Goal: Task Accomplishment & Management: Complete application form

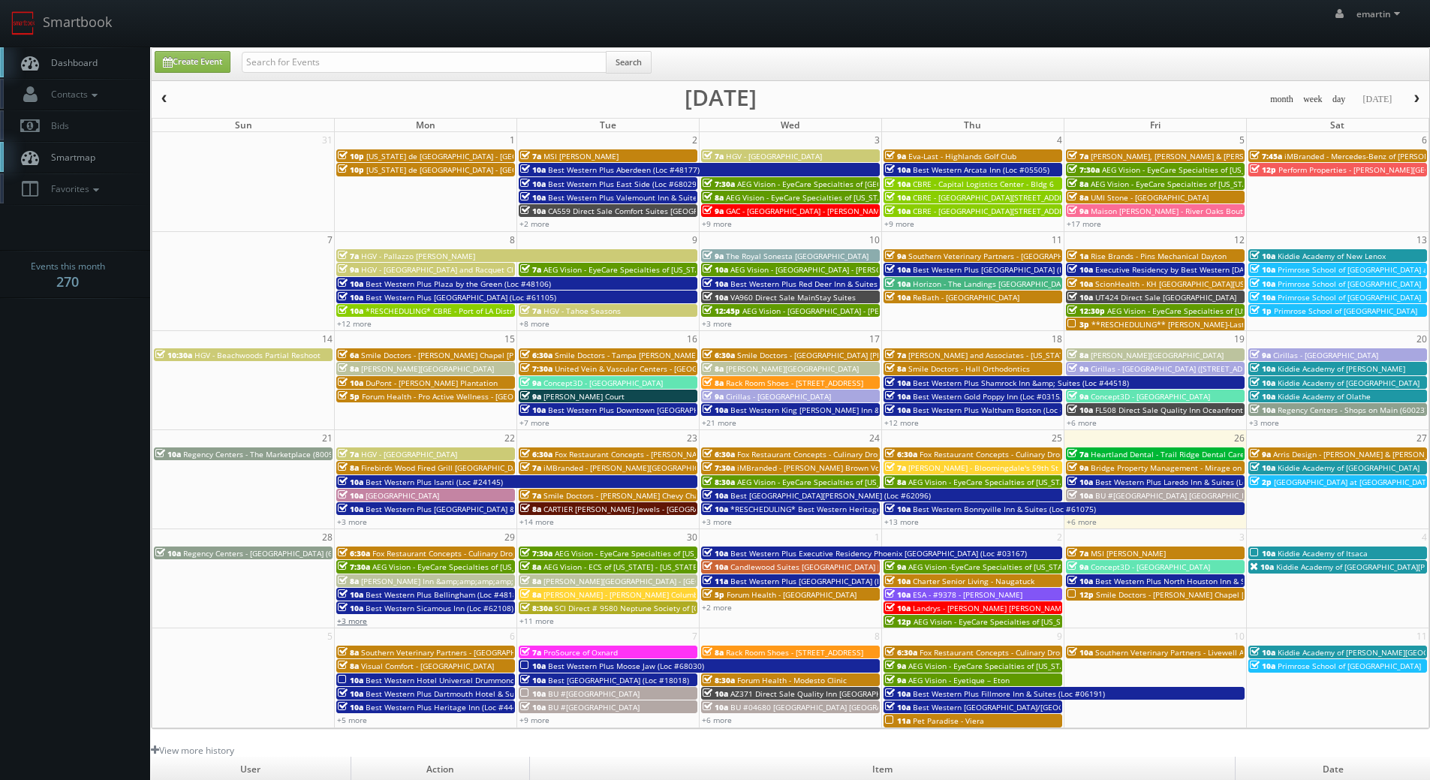
click at [346, 620] on link "+3 more" at bounding box center [352, 621] width 30 height 11
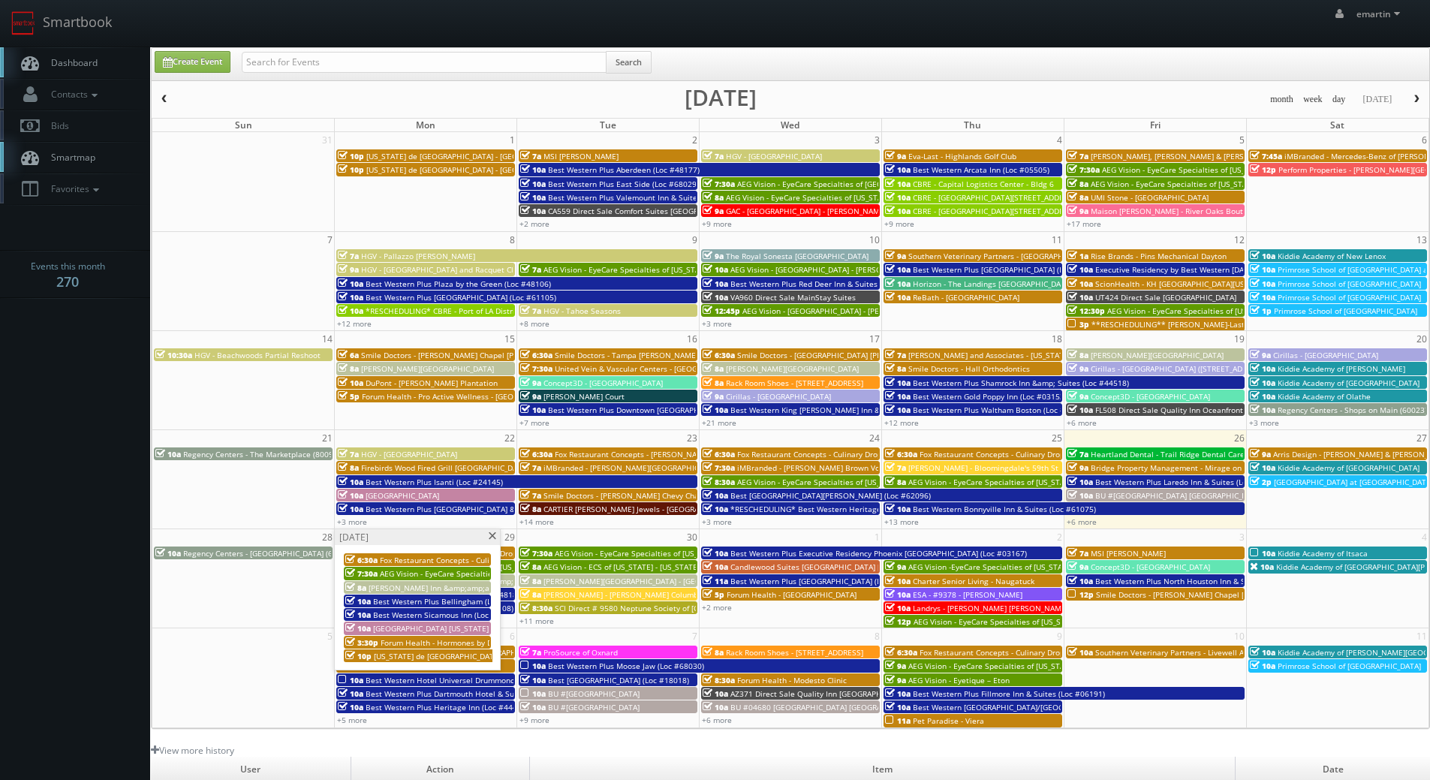
click at [121, 56] on link "Dashboard" at bounding box center [75, 62] width 150 height 31
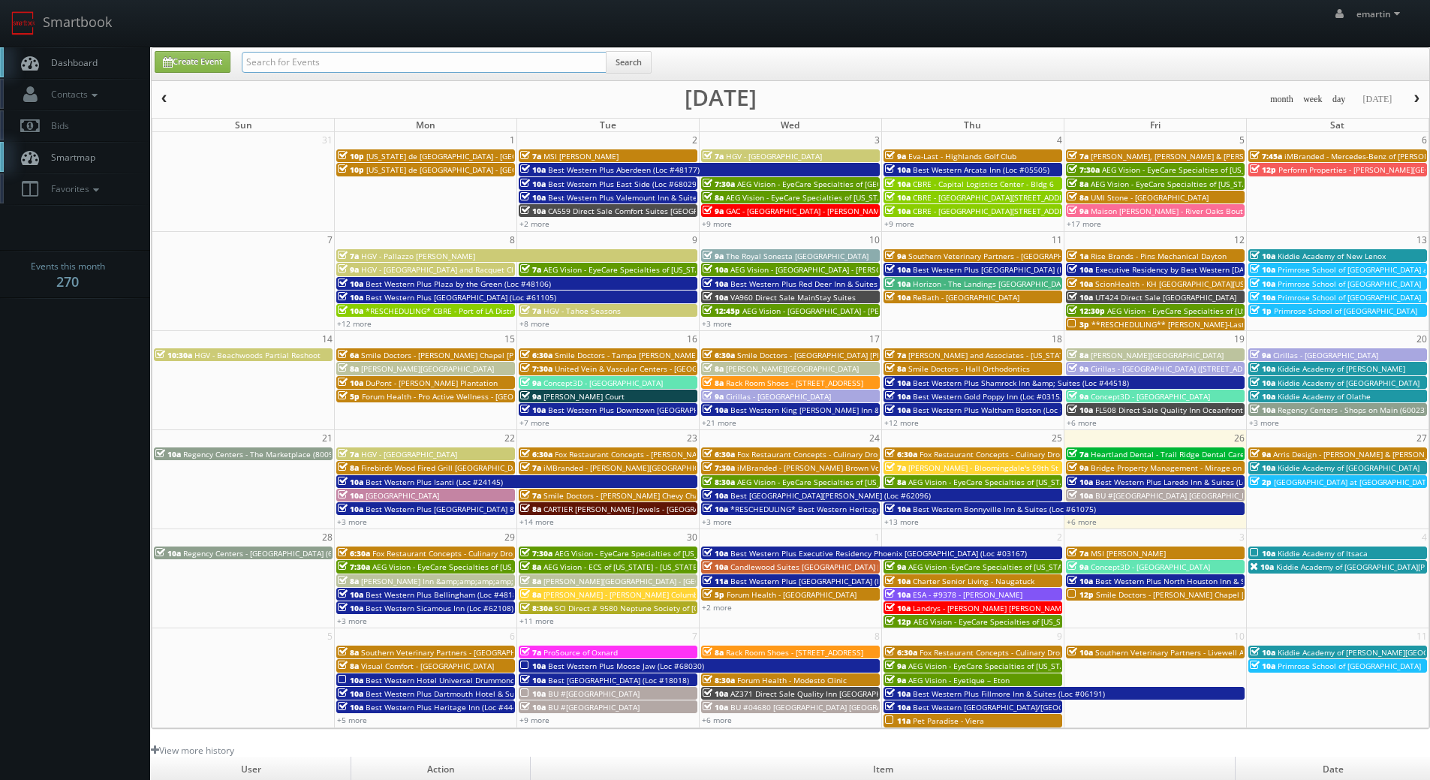
click at [313, 61] on input "text" at bounding box center [424, 62] width 365 height 21
type input "va960"
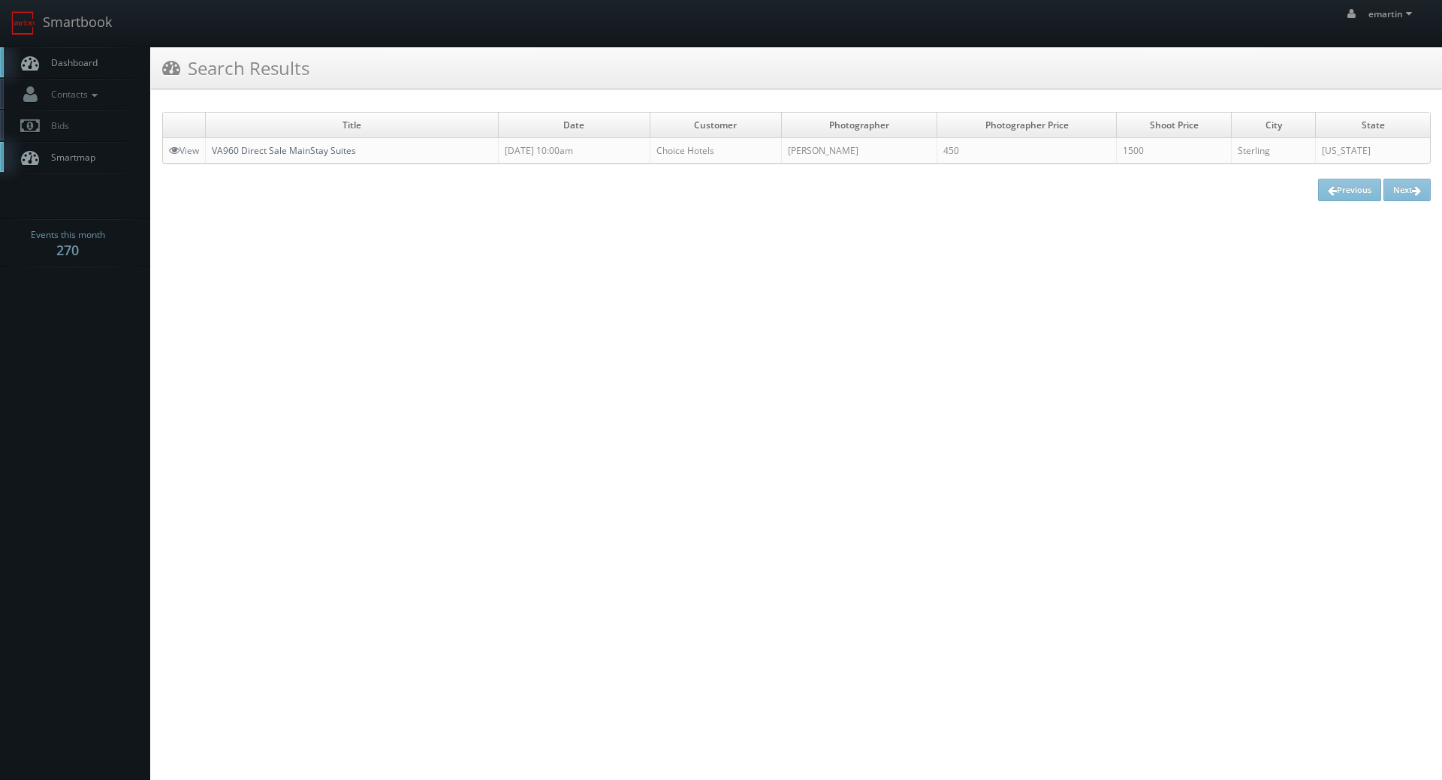
click at [310, 149] on link "VA960 Direct Sale MainStay Suites" at bounding box center [284, 150] width 144 height 13
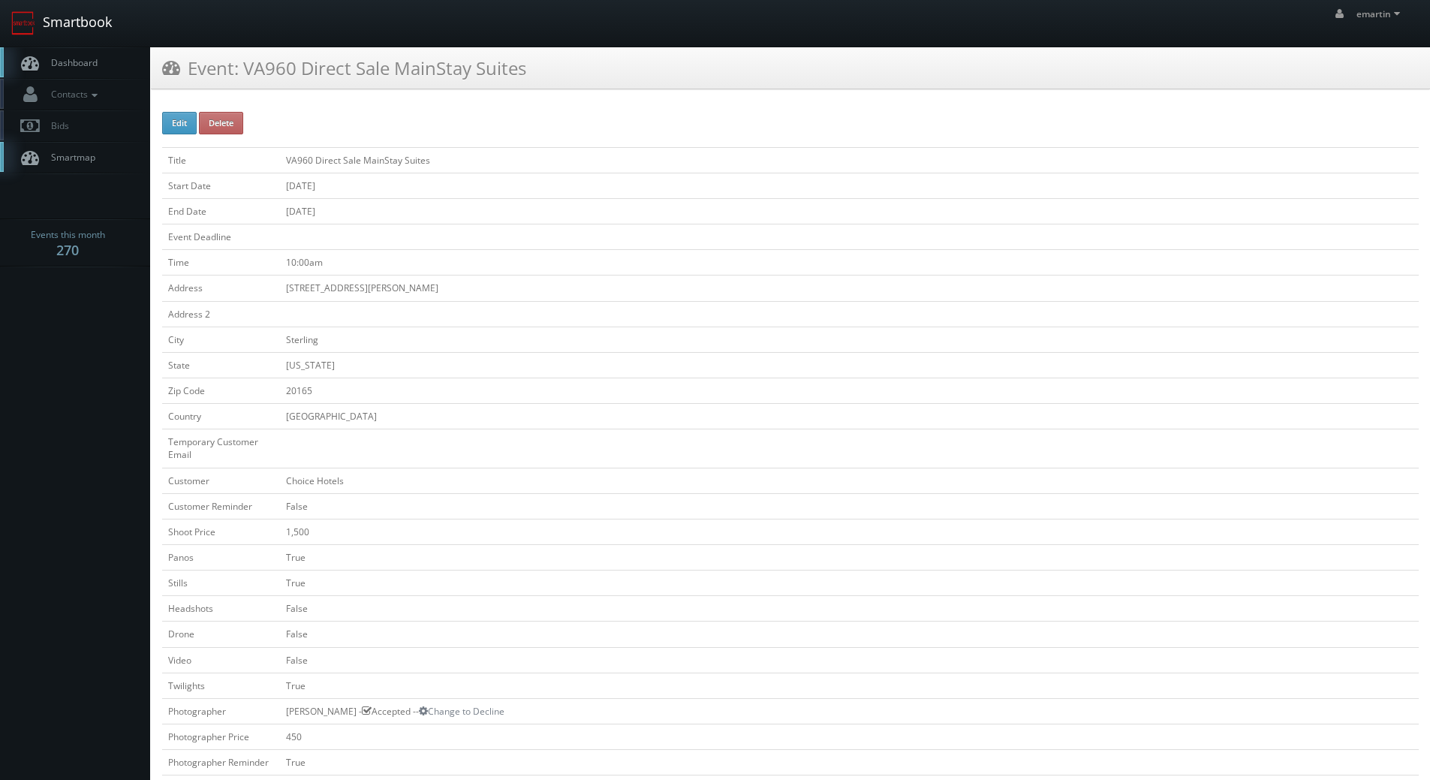
click at [90, 37] on link "Smartbook" at bounding box center [61, 23] width 123 height 47
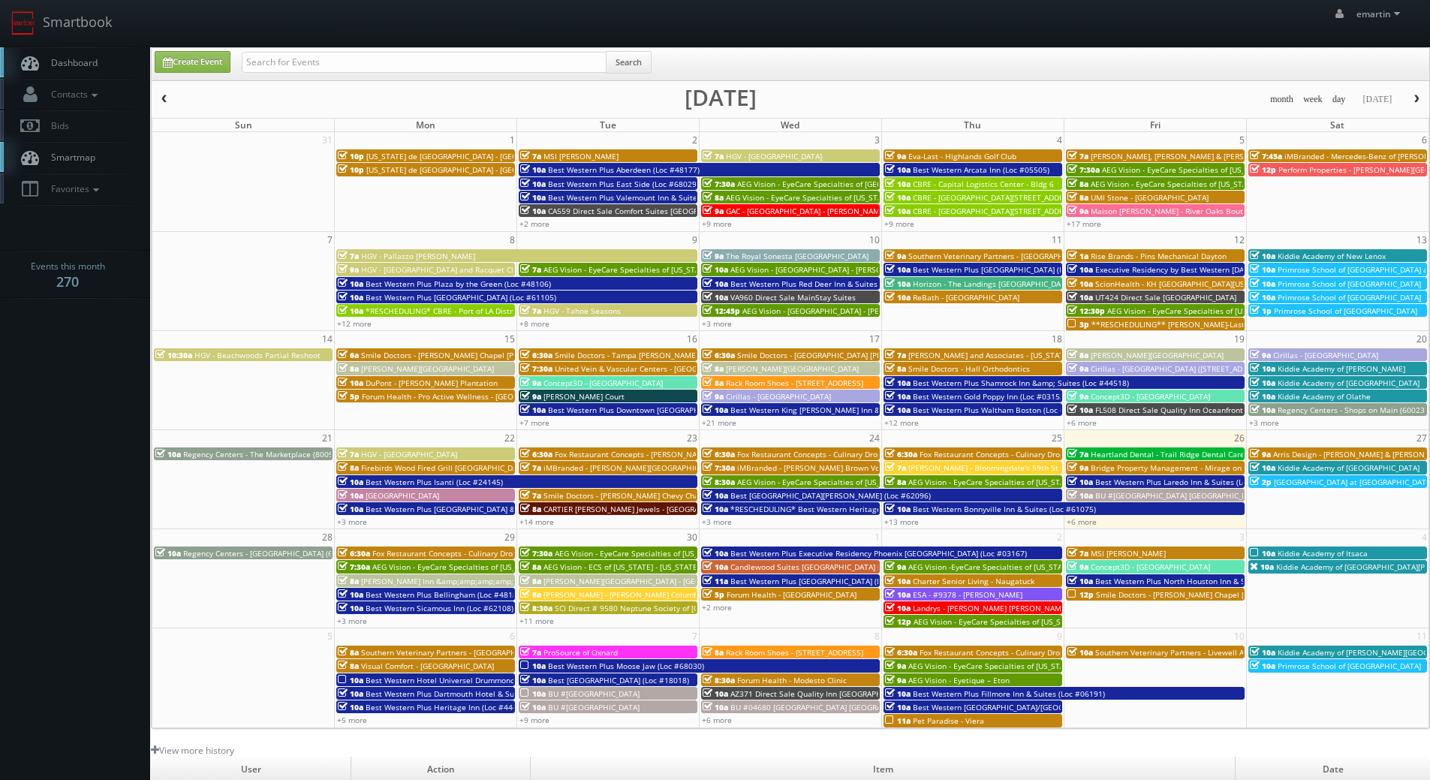
click at [96, 59] on span "Dashboard" at bounding box center [71, 62] width 54 height 13
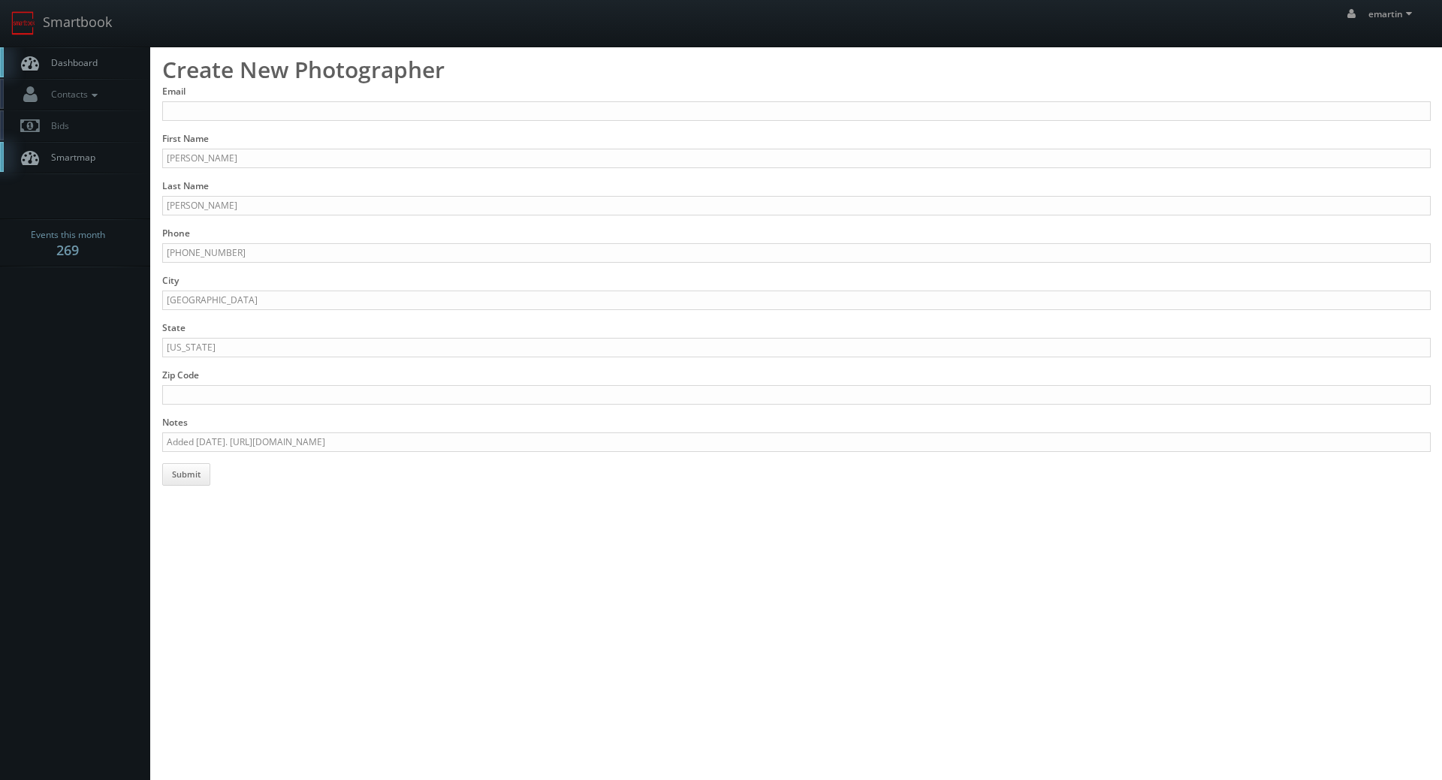
click at [273, 49] on div "Create New Photographer Email First Name Megan Last Name Garza Phone 915-383-29…" at bounding box center [796, 266] width 1291 height 439
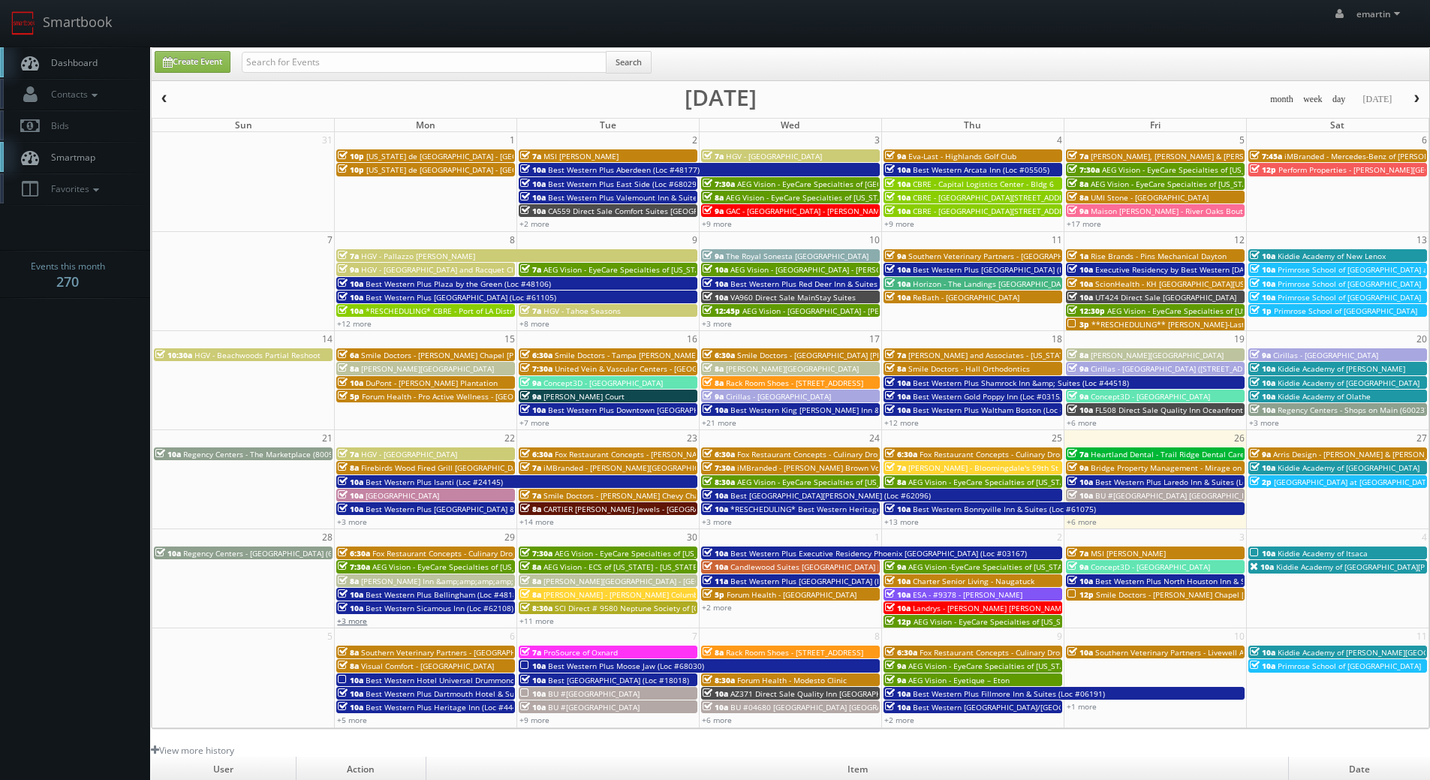
click at [364, 624] on link "+3 more" at bounding box center [352, 621] width 30 height 11
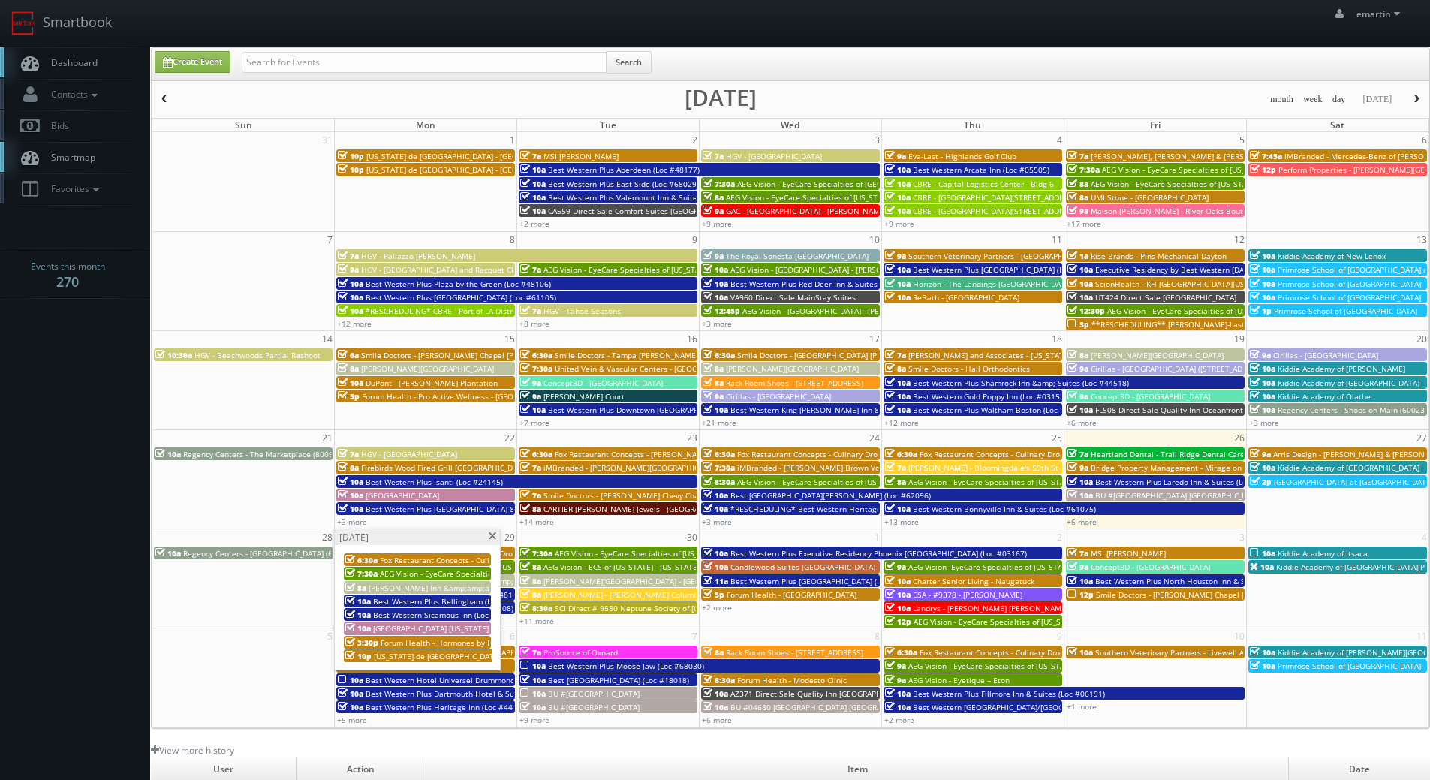
click at [401, 603] on span "Best Western Plus Bellingham (Loc #48188)" at bounding box center [452, 601] width 158 height 11
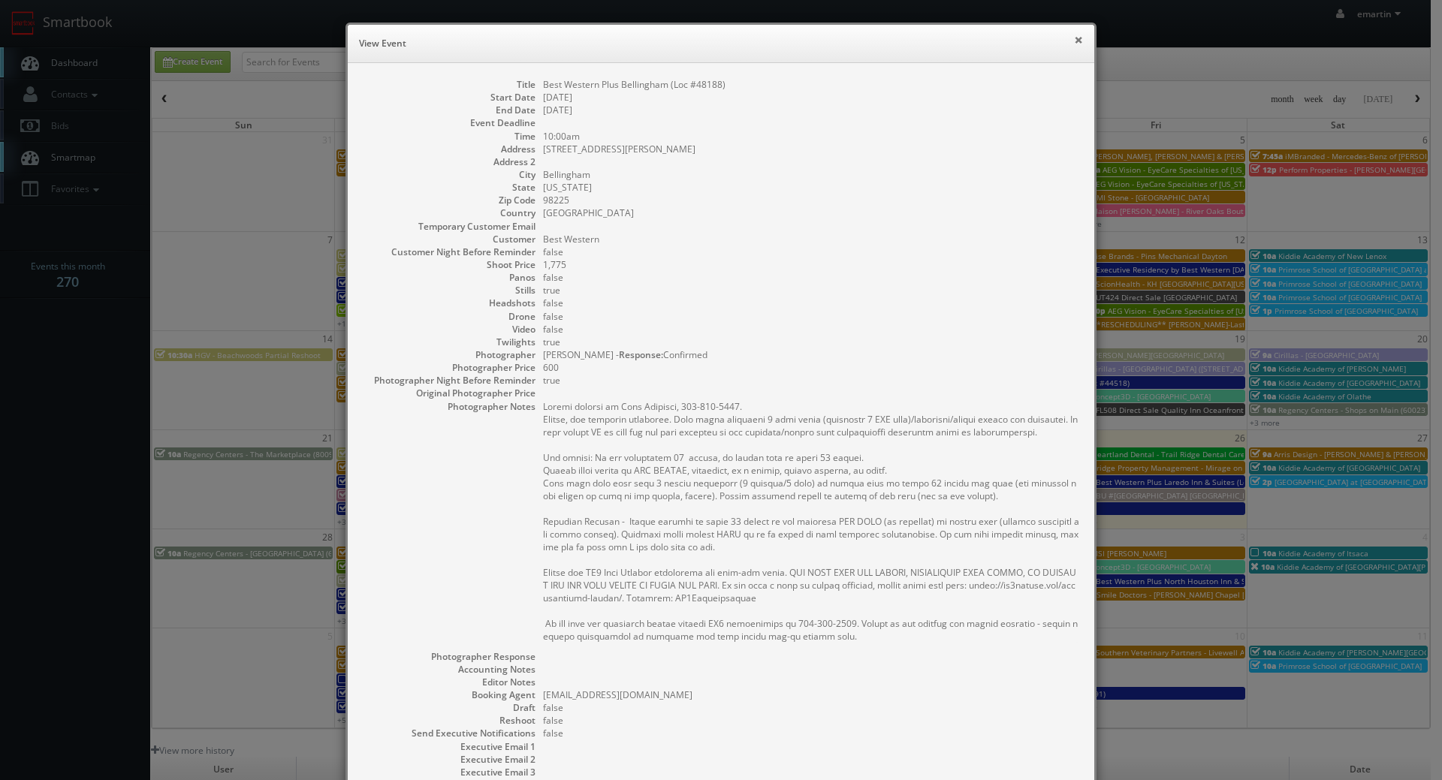
click at [1075, 38] on button "×" at bounding box center [1078, 40] width 9 height 11
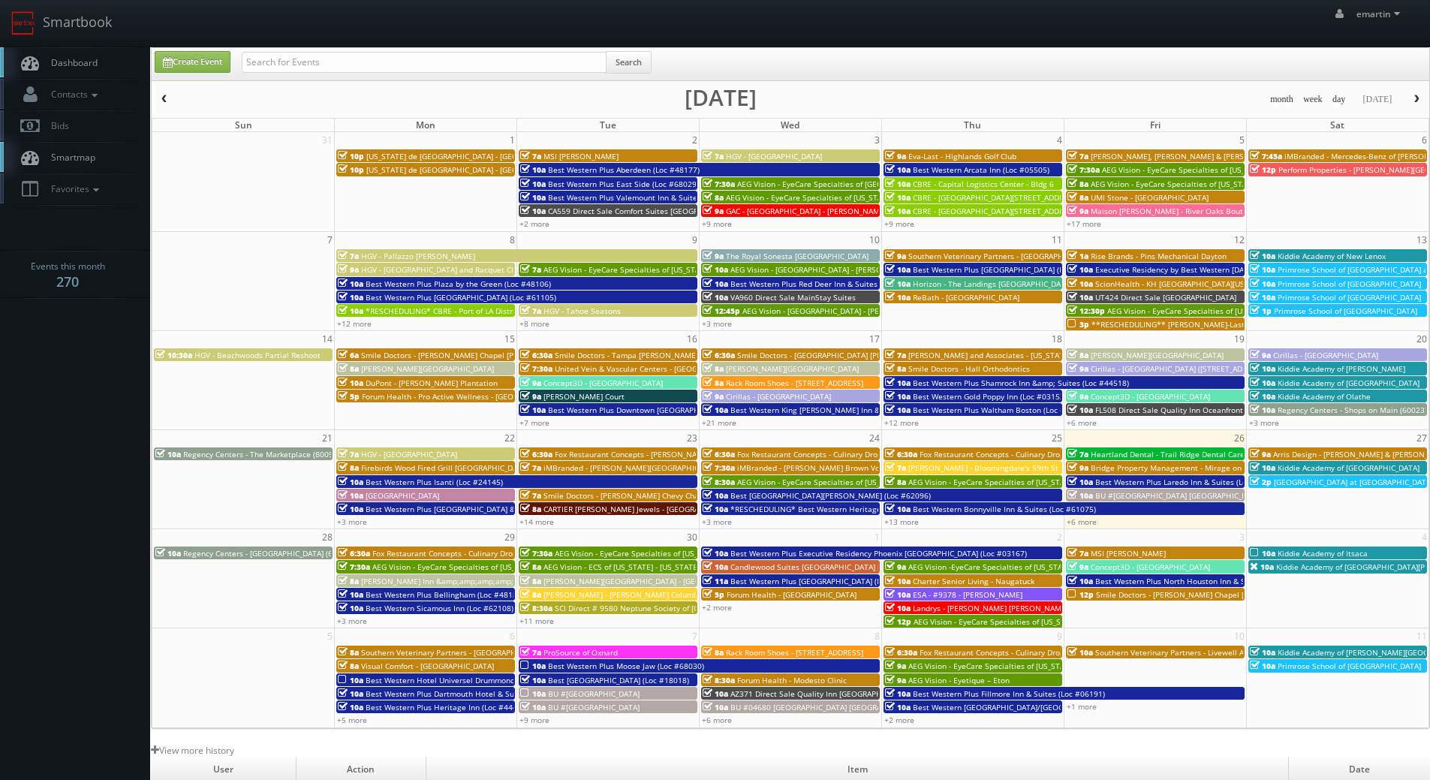
click at [372, 610] on span "Best Western Sicamous Inn (Loc #62108)" at bounding box center [440, 608] width 148 height 11
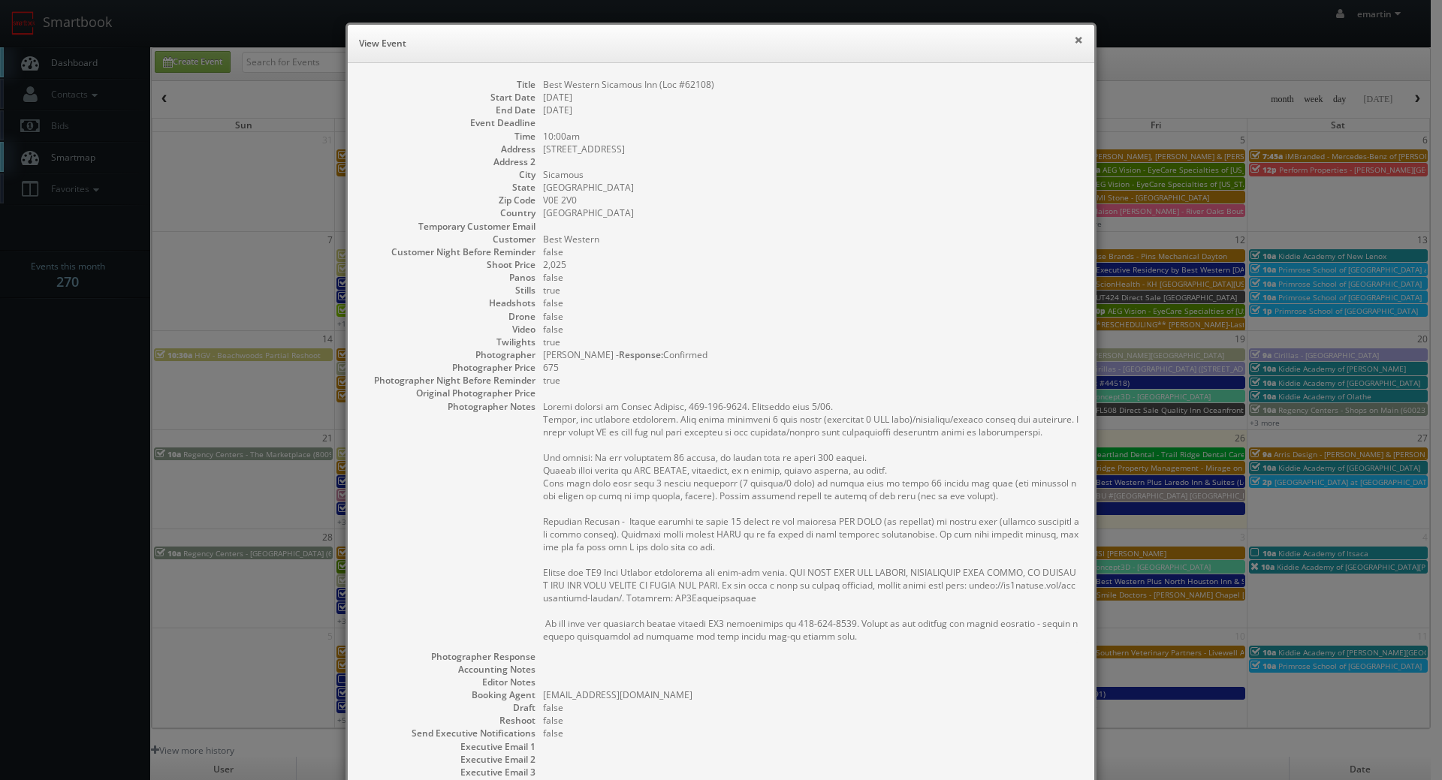
click at [1075, 40] on button "×" at bounding box center [1078, 40] width 9 height 11
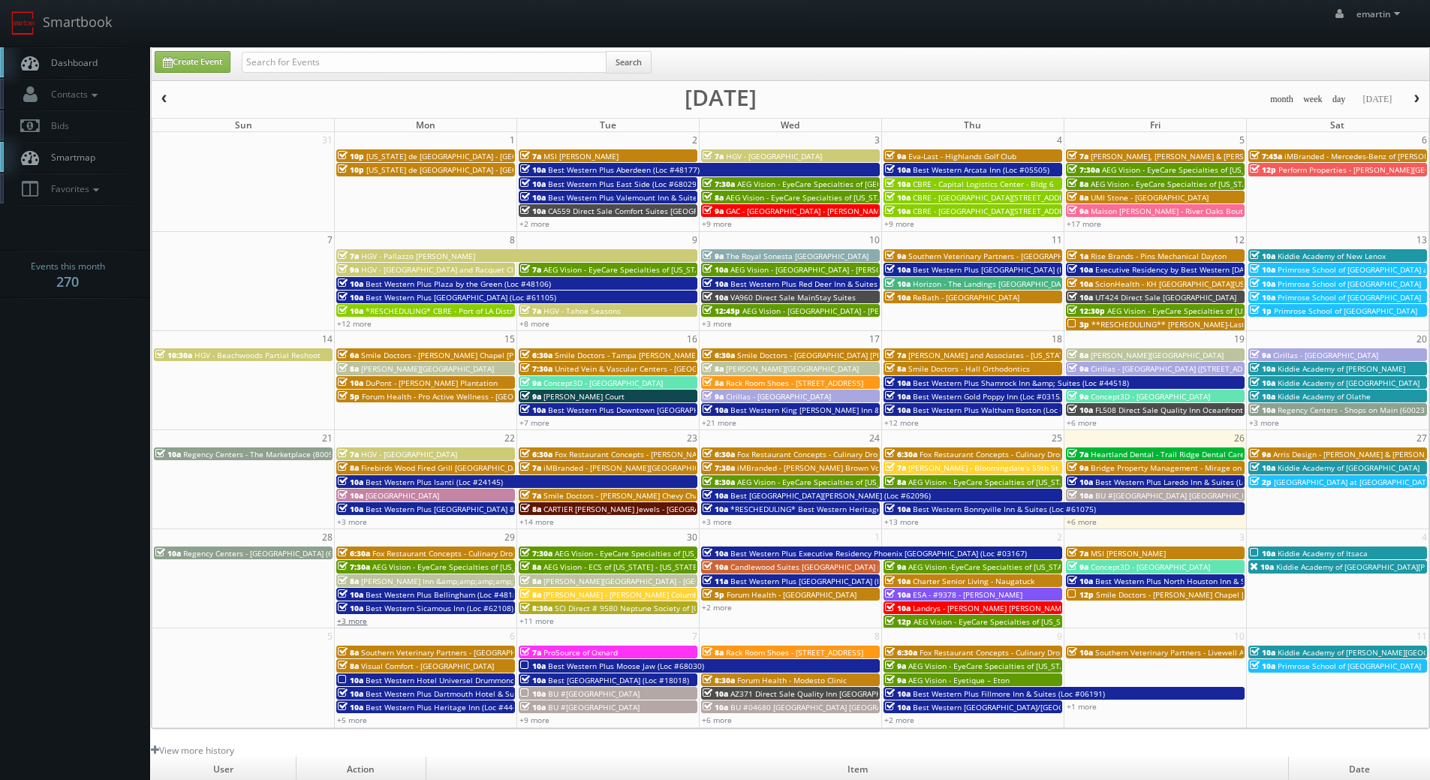
click at [355, 620] on link "+3 more" at bounding box center [352, 621] width 30 height 11
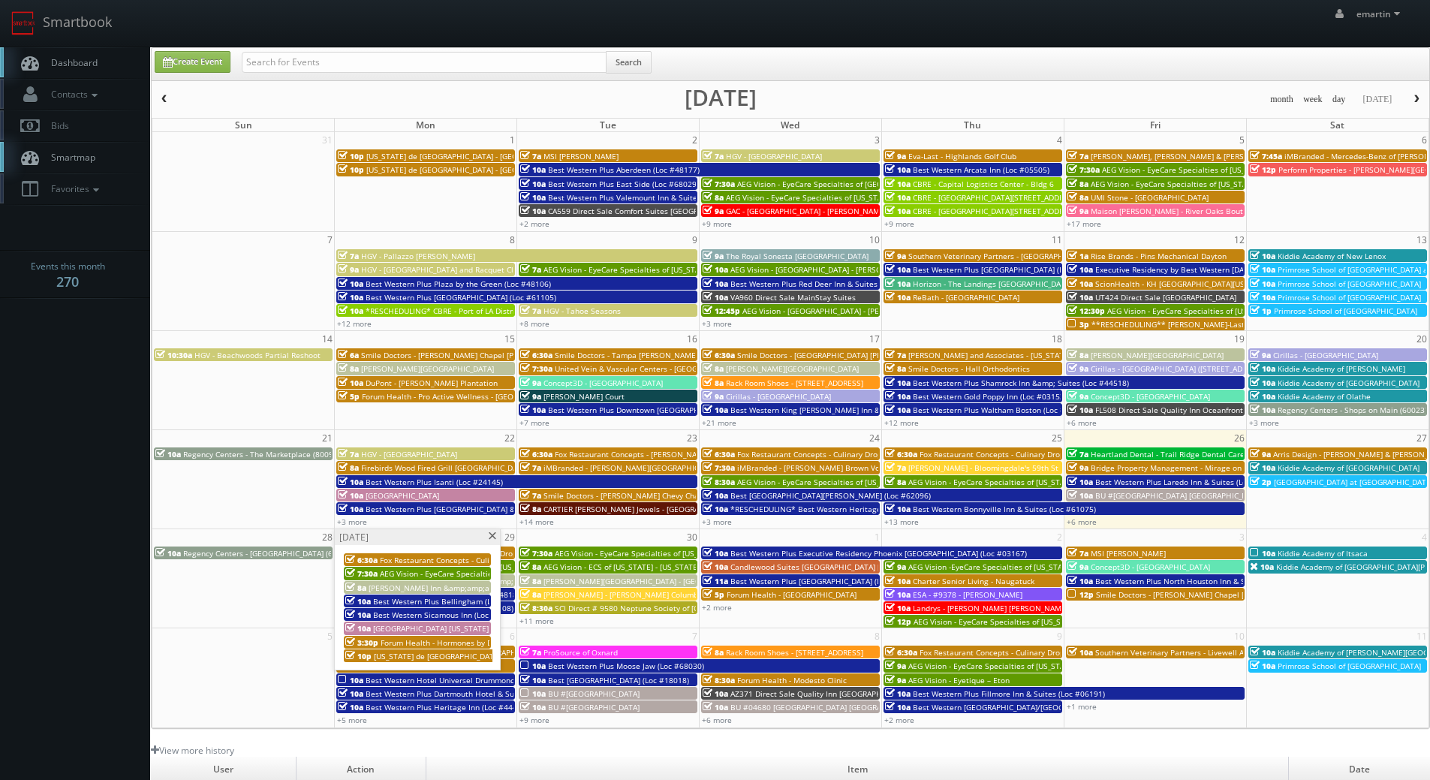
click at [402, 629] on span "[GEOGRAPHIC_DATA] [US_STATE] Dells" at bounding box center [441, 628] width 136 height 11
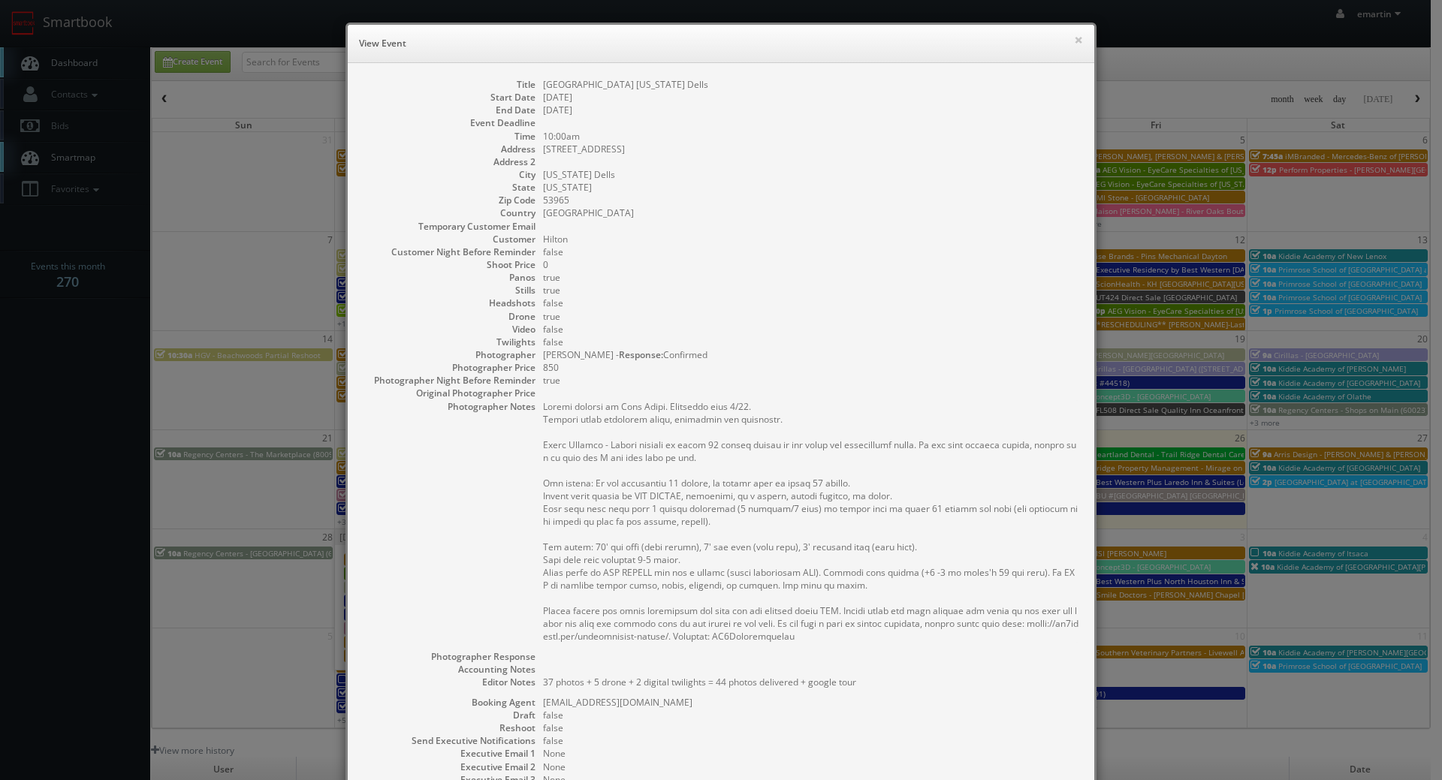
click at [647, 503] on pre at bounding box center [811, 521] width 536 height 243
drag, startPoint x: 656, startPoint y: 394, endPoint x: 505, endPoint y: 397, distance: 150.2
click at [656, 394] on dd at bounding box center [811, 393] width 536 height 13
click at [793, 185] on dd "[US_STATE]" at bounding box center [811, 187] width 536 height 13
click at [1074, 41] on button "×" at bounding box center [1078, 40] width 9 height 11
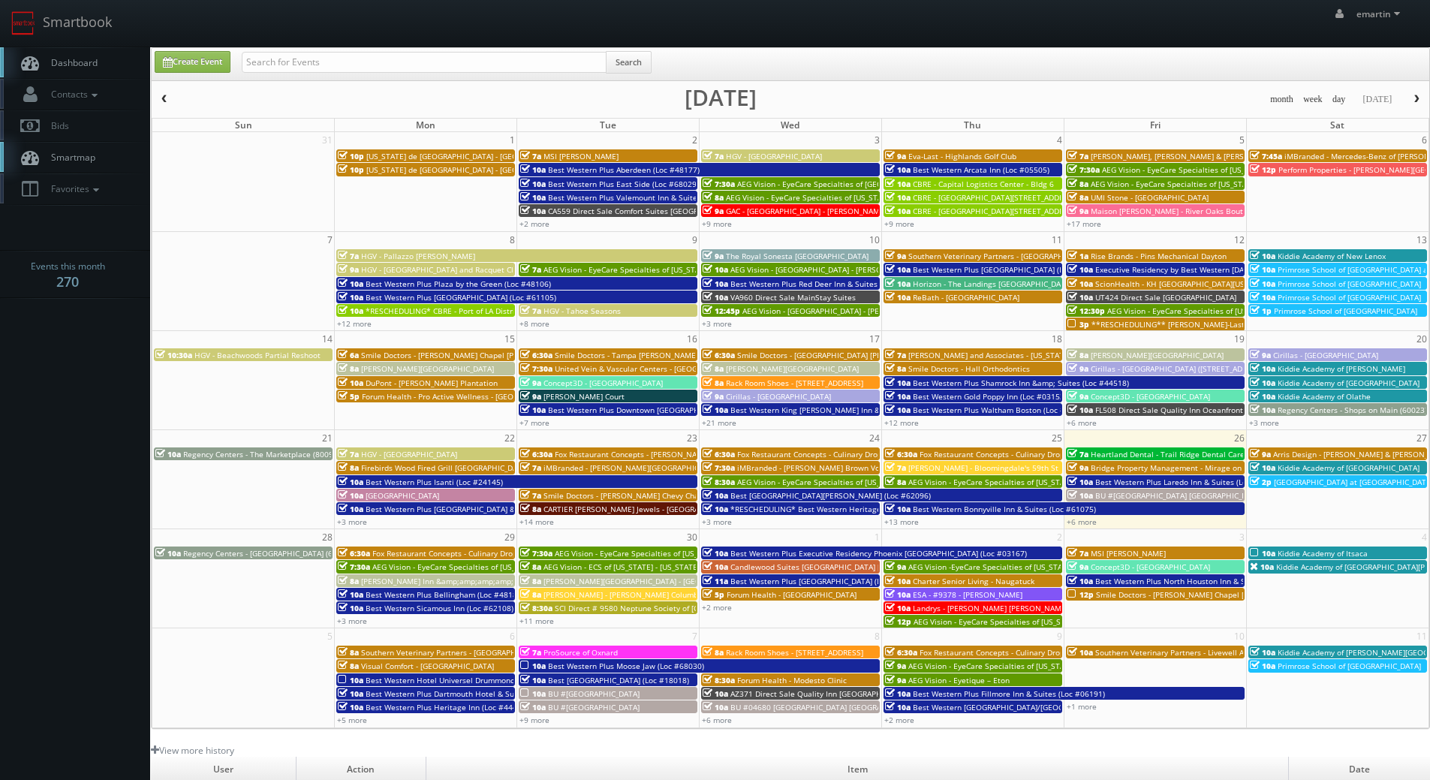
drag, startPoint x: 97, startPoint y: 64, endPoint x: 81, endPoint y: 52, distance: 19.8
click at [96, 65] on span "Dashboard" at bounding box center [71, 62] width 54 height 13
click at [352, 625] on link "+3 more" at bounding box center [352, 621] width 30 height 11
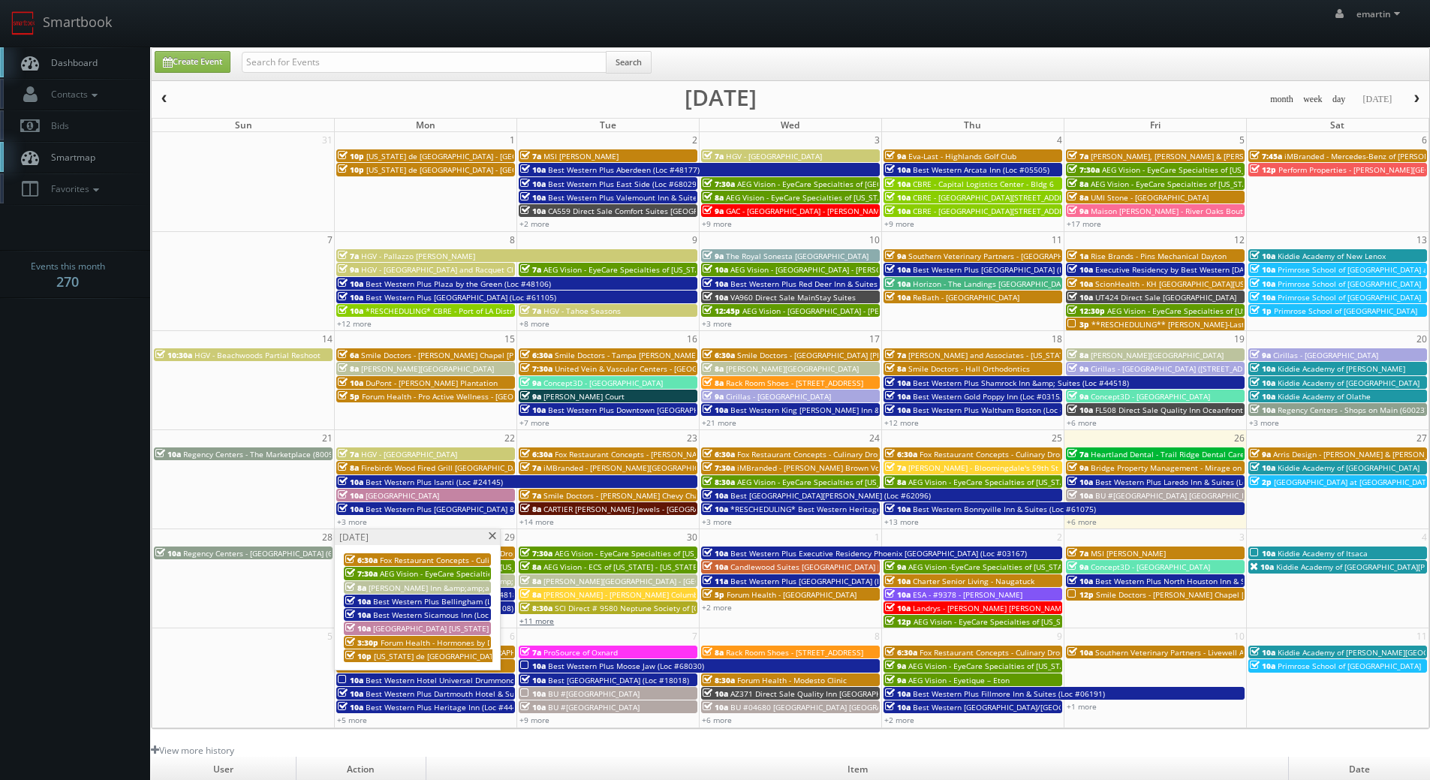
click at [545, 623] on link "+11 more" at bounding box center [537, 621] width 35 height 11
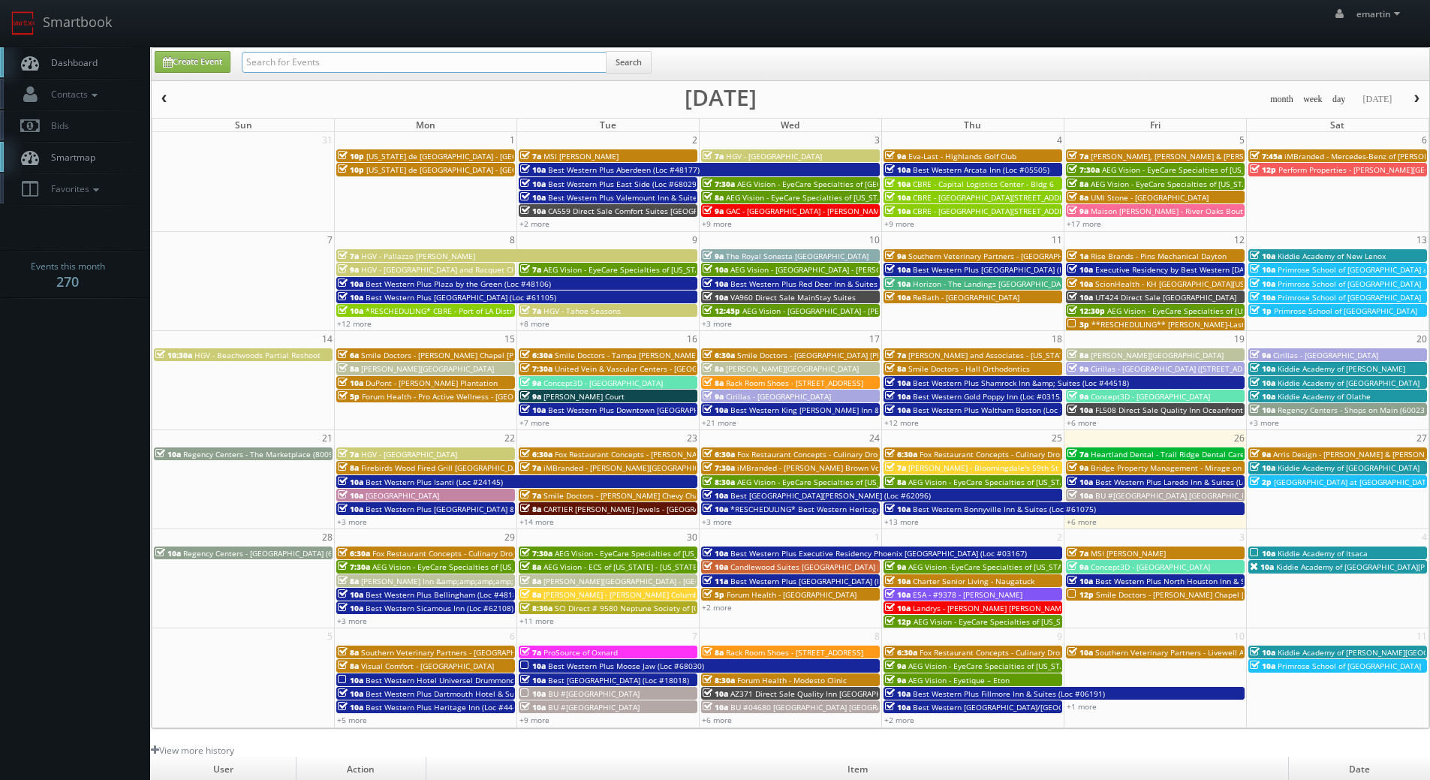
click at [262, 60] on input "text" at bounding box center [424, 62] width 365 height 21
type input "imbranded"
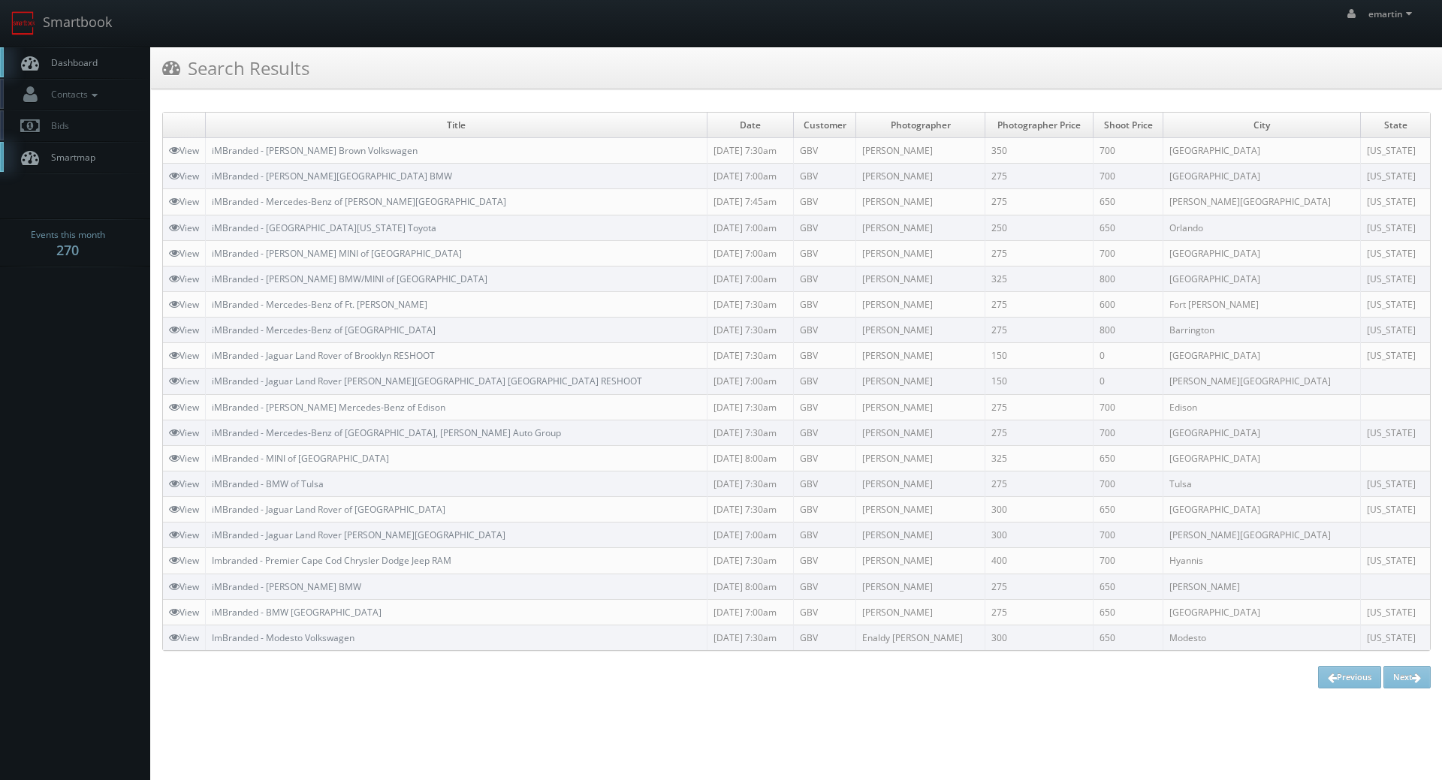
drag, startPoint x: 303, startPoint y: 177, endPoint x: 390, endPoint y: 84, distance: 128.0
click at [390, 84] on div "Search Results" at bounding box center [796, 68] width 1291 height 42
drag, startPoint x: 300, startPoint y: 175, endPoint x: 346, endPoint y: 131, distance: 63.2
click at [369, 33] on div "emartin emartin Profile Logout" at bounding box center [721, 23] width 1442 height 47
click at [63, 47] on link "Dashboard" at bounding box center [75, 62] width 150 height 31
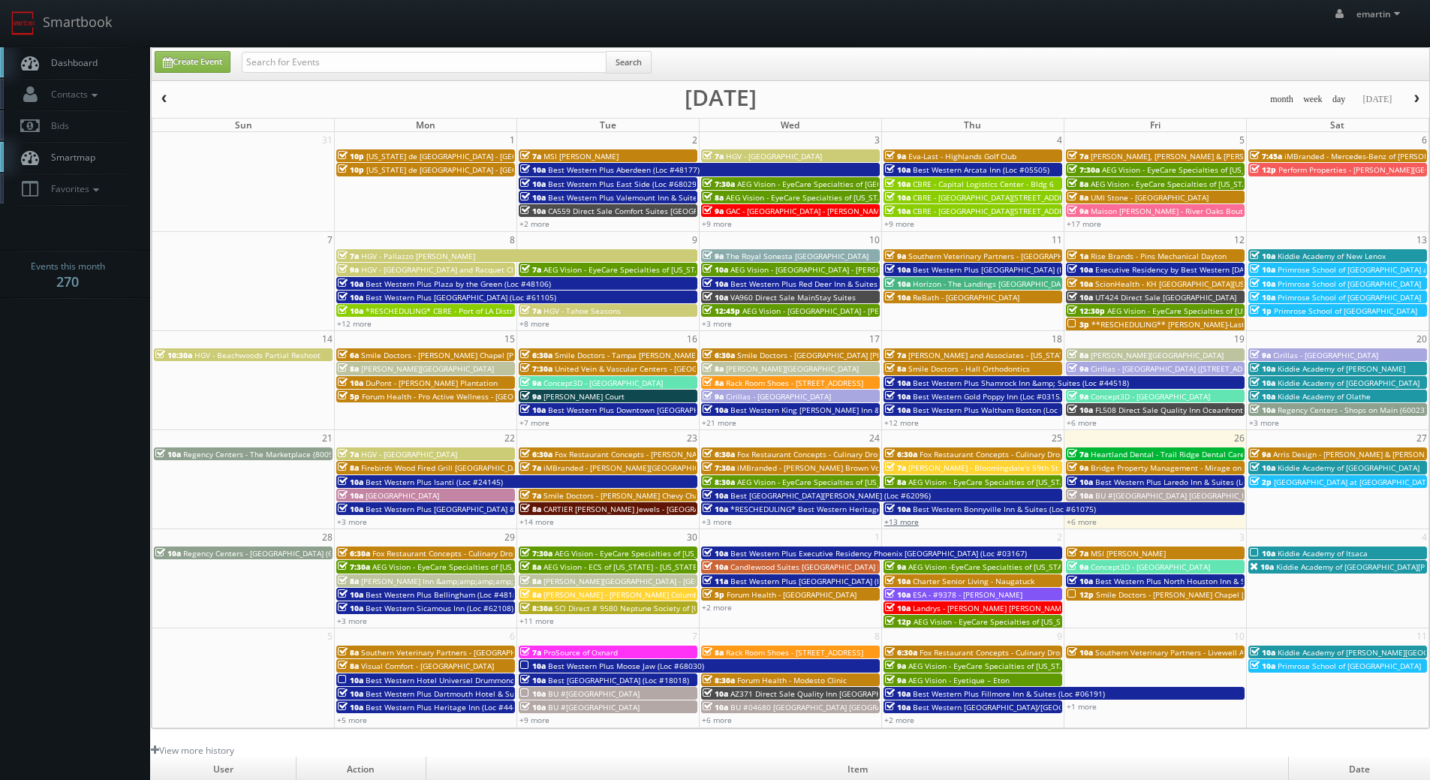
click at [903, 523] on link "+13 more" at bounding box center [902, 522] width 35 height 11
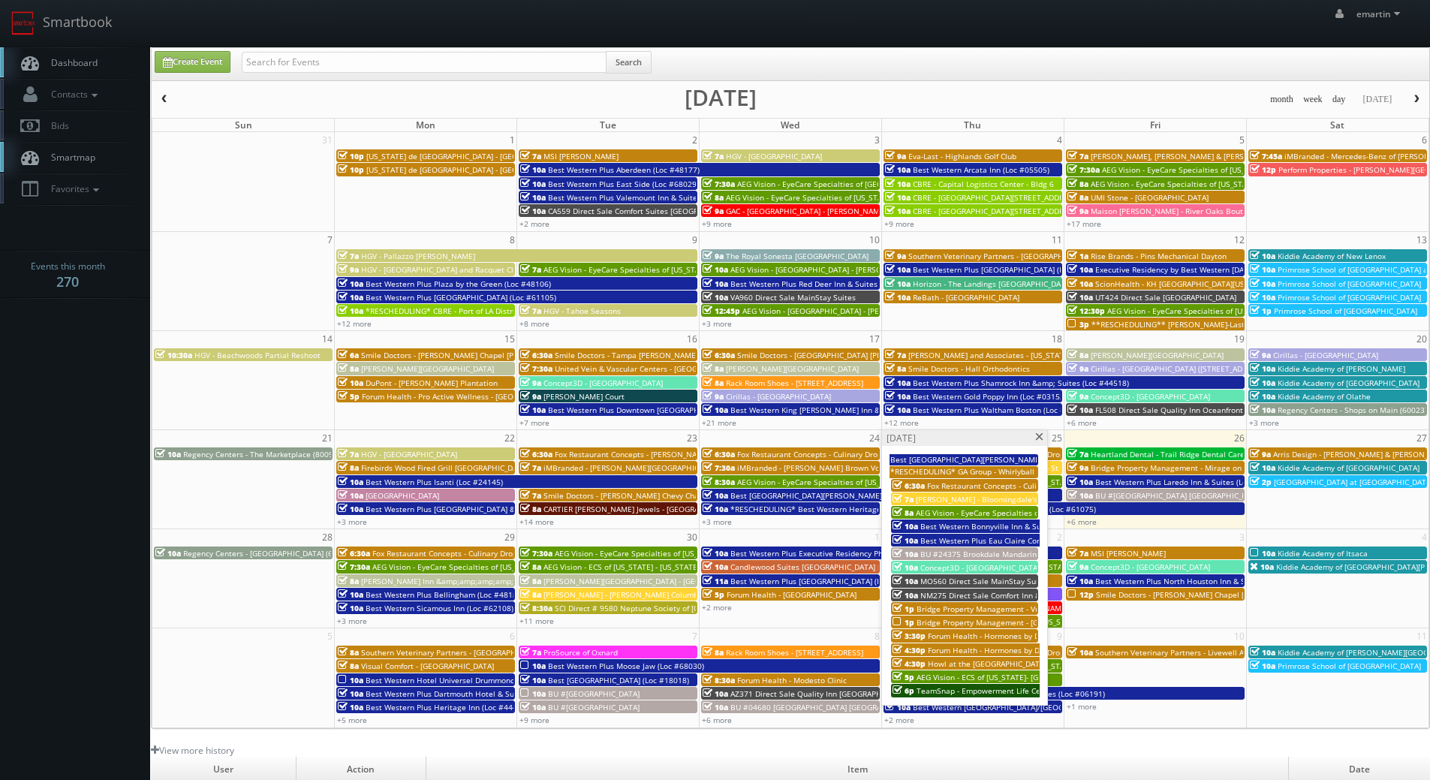
click at [933, 690] on span "TeamSnap - Empowerment Life Center" at bounding box center [986, 691] width 139 height 11
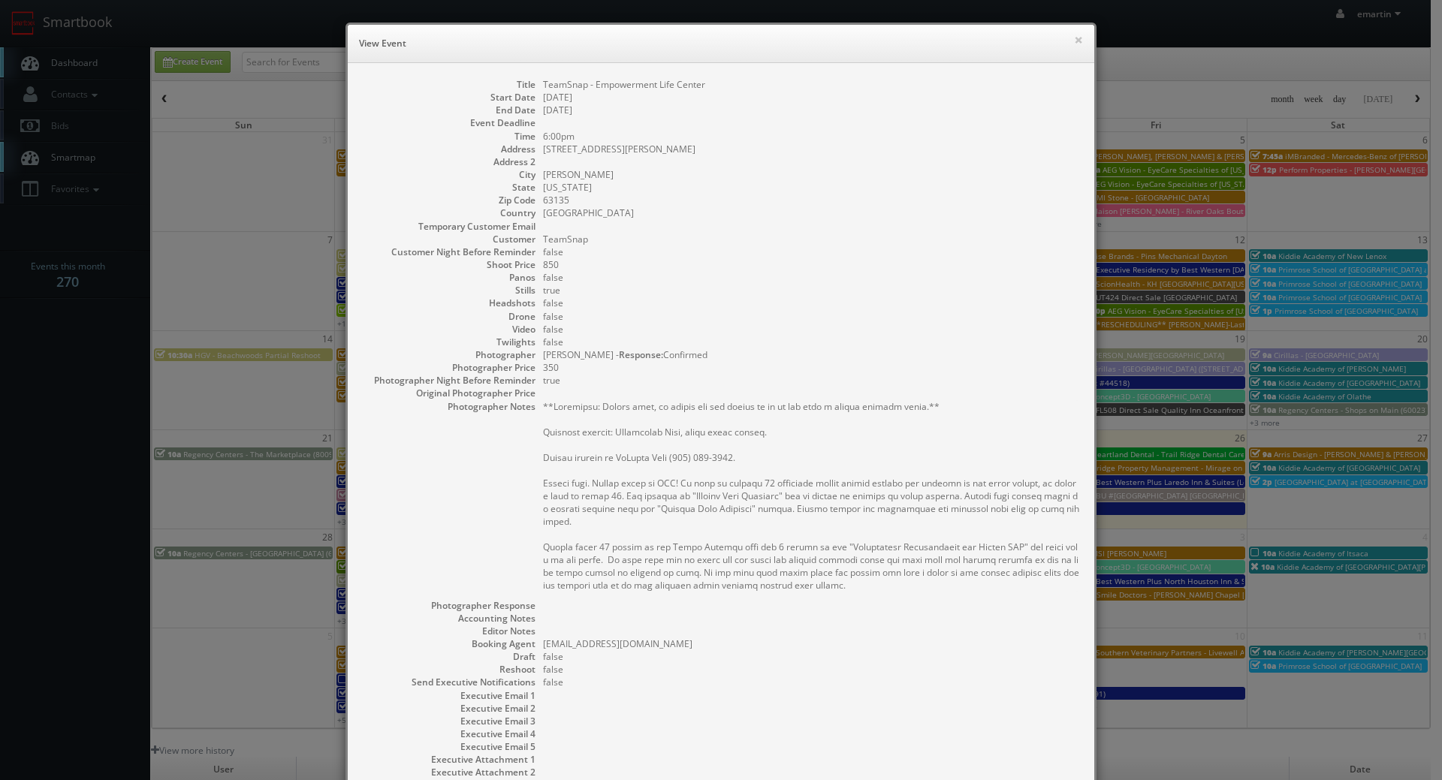
click at [836, 225] on dd at bounding box center [811, 226] width 536 height 13
drag, startPoint x: 854, startPoint y: 231, endPoint x: 936, endPoint y: 194, distance: 90.1
click at [855, 231] on dd at bounding box center [811, 226] width 536 height 13
click at [1074, 45] on button "×" at bounding box center [1078, 40] width 9 height 11
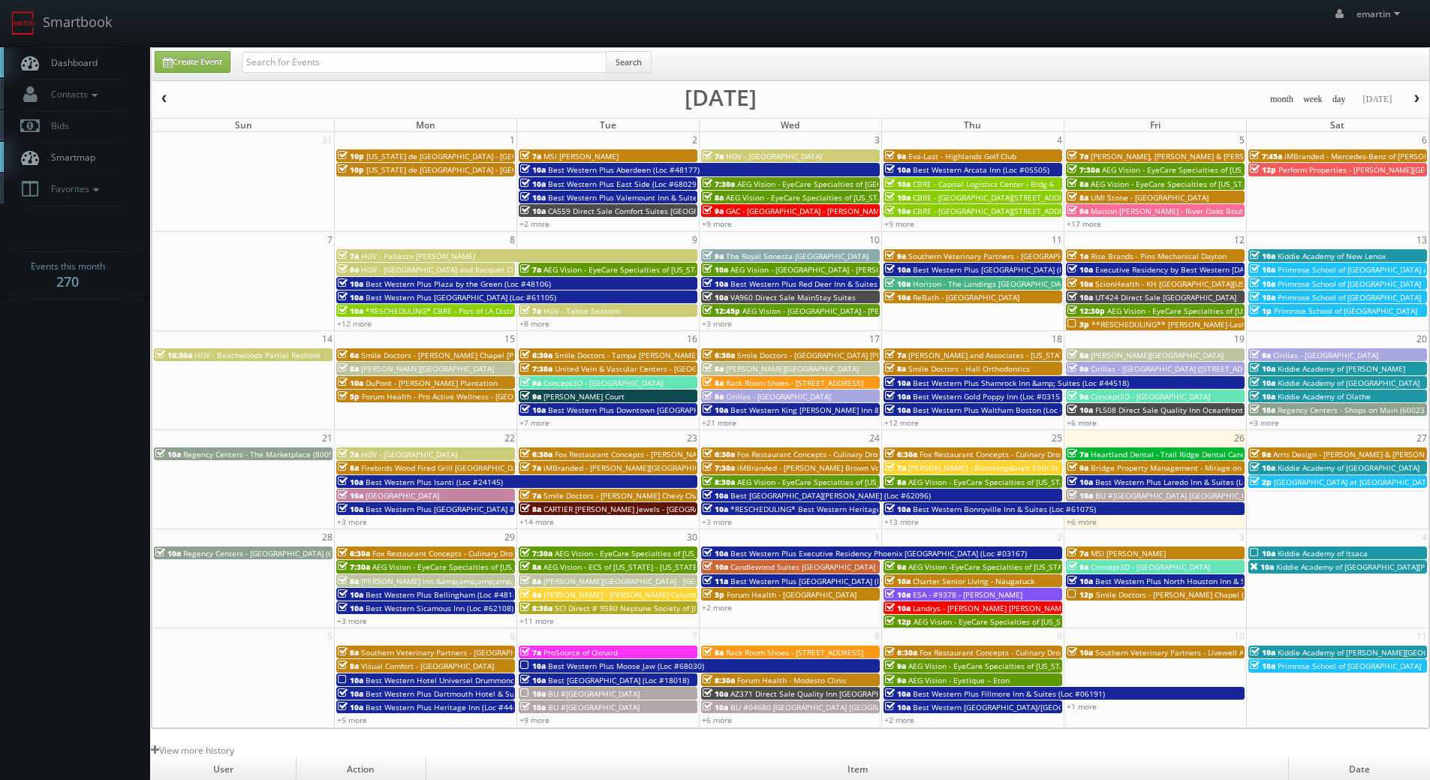
click at [109, 71] on link "Dashboard" at bounding box center [75, 62] width 150 height 31
click at [267, 54] on input "text" at bounding box center [424, 62] width 365 height 21
type input "teamsnap"
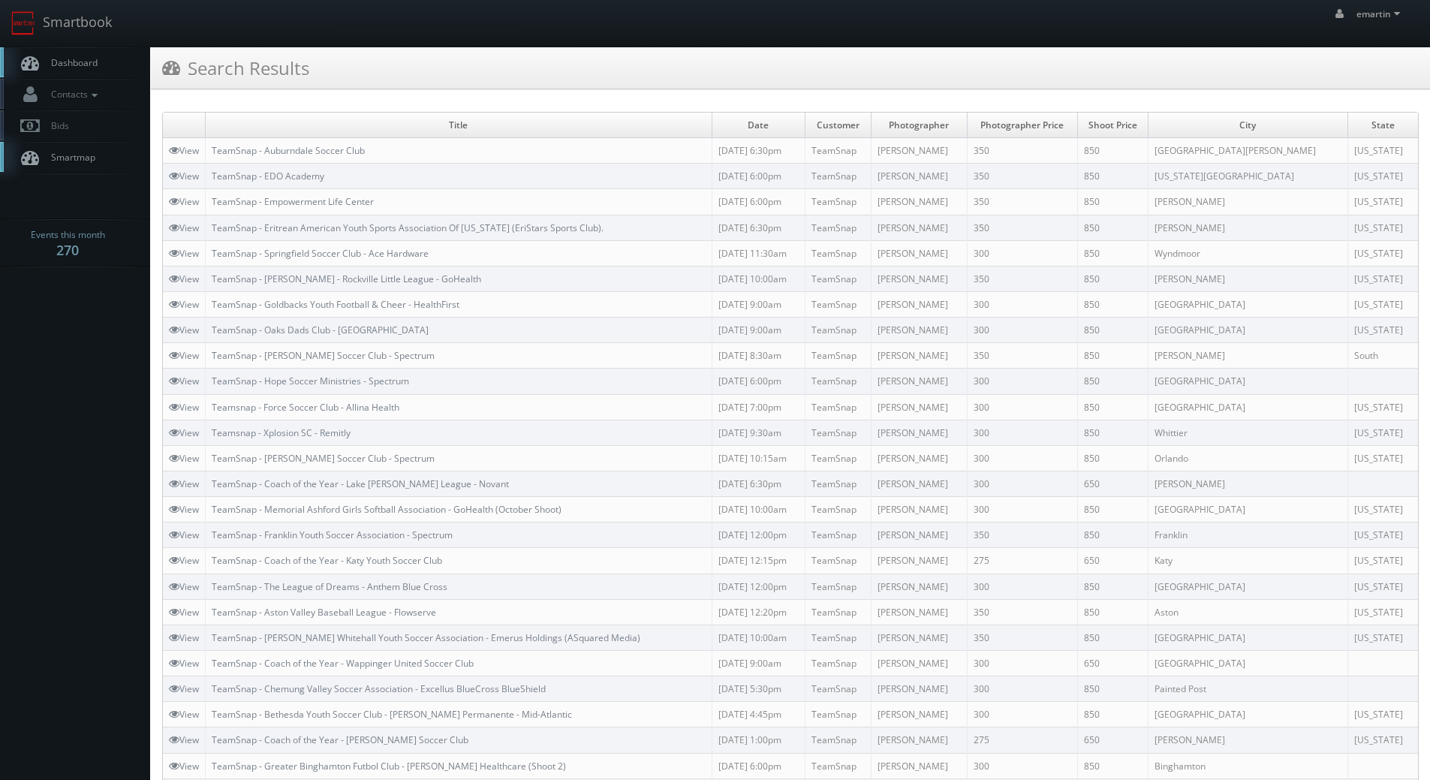
click at [106, 48] on link "Dashboard" at bounding box center [75, 62] width 150 height 31
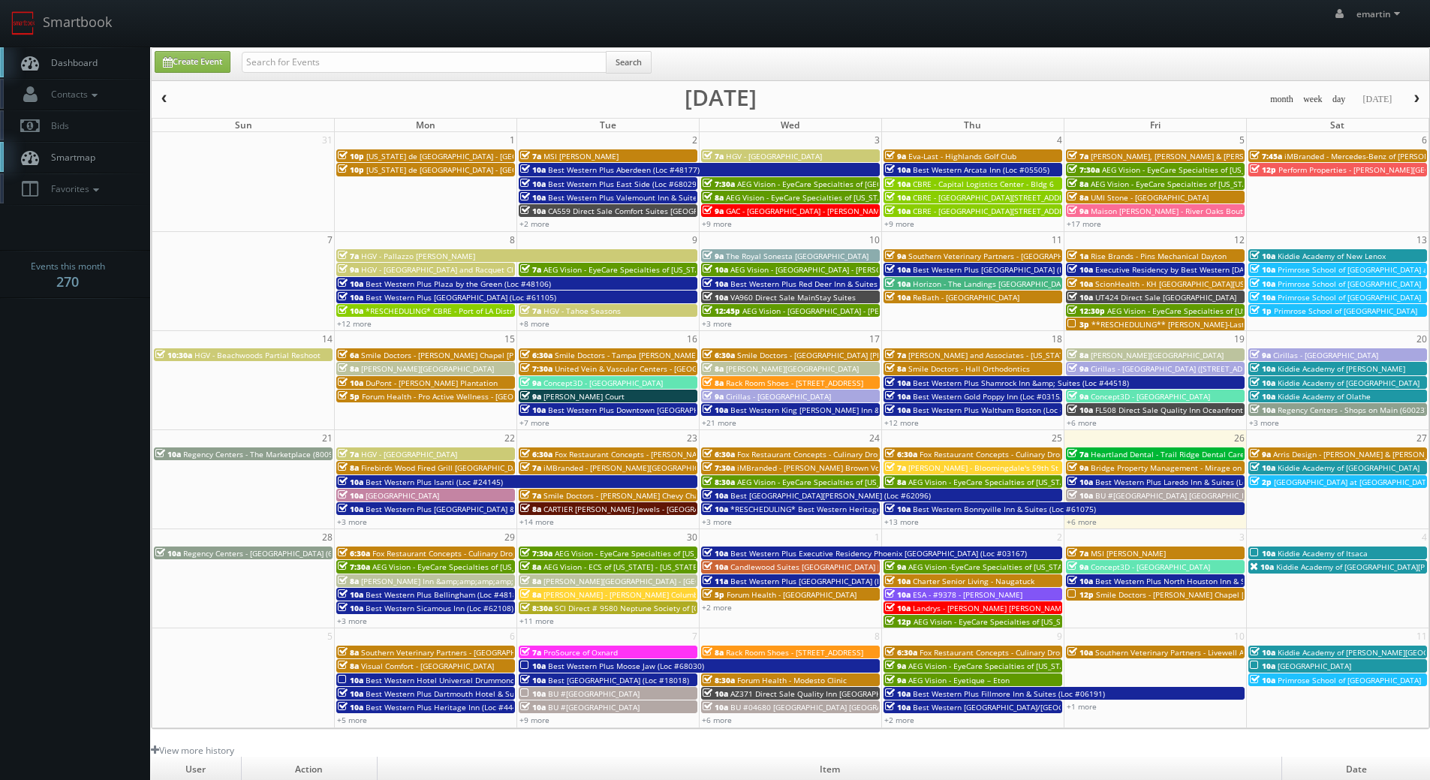
click at [53, 59] on span "Dashboard" at bounding box center [71, 62] width 54 height 13
click at [97, 56] on span "Dashboard" at bounding box center [71, 62] width 54 height 13
click at [181, 59] on link "Create Event" at bounding box center [193, 62] width 76 height 22
type input "09/26/2025"
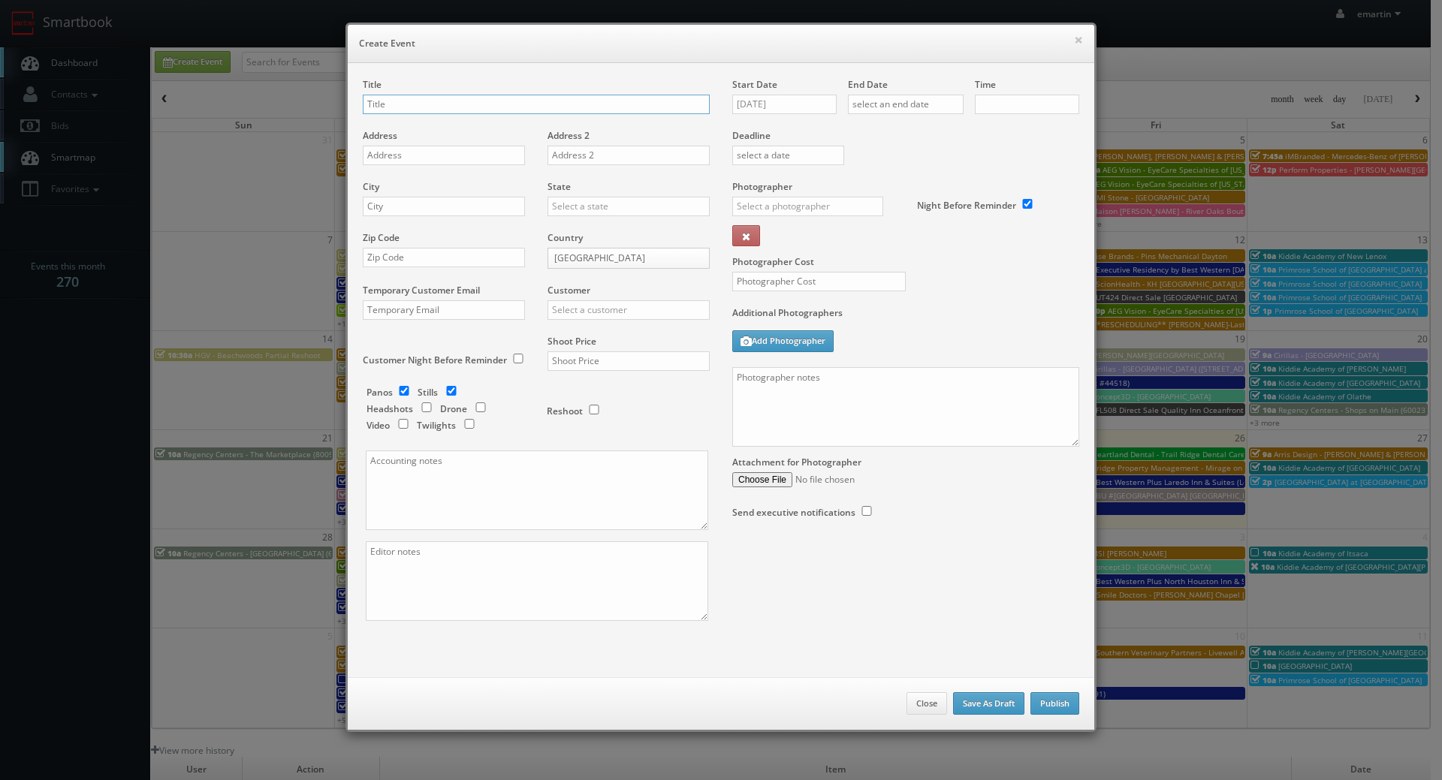
checkbox input "true"
type input "10:00am"
checkbox input "true"
paste input "ESA"
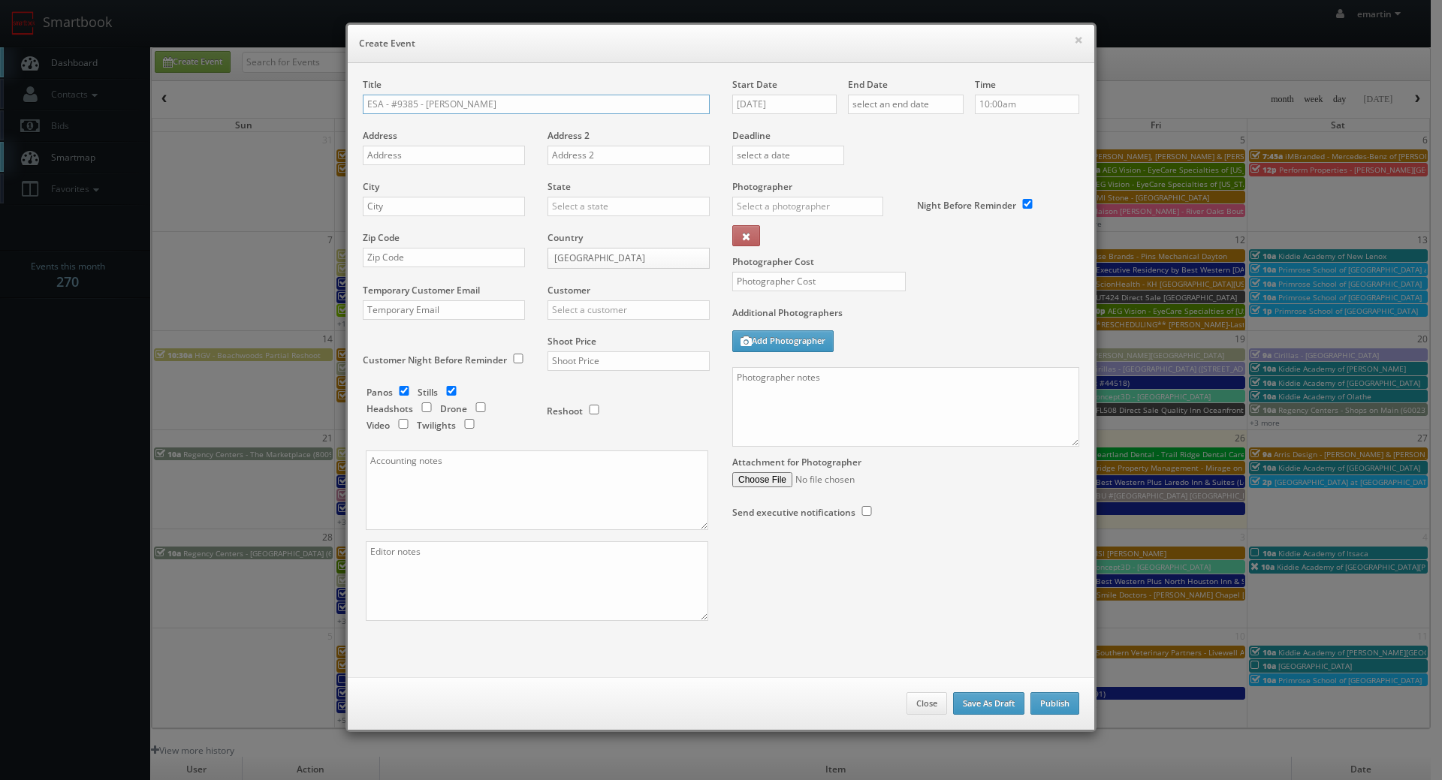
type input "ESA - #9385 - Austin Kyle"
click at [399, 146] on input "text" at bounding box center [444, 156] width 162 height 20
paste input "5887 Kyle Parkway"
type input "5887 Kyle Parkway"
drag, startPoint x: 405, startPoint y: 200, endPoint x: 423, endPoint y: 204, distance: 18.6
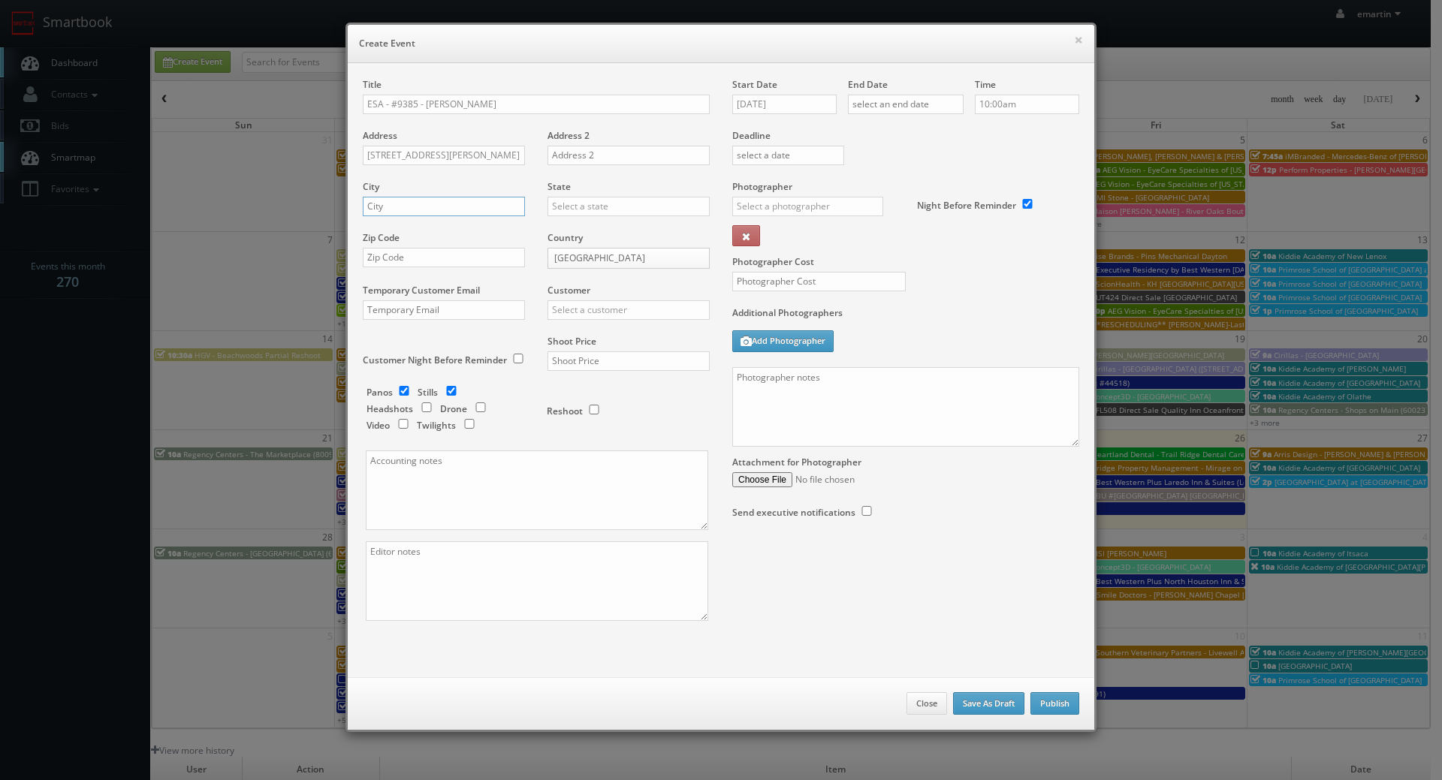
click at [405, 200] on input "text" at bounding box center [444, 207] width 162 height 20
paste input "Kyle"
type input "Kyle"
click at [578, 198] on input "text" at bounding box center [628, 207] width 162 height 20
click at [579, 227] on div "[US_STATE]" at bounding box center [628, 231] width 161 height 25
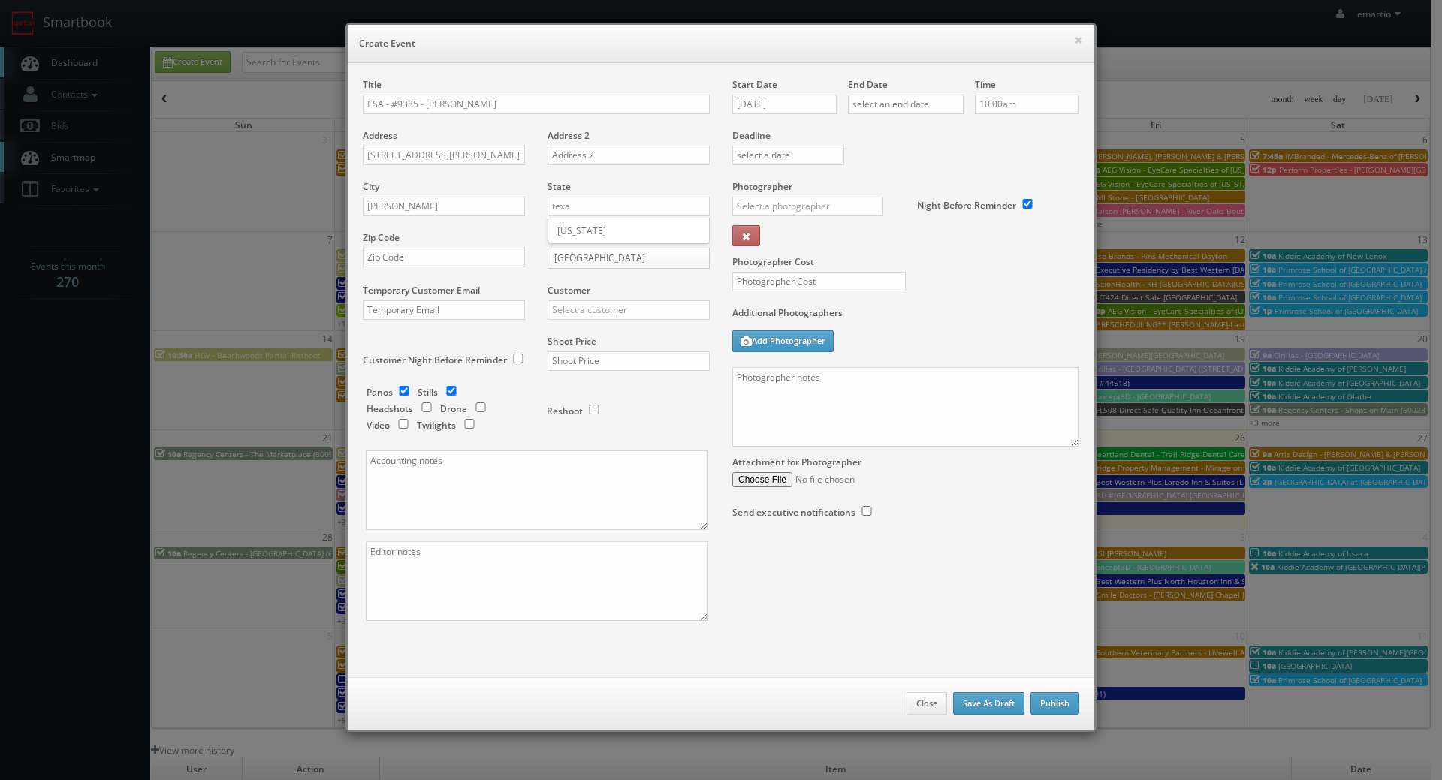
type input "[US_STATE]"
click at [403, 240] on div "Zip Code" at bounding box center [449, 256] width 173 height 51
drag, startPoint x: 422, startPoint y: 254, endPoint x: 461, endPoint y: 266, distance: 40.9
click at [422, 254] on input "text" at bounding box center [444, 258] width 162 height 20
paste input "78640"
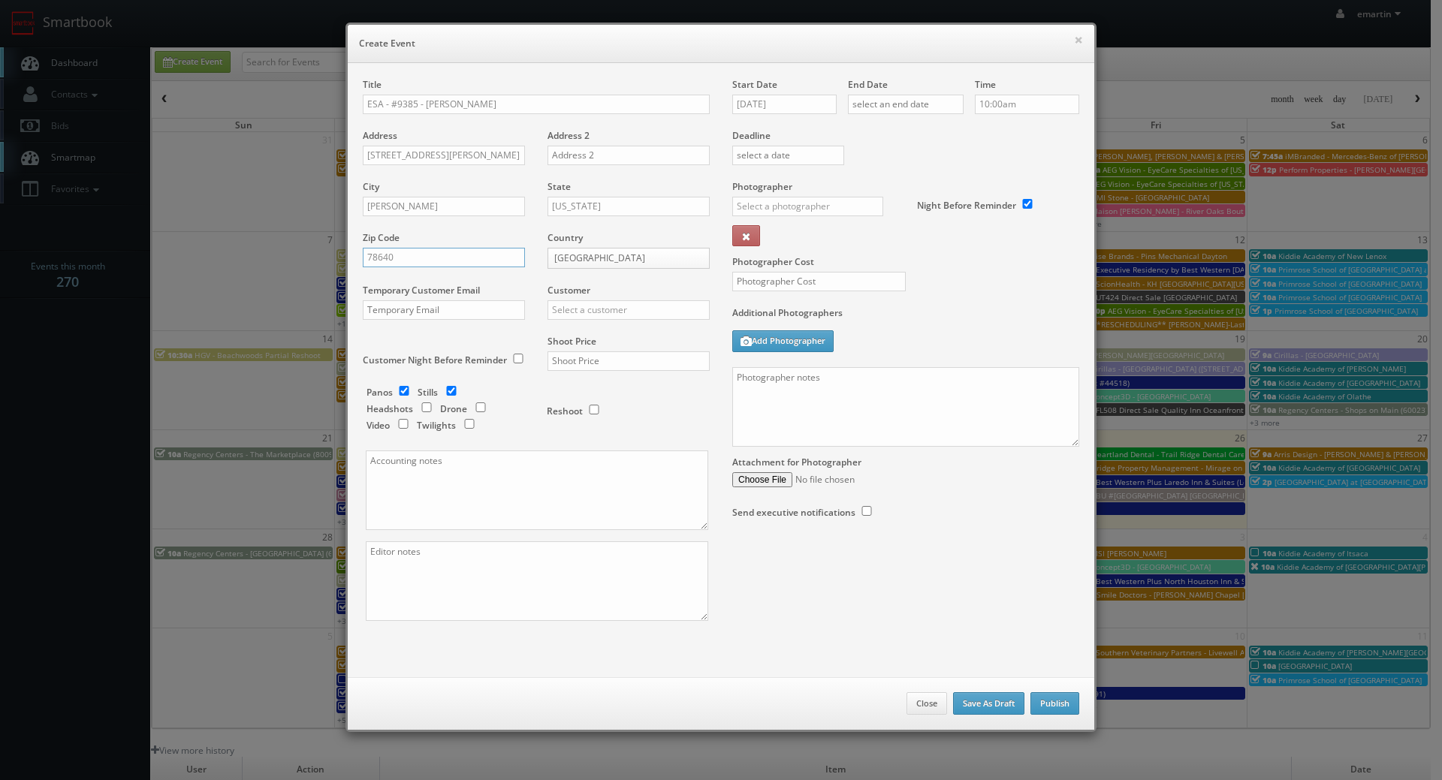
type input "78640"
click at [629, 297] on div "Customer Choice Hotels ACC Concept3D Firebirds GBV Choice Hotels Canada Heartla…" at bounding box center [622, 309] width 173 height 51
click at [636, 300] on input "text" at bounding box center [628, 310] width 162 height 20
click at [568, 343] on div "Extended Stay America" at bounding box center [628, 334] width 161 height 25
type input "Extended Stay America"
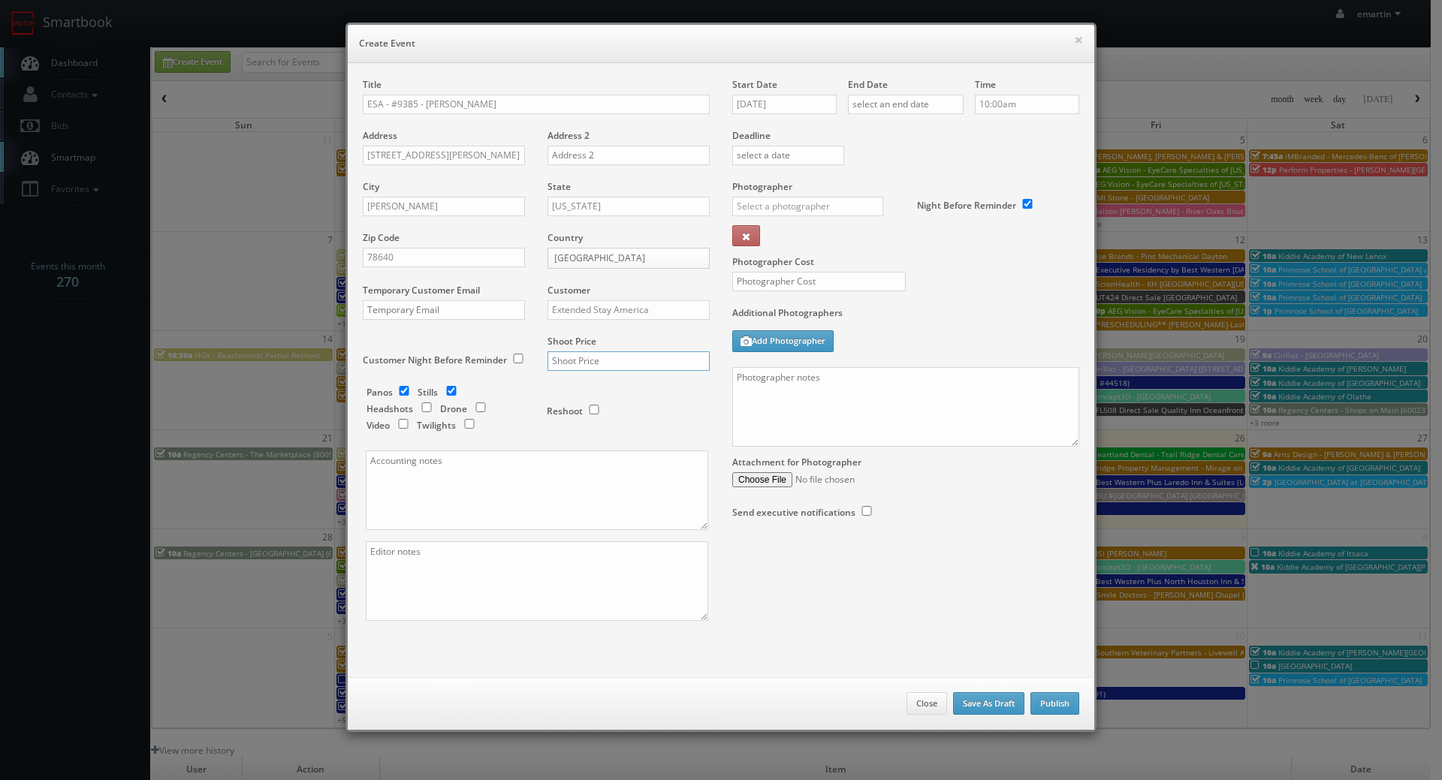
click at [584, 360] on input "text" at bounding box center [628, 361] width 162 height 20
type input "1,050"
click at [668, 411] on div "Reshoot" at bounding box center [622, 403] width 150 height 35
click at [404, 387] on input "checkbox" at bounding box center [404, 391] width 23 height 10
click at [405, 390] on input "checkbox" at bounding box center [404, 391] width 23 height 10
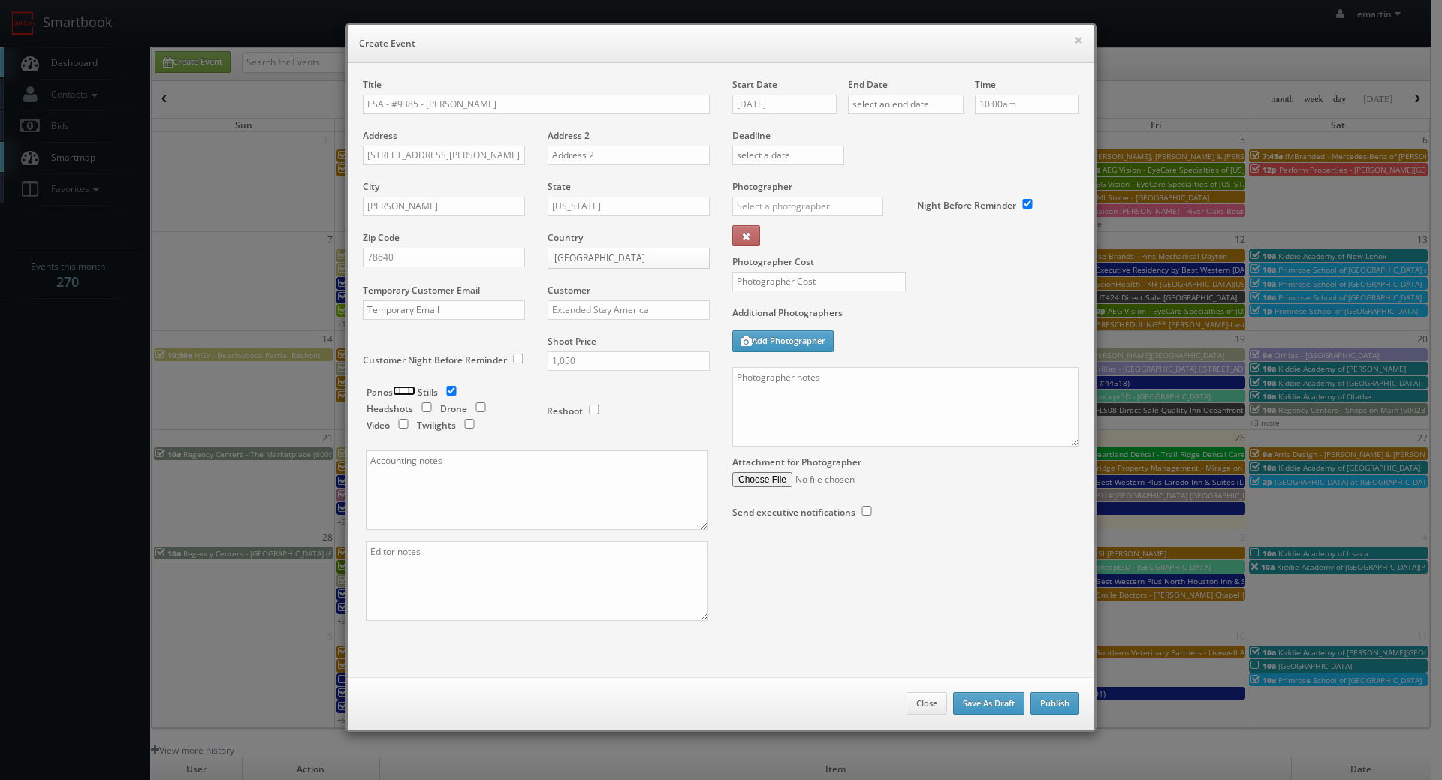
checkbox input "true"
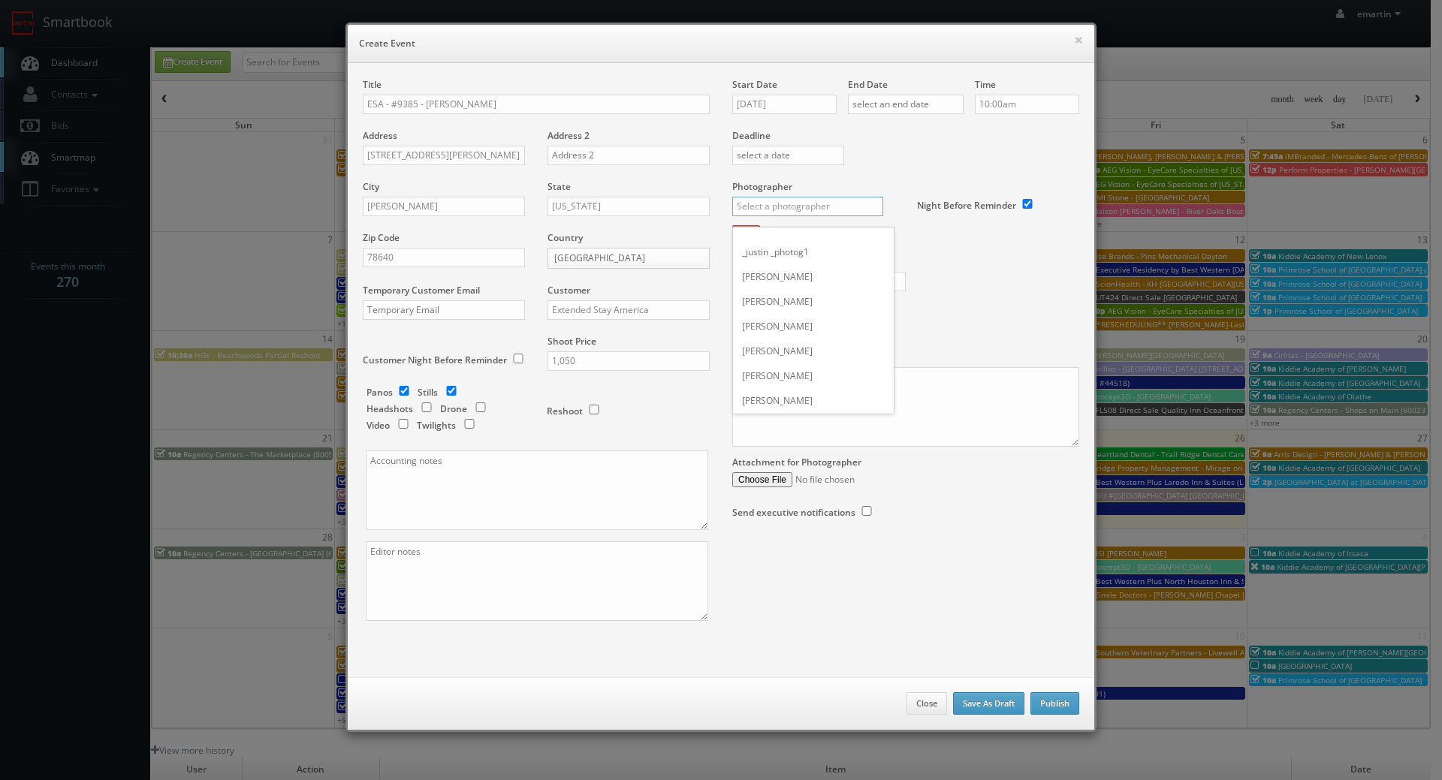
click at [788, 199] on input "text" at bounding box center [807, 207] width 151 height 20
click at [800, 251] on div "Alan Duggins" at bounding box center [813, 240] width 161 height 25
type input "Alan Duggins"
click at [995, 294] on div "Photographer Cost" at bounding box center [905, 243] width 369 height 126
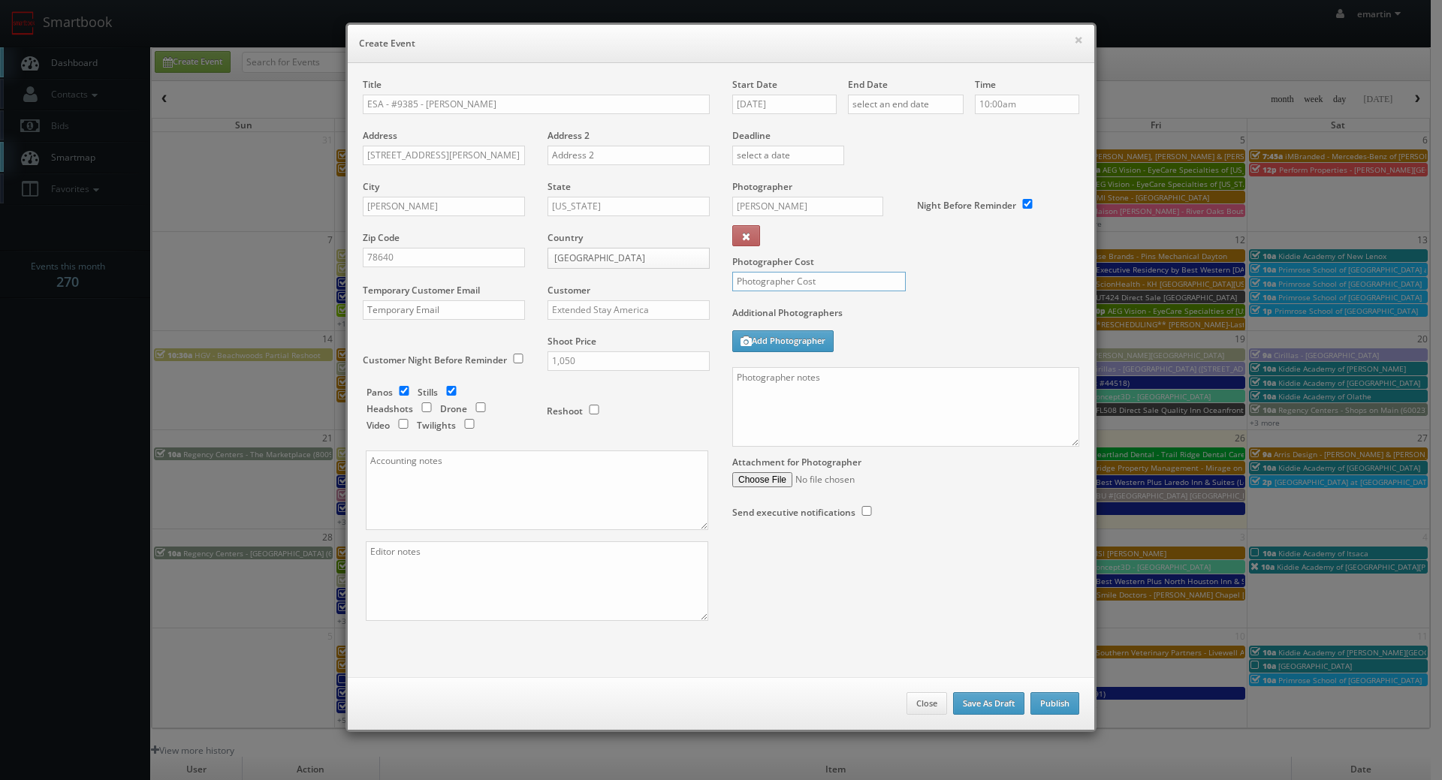
click at [830, 272] on input "text" at bounding box center [818, 282] width 173 height 20
type input "350"
click at [958, 282] on div "Photographer Cost 350" at bounding box center [905, 243] width 369 height 126
click at [869, 107] on input "text" at bounding box center [906, 105] width 116 height 20
click at [917, 258] on td "1" at bounding box center [923, 263] width 23 height 22
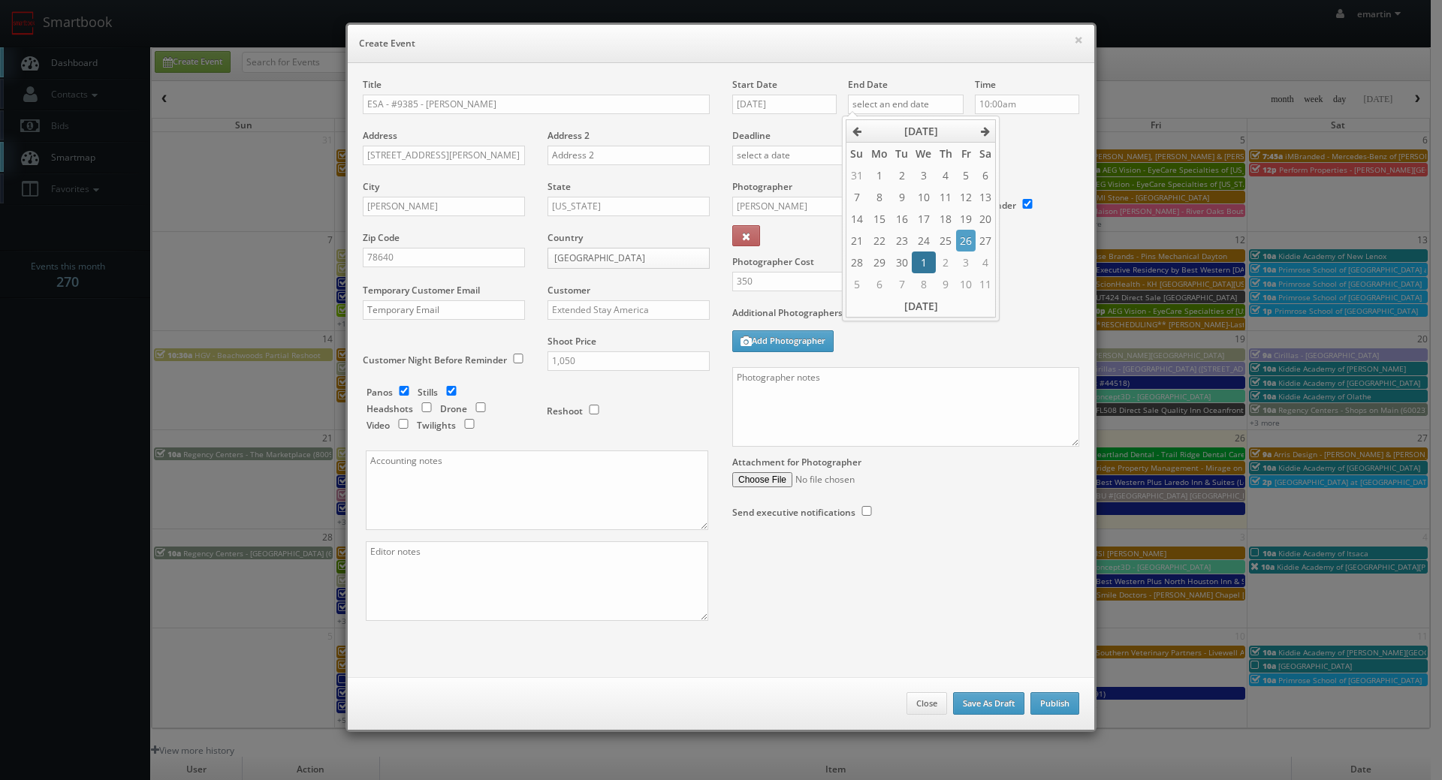
type input "10/01/2025"
click at [782, 101] on input "09/26/2025" at bounding box center [784, 105] width 104 height 20
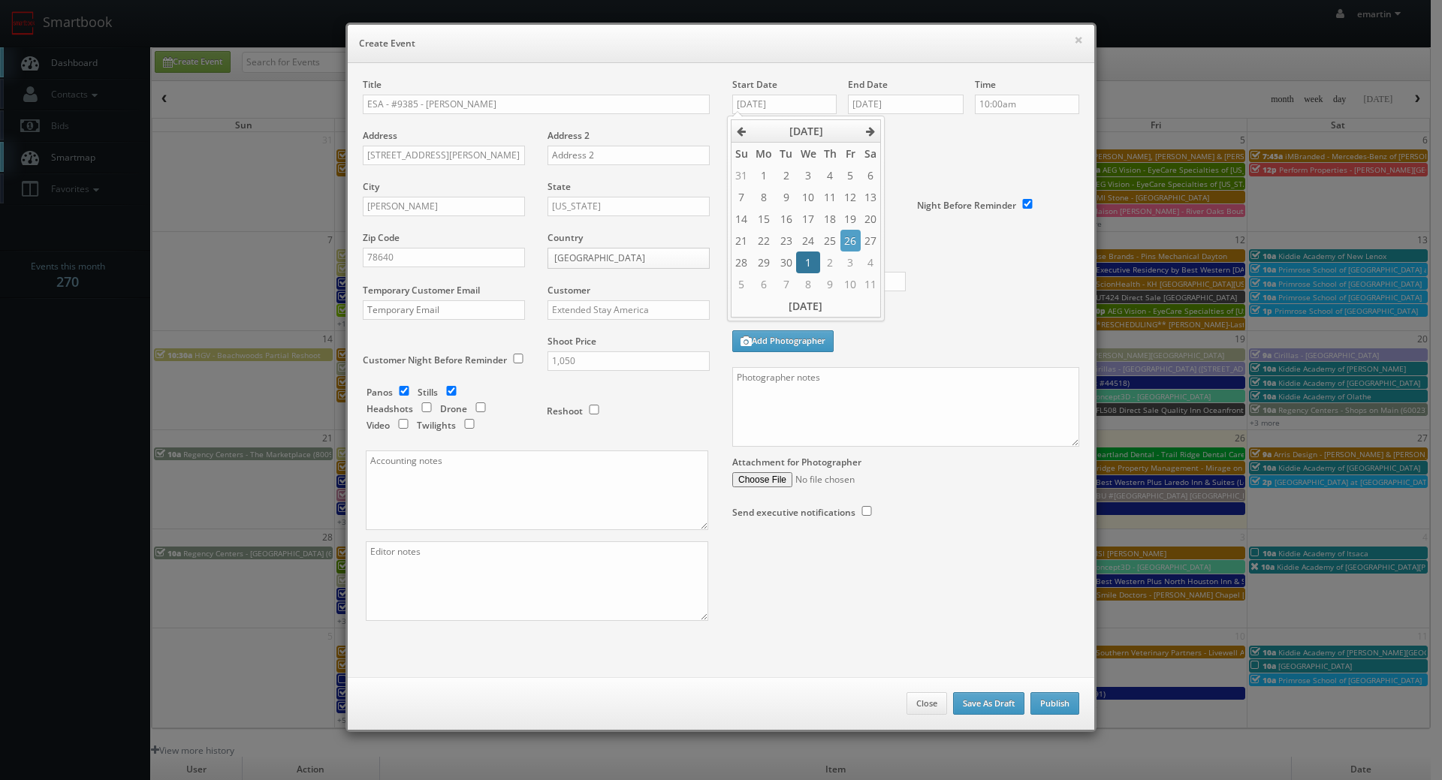
click at [809, 260] on td "1" at bounding box center [807, 263] width 23 height 22
type input "10/01/2025"
click at [1011, 143] on div "Deadline" at bounding box center [905, 129] width 369 height 102
click at [1019, 116] on div "Time 10:00am" at bounding box center [1021, 103] width 116 height 51
click at [1024, 98] on input "10:00am" at bounding box center [1027, 105] width 104 height 20
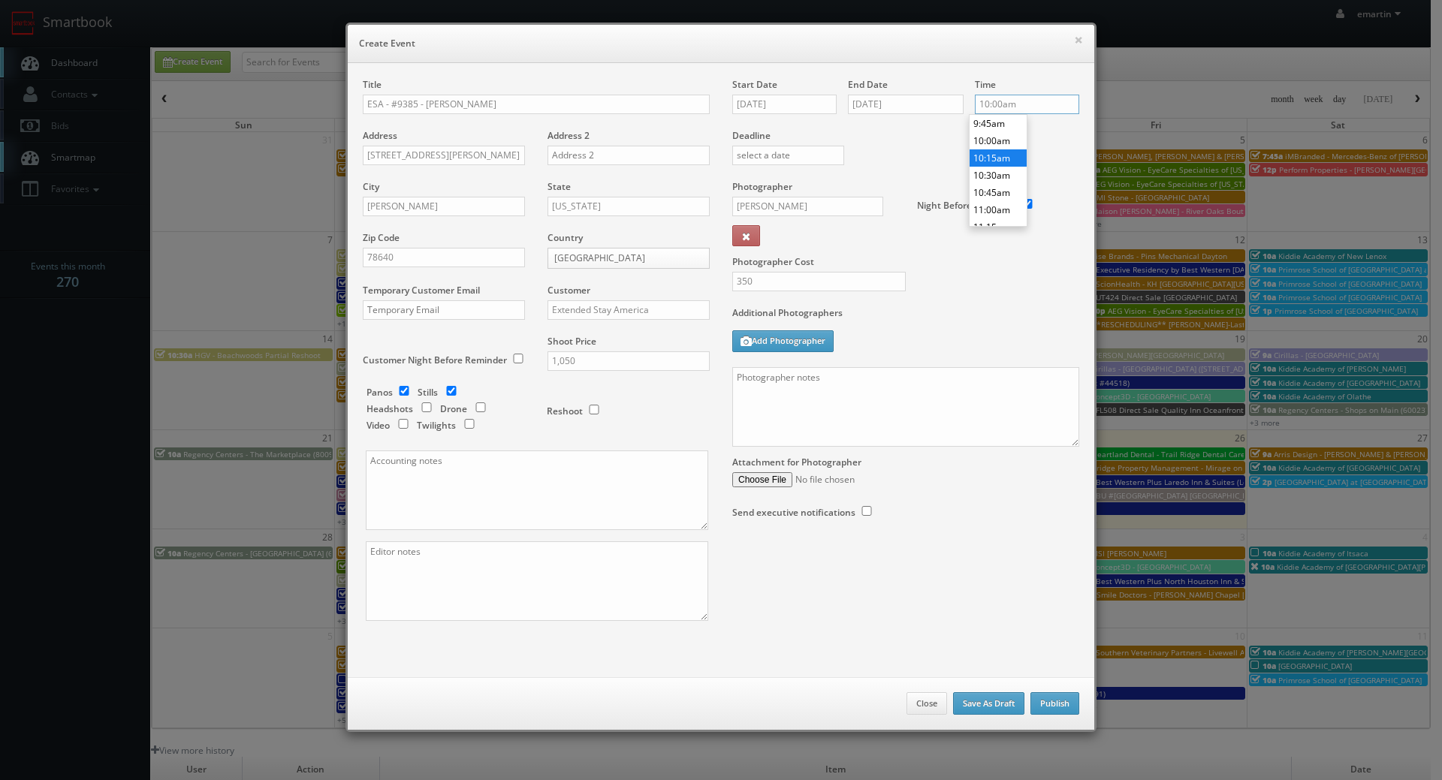
scroll to position [749, 0]
type input "12:00pm"
click at [996, 197] on li "12:00pm" at bounding box center [997, 203] width 57 height 17
click at [960, 164] on div "Deadline" at bounding box center [905, 129] width 369 height 102
click at [910, 356] on div "Additional Photographers Add Photographer" at bounding box center [905, 336] width 347 height 61
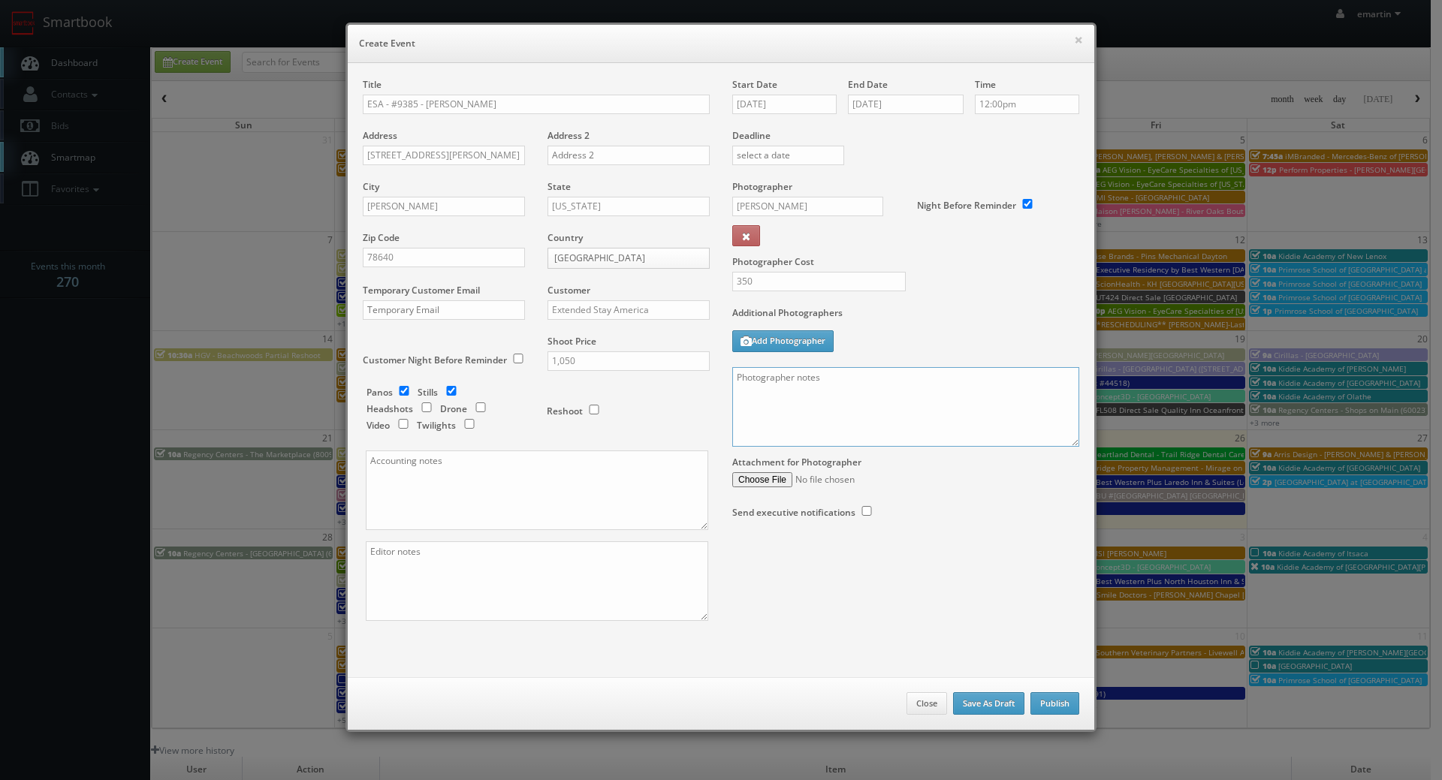
drag, startPoint x: 901, startPoint y: 434, endPoint x: 985, endPoint y: 439, distance: 84.3
click at [901, 432] on textarea at bounding box center [905, 407] width 347 height 80
paste textarea "The onsite contact is ________.. Please make sure all room types are available …"
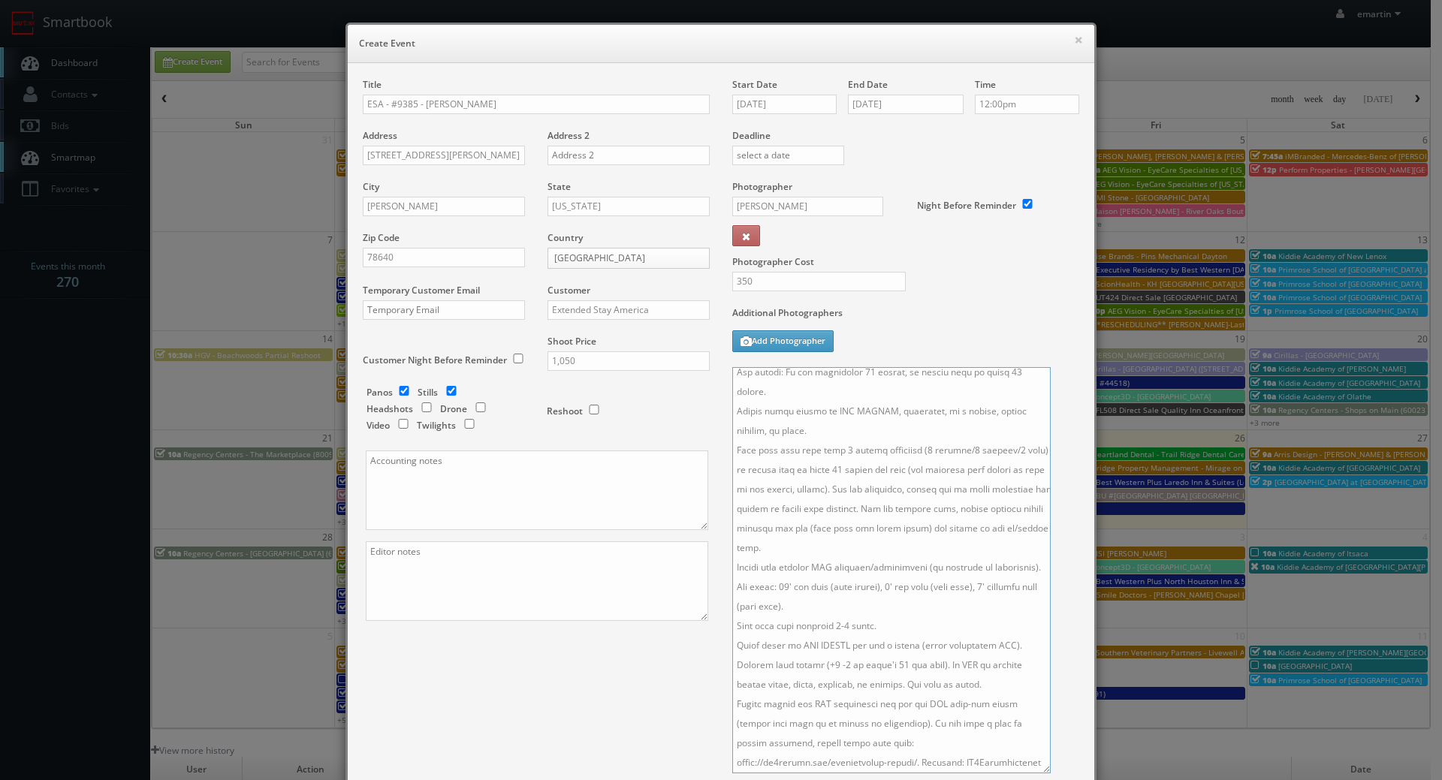
scroll to position [200, 0]
drag, startPoint x: 1065, startPoint y: 436, endPoint x: 1035, endPoint y: 755, distance: 319.7
click at [1036, 759] on textarea at bounding box center [891, 570] width 318 height 406
click at [818, 421] on textarea at bounding box center [891, 568] width 318 height 402
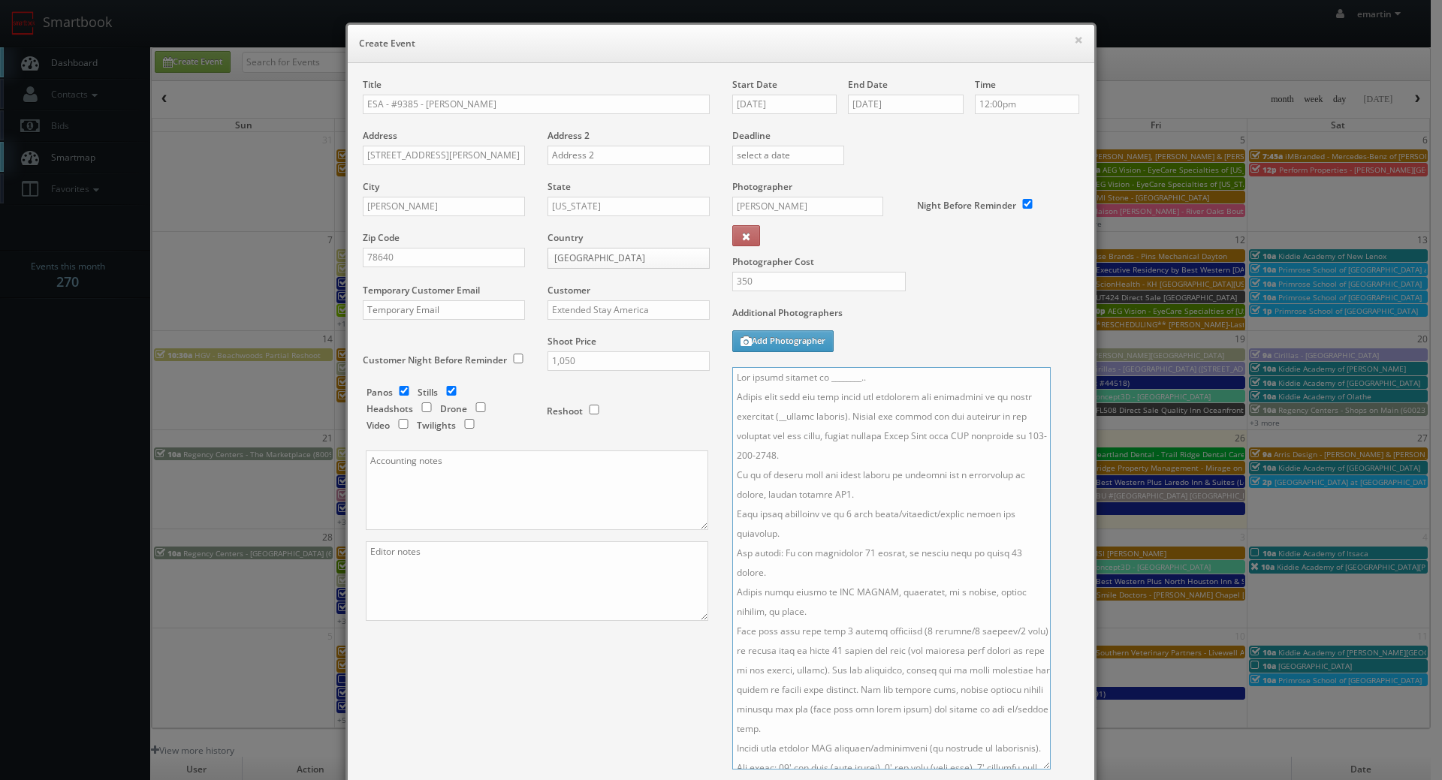
click at [813, 420] on textarea at bounding box center [891, 568] width 318 height 402
click at [874, 451] on textarea at bounding box center [891, 568] width 318 height 402
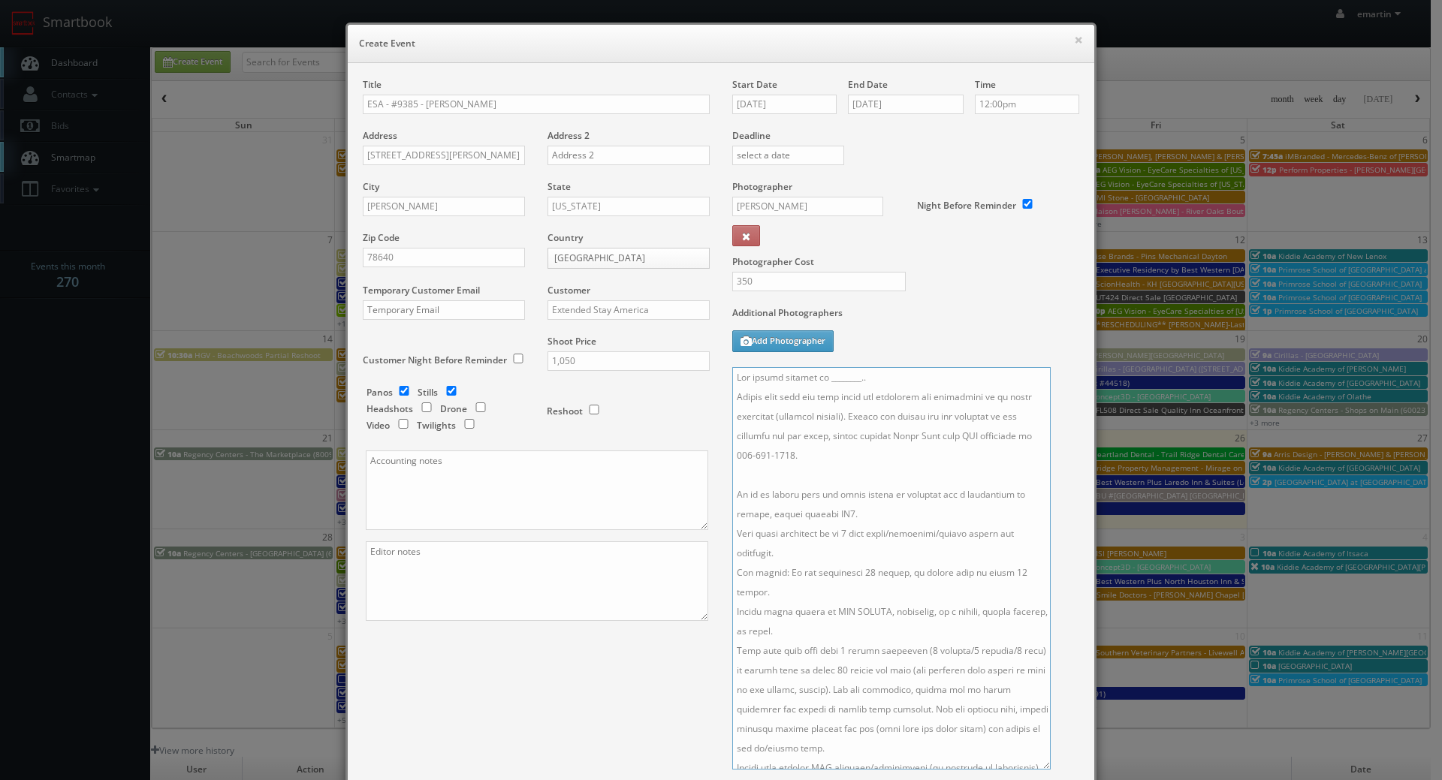
click at [874, 376] on textarea at bounding box center [891, 568] width 318 height 402
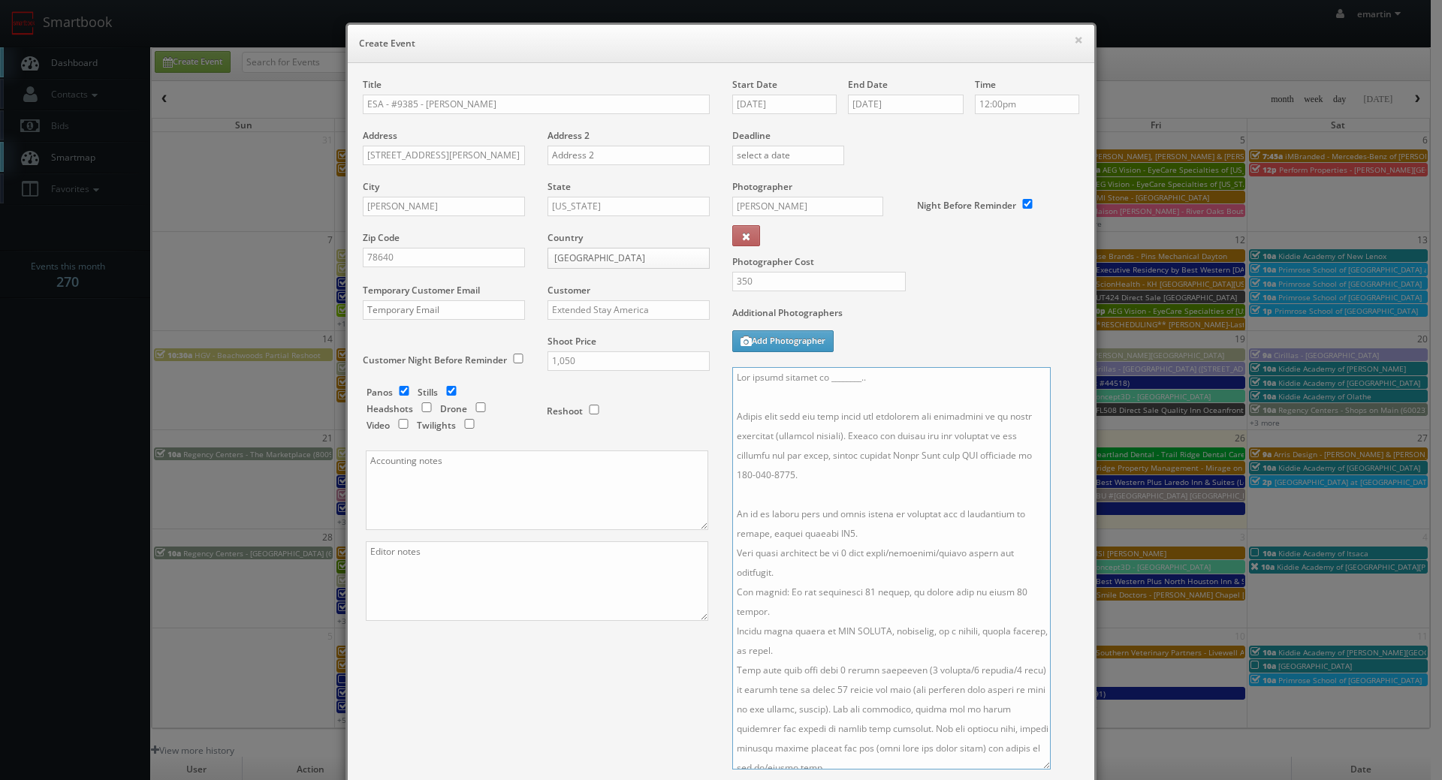
click at [874, 378] on textarea at bounding box center [891, 568] width 318 height 402
click at [885, 535] on textarea at bounding box center [891, 568] width 318 height 402
click at [848, 583] on textarea at bounding box center [891, 568] width 318 height 402
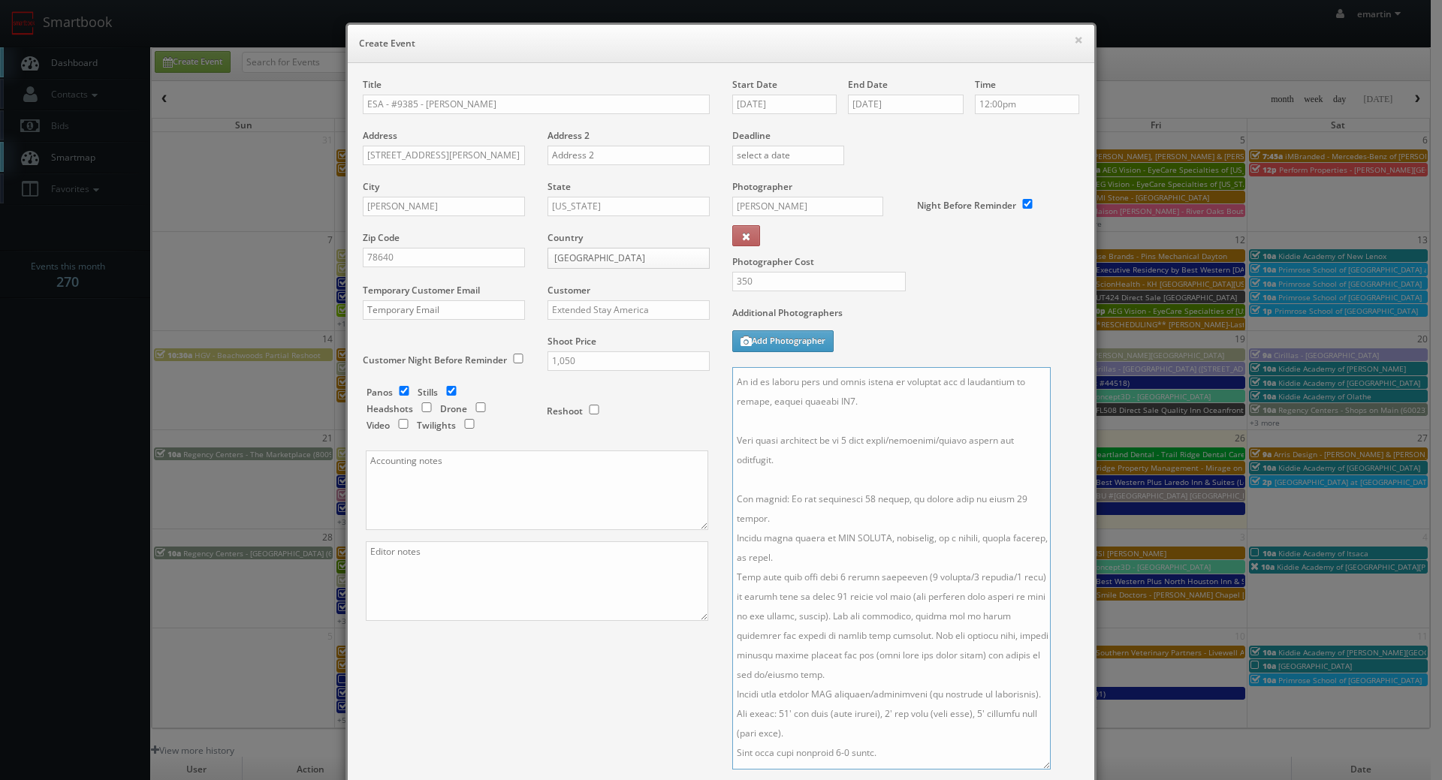
click at [841, 541] on textarea at bounding box center [891, 568] width 318 height 402
click at [888, 655] on textarea at bounding box center [891, 568] width 318 height 402
click at [864, 702] on textarea at bounding box center [891, 568] width 318 height 402
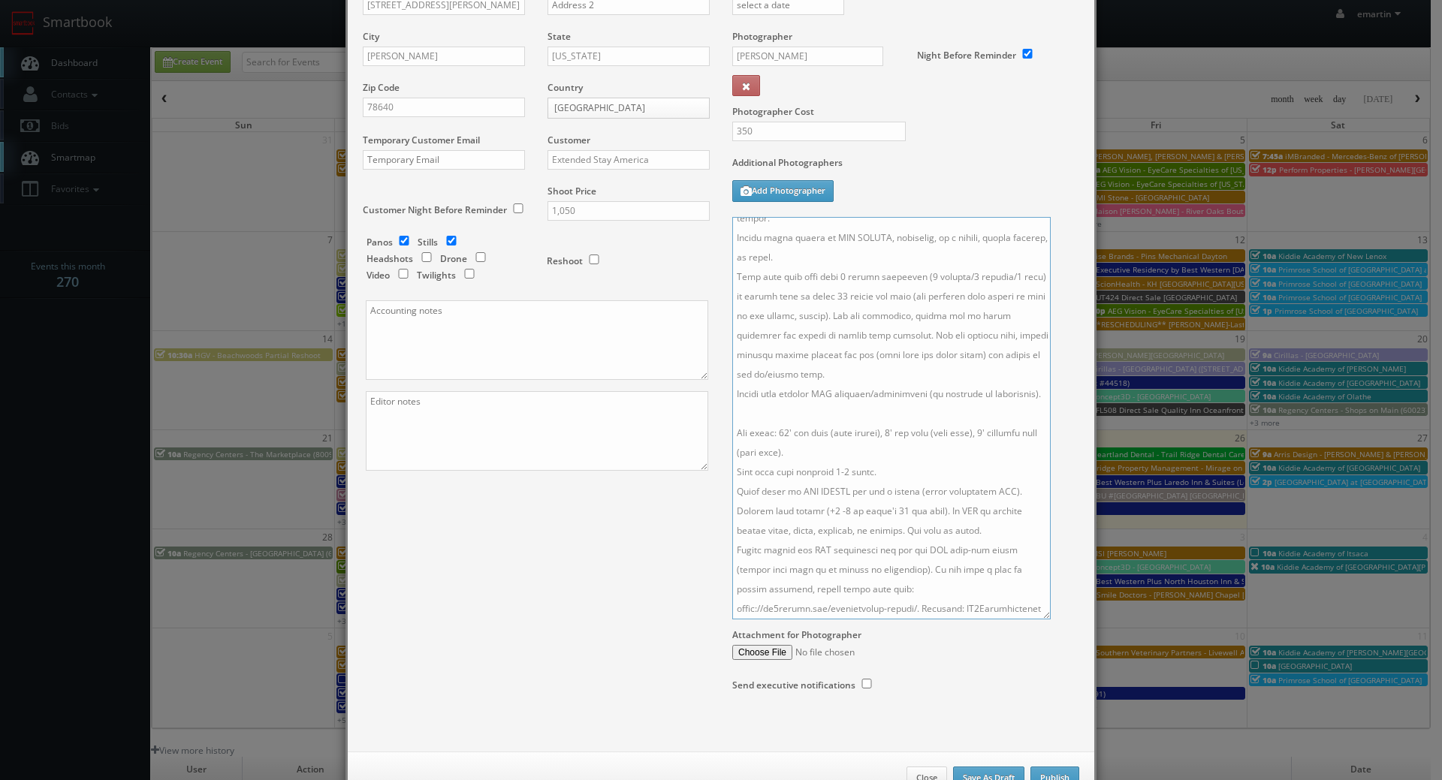
click at [987, 514] on textarea at bounding box center [891, 418] width 318 height 402
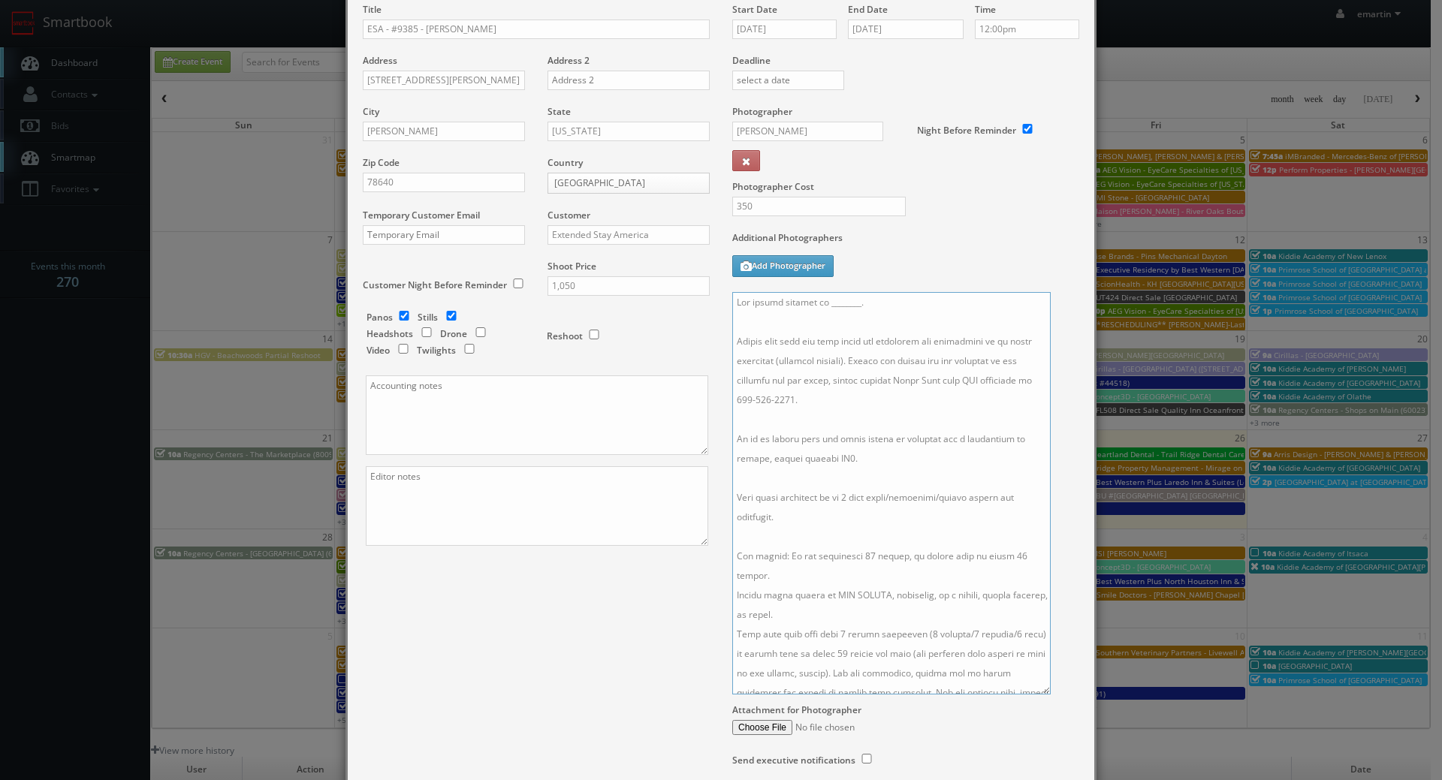
drag, startPoint x: 842, startPoint y: 498, endPoint x: 852, endPoint y: 508, distance: 13.8
click at [842, 498] on textarea at bounding box center [891, 493] width 318 height 402
click at [851, 553] on textarea at bounding box center [891, 493] width 318 height 402
click at [997, 553] on textarea at bounding box center [891, 493] width 318 height 402
drag, startPoint x: 873, startPoint y: 309, endPoint x: 815, endPoint y: 303, distance: 58.1
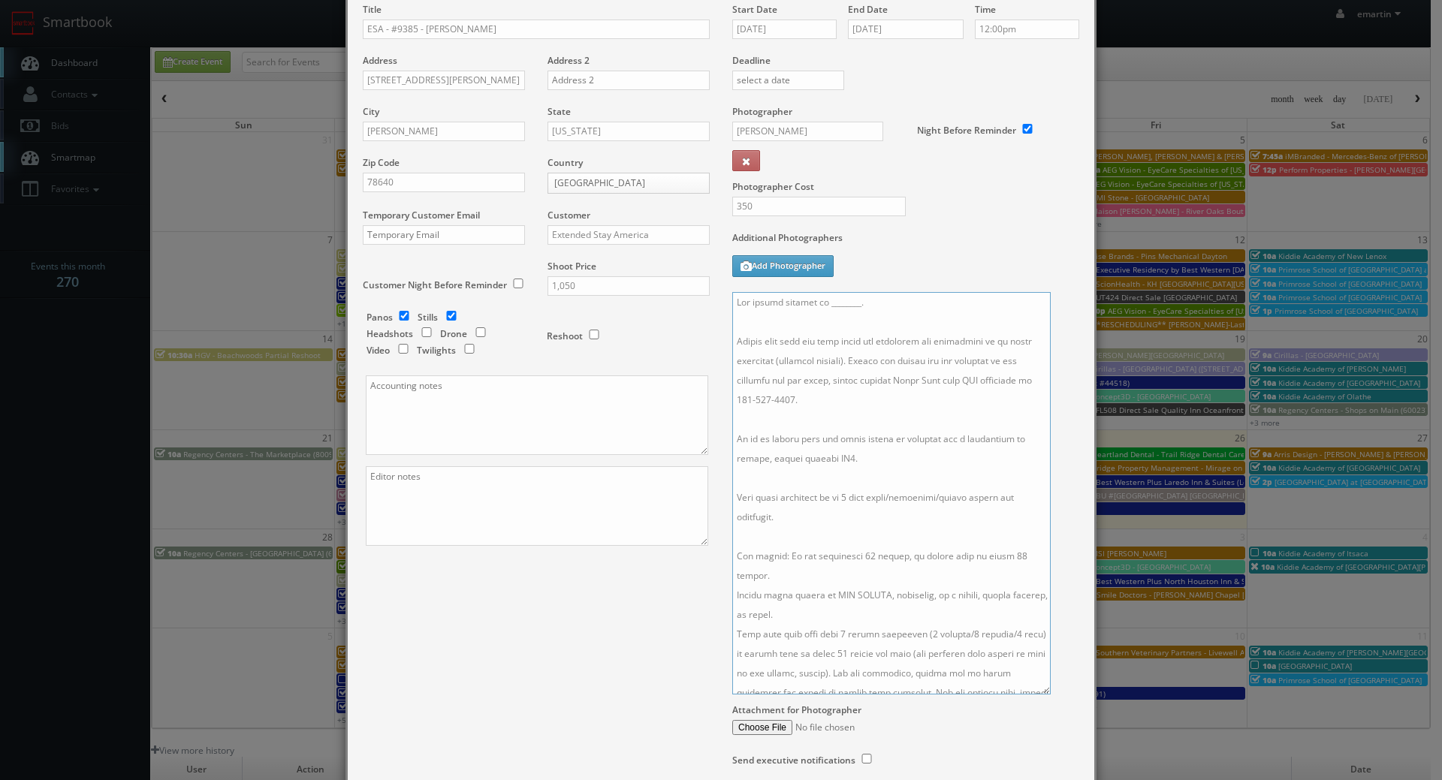
click at [815, 303] on textarea at bounding box center [891, 493] width 318 height 402
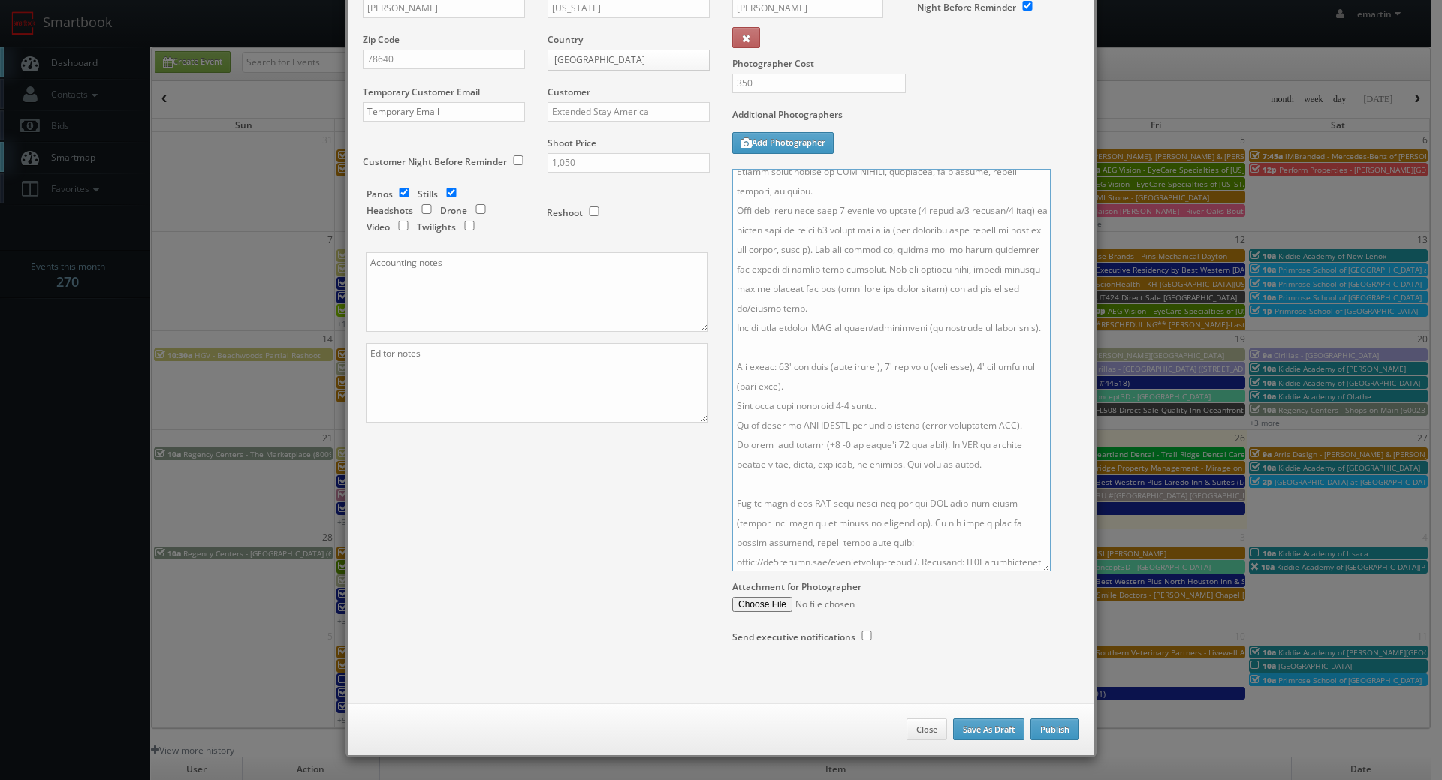
type textarea "The onsite contact is Dalia Castilla. Please make sure all room types are avail…"
click at [865, 631] on input "checkbox" at bounding box center [866, 636] width 23 height 10
checkbox input "true"
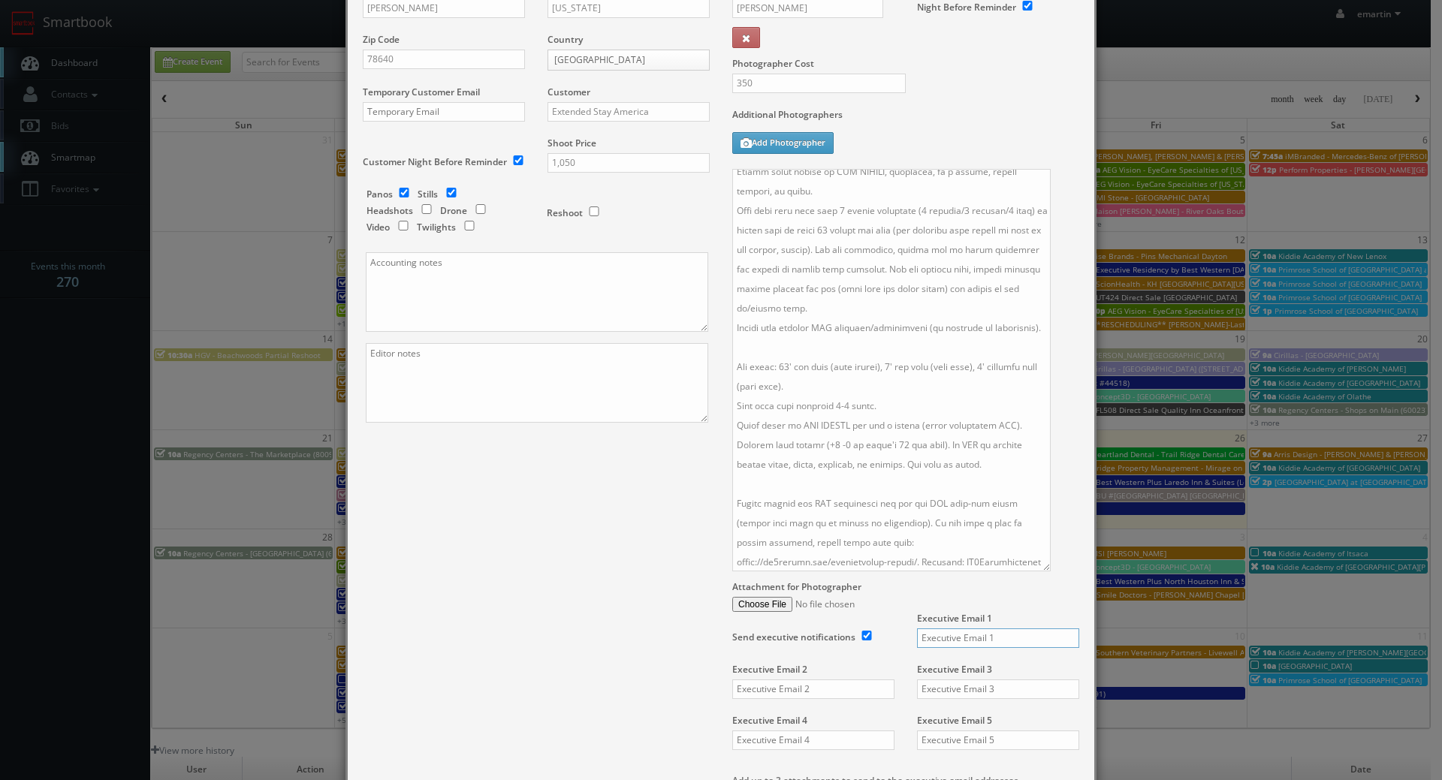
click at [939, 633] on input "text" at bounding box center [998, 638] width 162 height 20
type input "sheet@extendedstay.com"
click at [883, 655] on div "Send executive notifications" at bounding box center [818, 635] width 173 height 47
click at [545, 598] on div "Title ESA - #9385 - Austin Kyle Address 5887 Kyle Parkway Address 2 City Kyle S…" at bounding box center [720, 404] width 739 height 1049
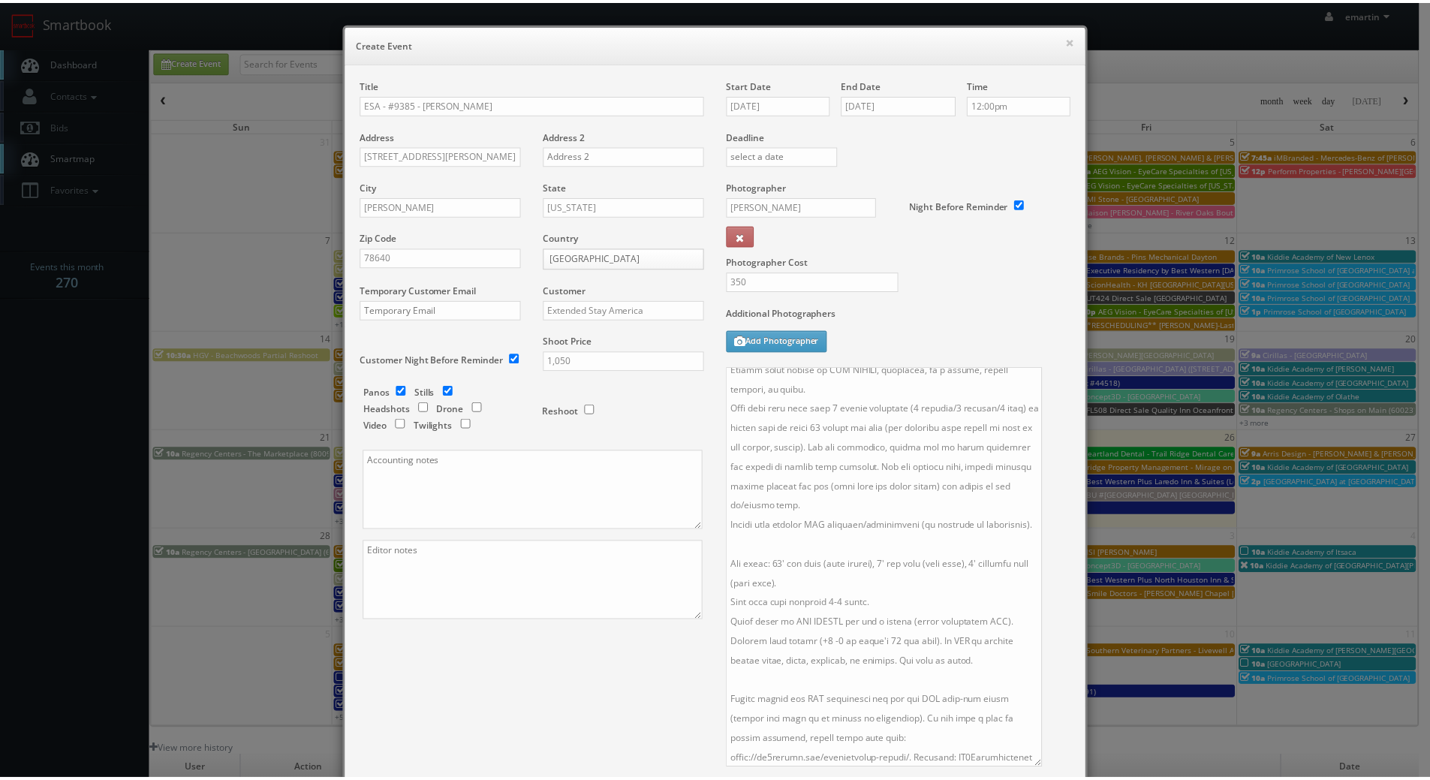
scroll to position [454, 0]
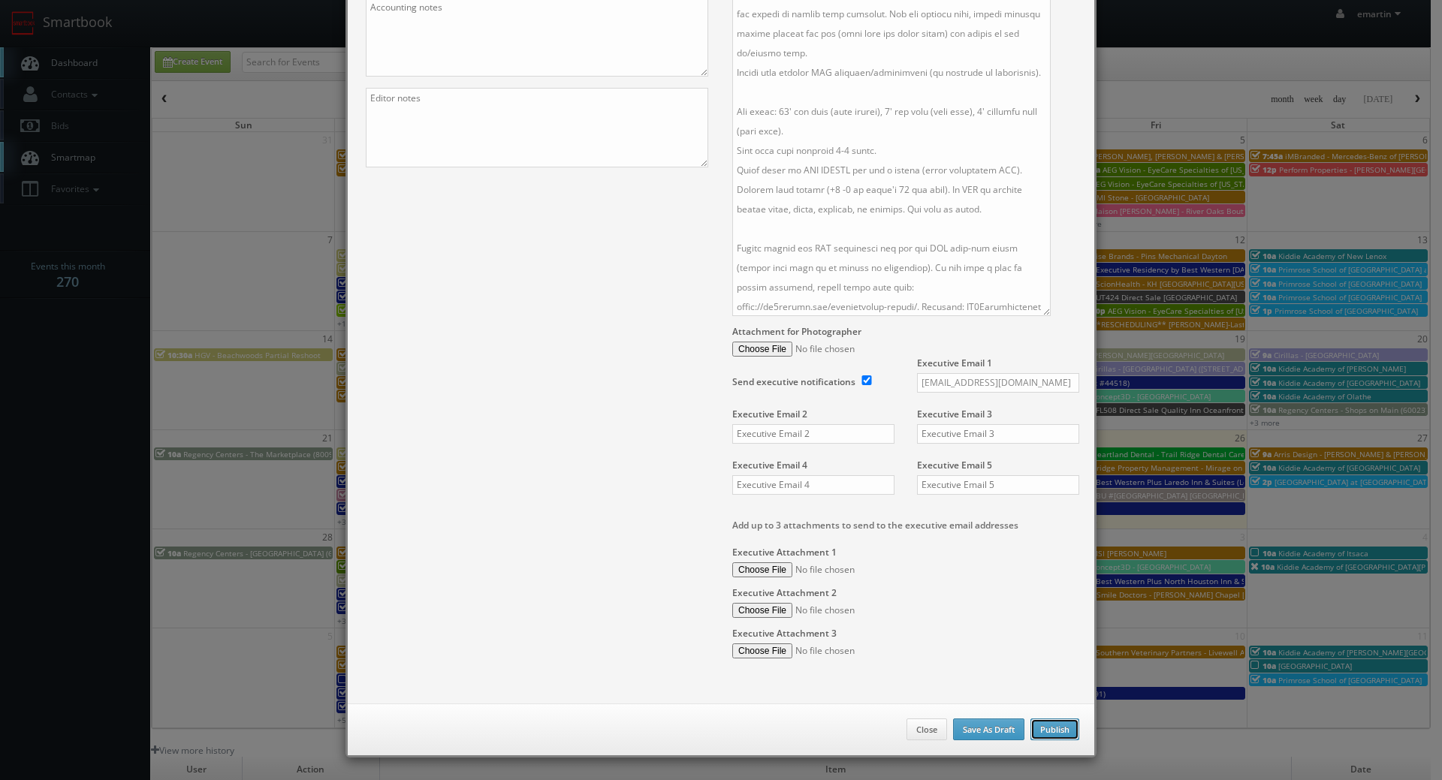
click at [1050, 720] on button "Publish" at bounding box center [1054, 730] width 49 height 23
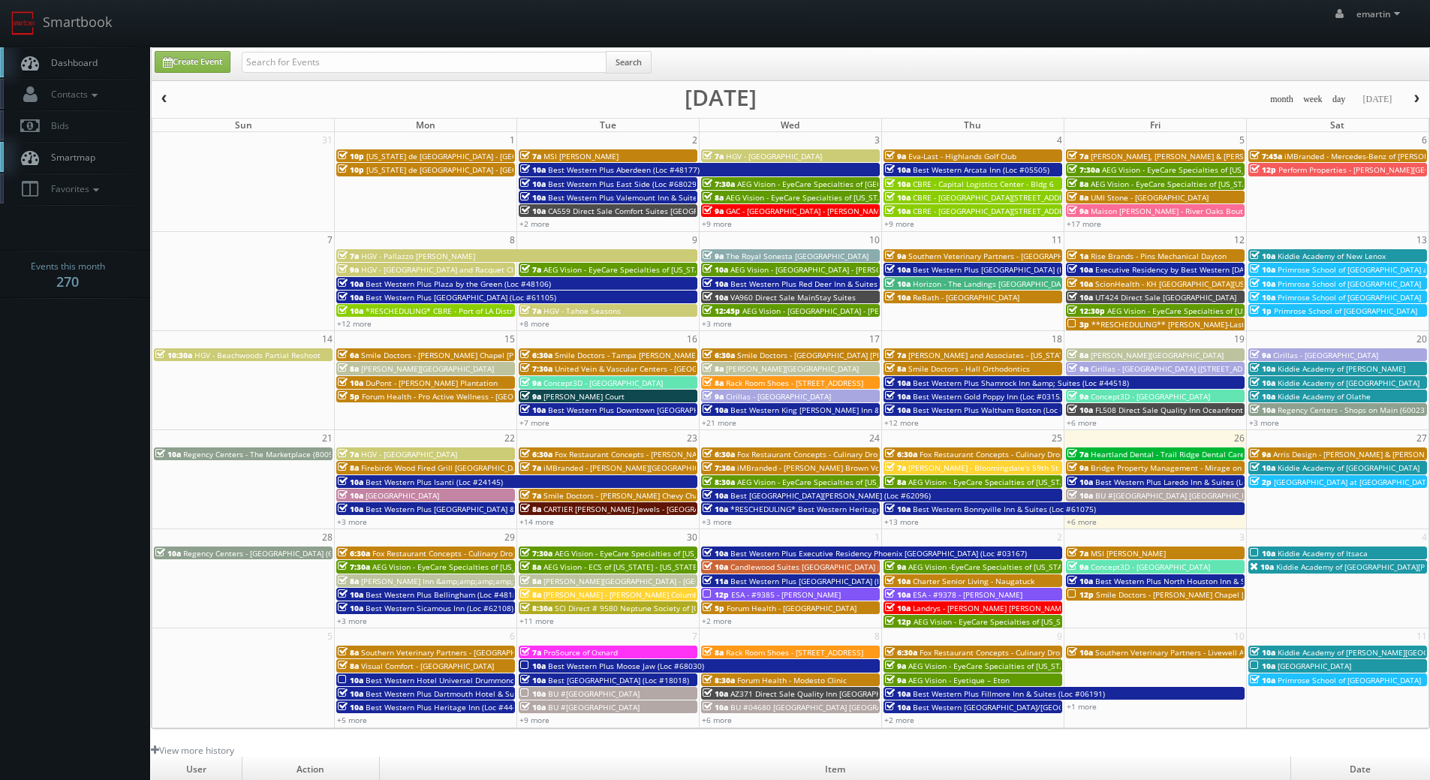
click at [100, 63] on link "Dashboard" at bounding box center [75, 62] width 150 height 31
click at [364, 66] on input "text" at bounding box center [424, 62] width 365 height 21
type input "[GEOGRAPHIC_DATA]"
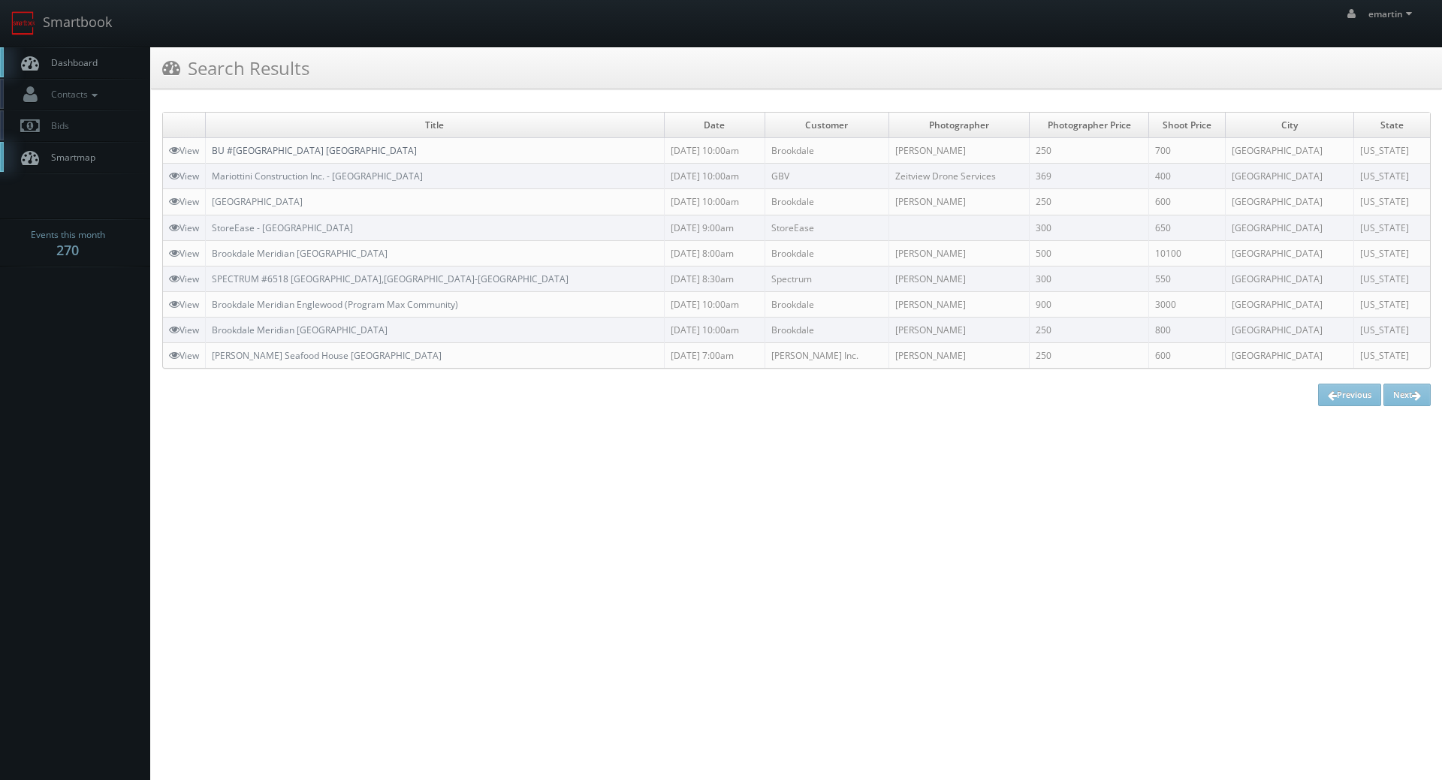
click at [363, 146] on link "BU #[GEOGRAPHIC_DATA] [GEOGRAPHIC_DATA]" at bounding box center [314, 150] width 205 height 13
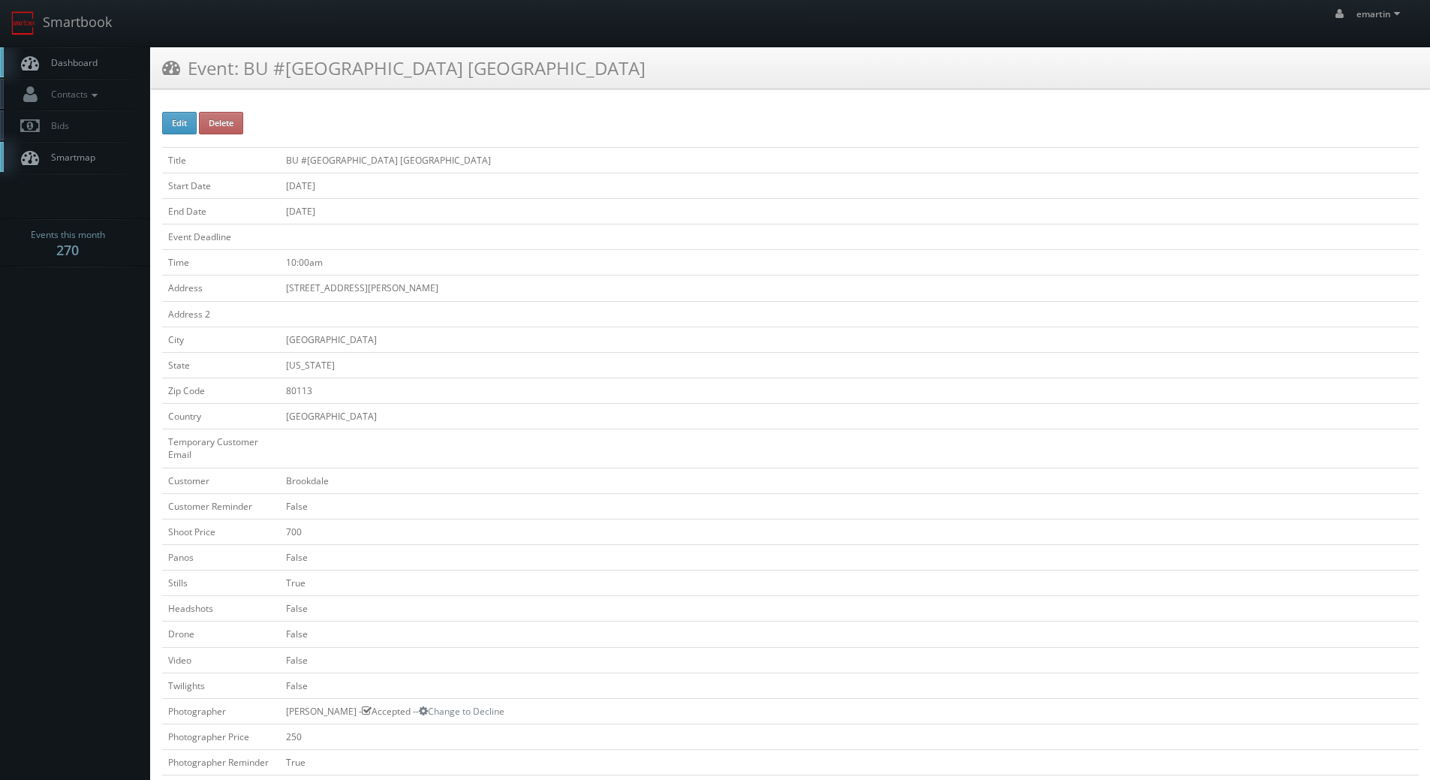
click at [156, 131] on div "Edit Delete Title BU #18414 Brookdale Meridian [GEOGRAPHIC_DATA] Start Date [DA…" at bounding box center [791, 736] width 1280 height 1270
click at [167, 130] on button "Edit" at bounding box center [179, 123] width 35 height 23
type input "BU #18414 Brookdale Meridian Englewood"
type input "3455 S. Corona Street"
type input "Englewood"
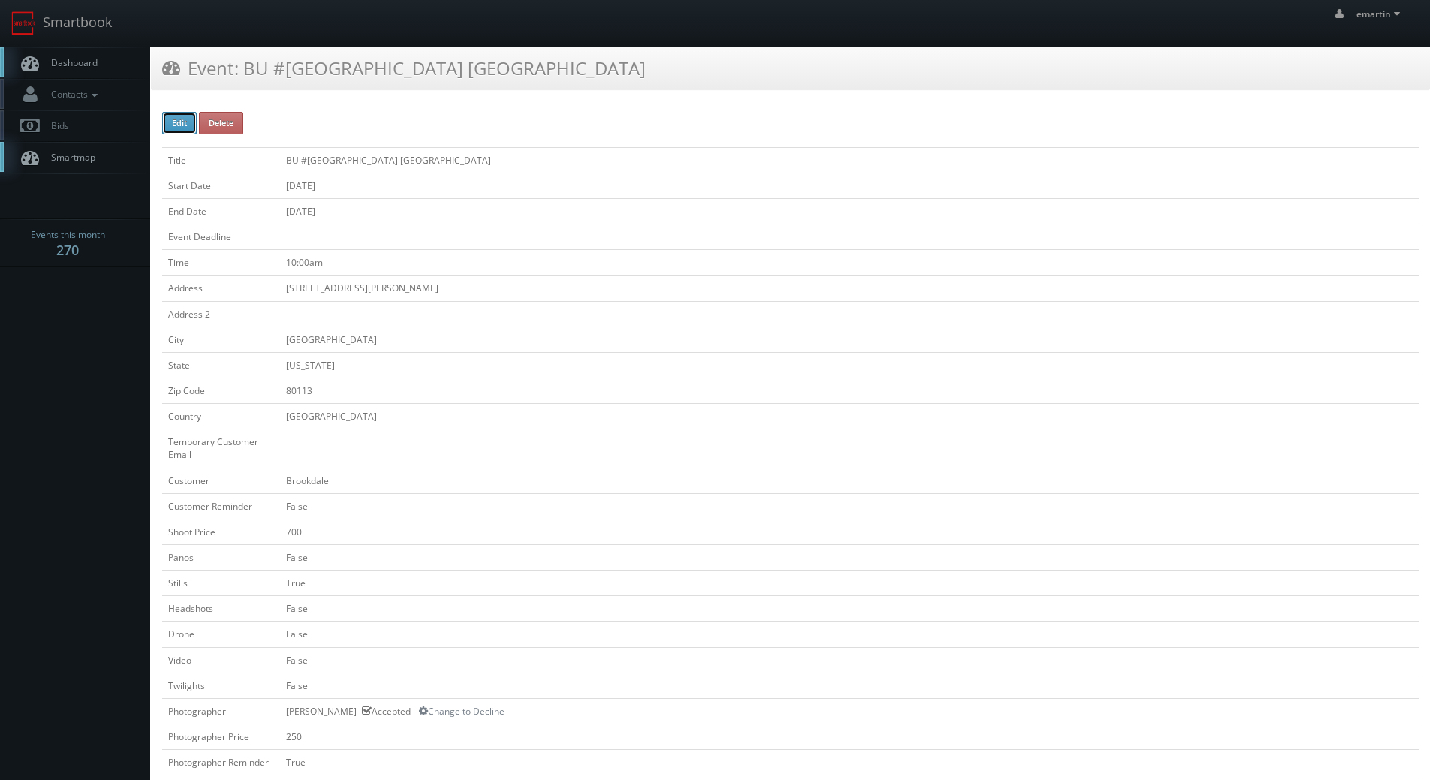
type input "80113"
checkbox input "false"
type input "700"
checkbox input "false"
checkbox input "true"
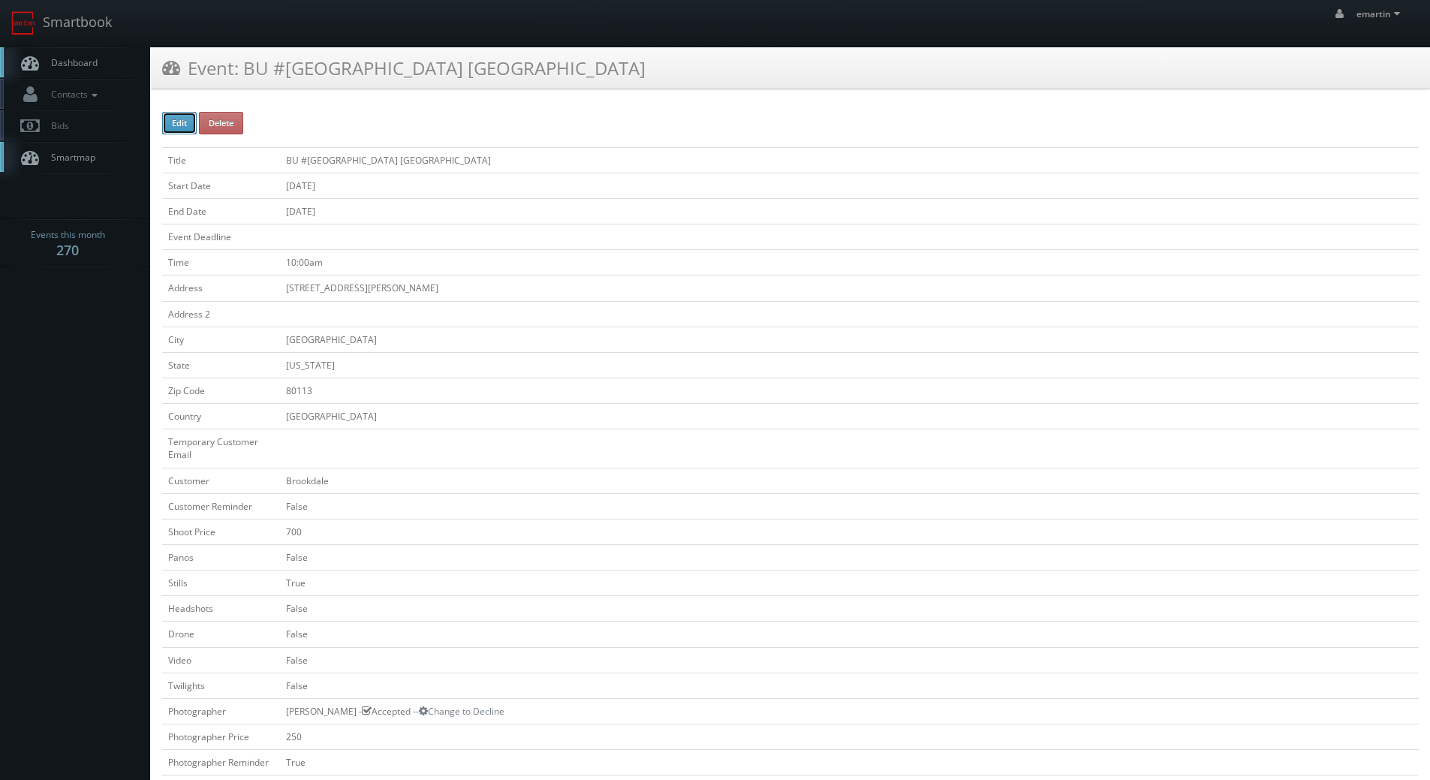
checkbox input "false"
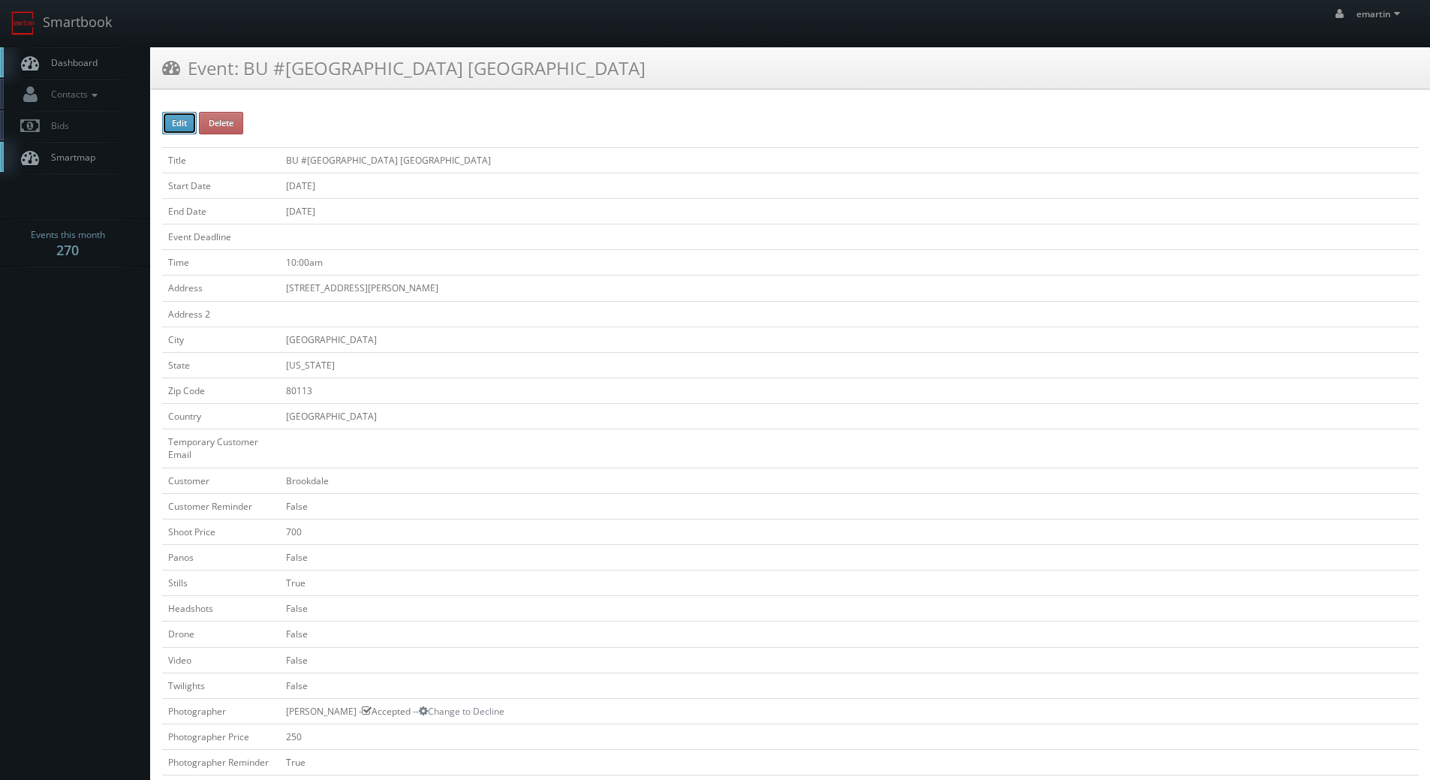
type input "11/05/2025"
type input "10:00am"
checkbox input "true"
checkbox input "false"
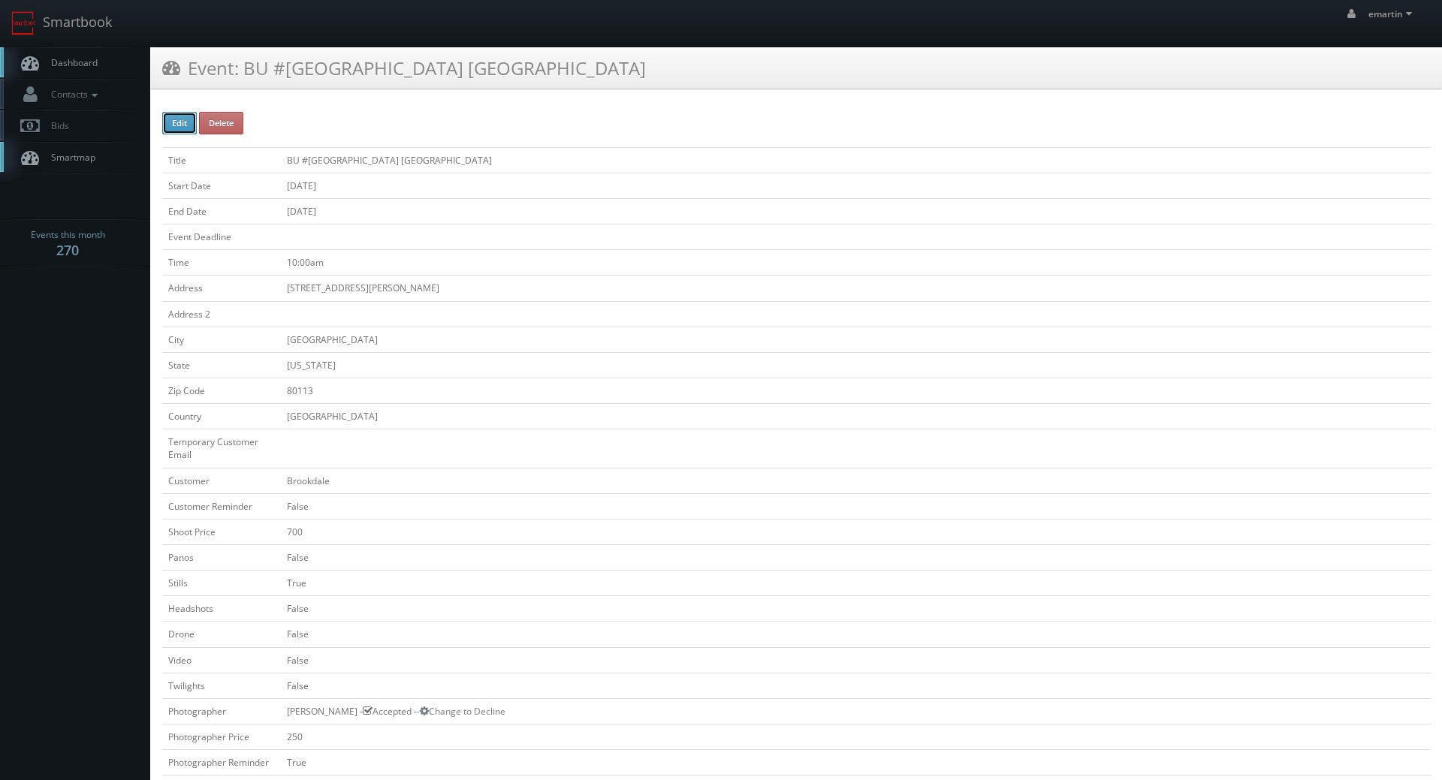
type input "250"
type input "700"
select select "[US_STATE]"
select select "fake56@mg.cs3calendar.com"
select select "a.quinn.photo@gmail.com"
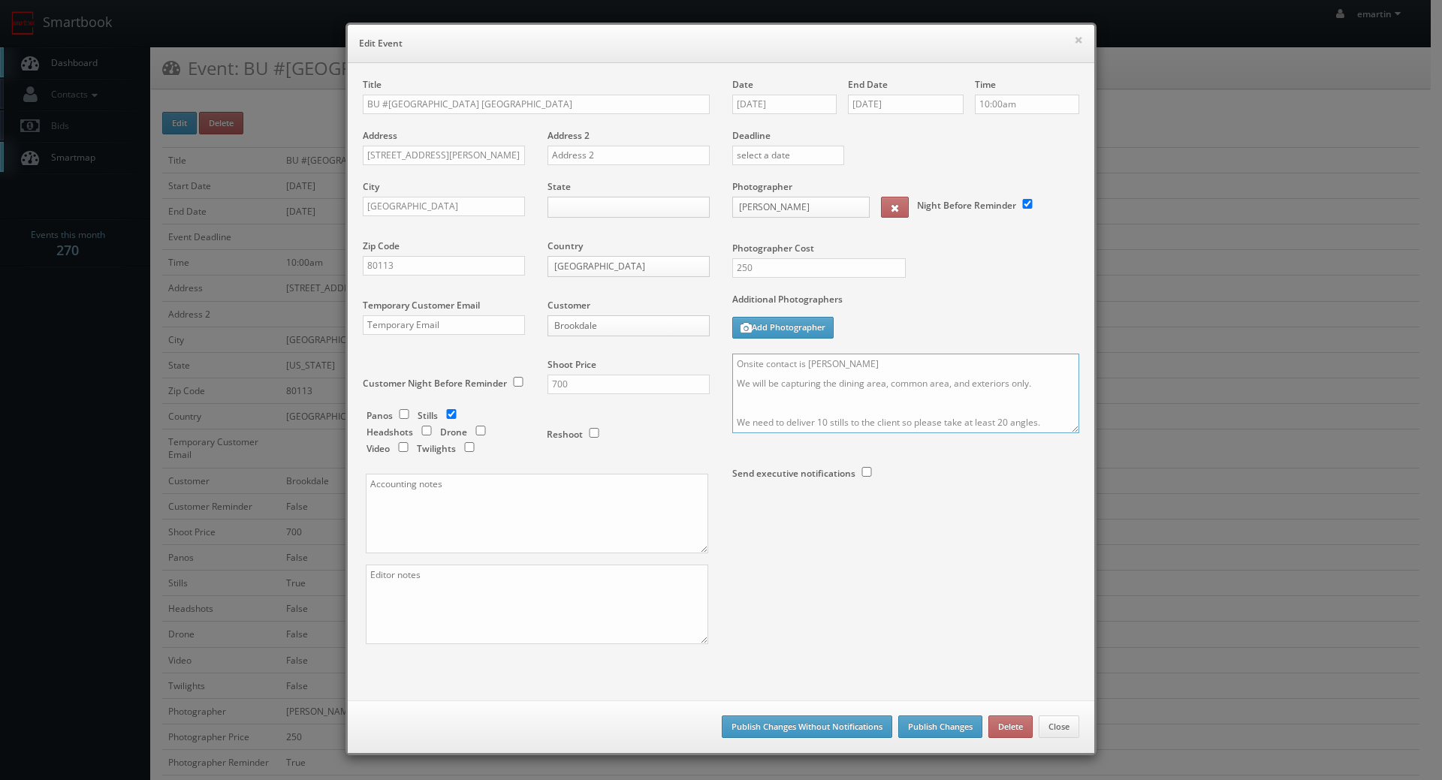
click at [818, 418] on textarea "Onsite contact is Justin Smith We will be capturing the dining area, common are…" at bounding box center [905, 394] width 347 height 80
drag, startPoint x: 1068, startPoint y: 429, endPoint x: 1056, endPoint y: 536, distance: 108.0
click at [1056, 531] on textarea "Onsite contact is Justin Smith We will be capturing the dining area, common are…" at bounding box center [901, 442] width 339 height 177
drag, startPoint x: 999, startPoint y: 408, endPoint x: 996, endPoint y: 417, distance: 8.6
click at [998, 408] on textarea "Onsite contact is Justin Smith We will be capturing the dining area, common are…" at bounding box center [899, 447] width 335 height 187
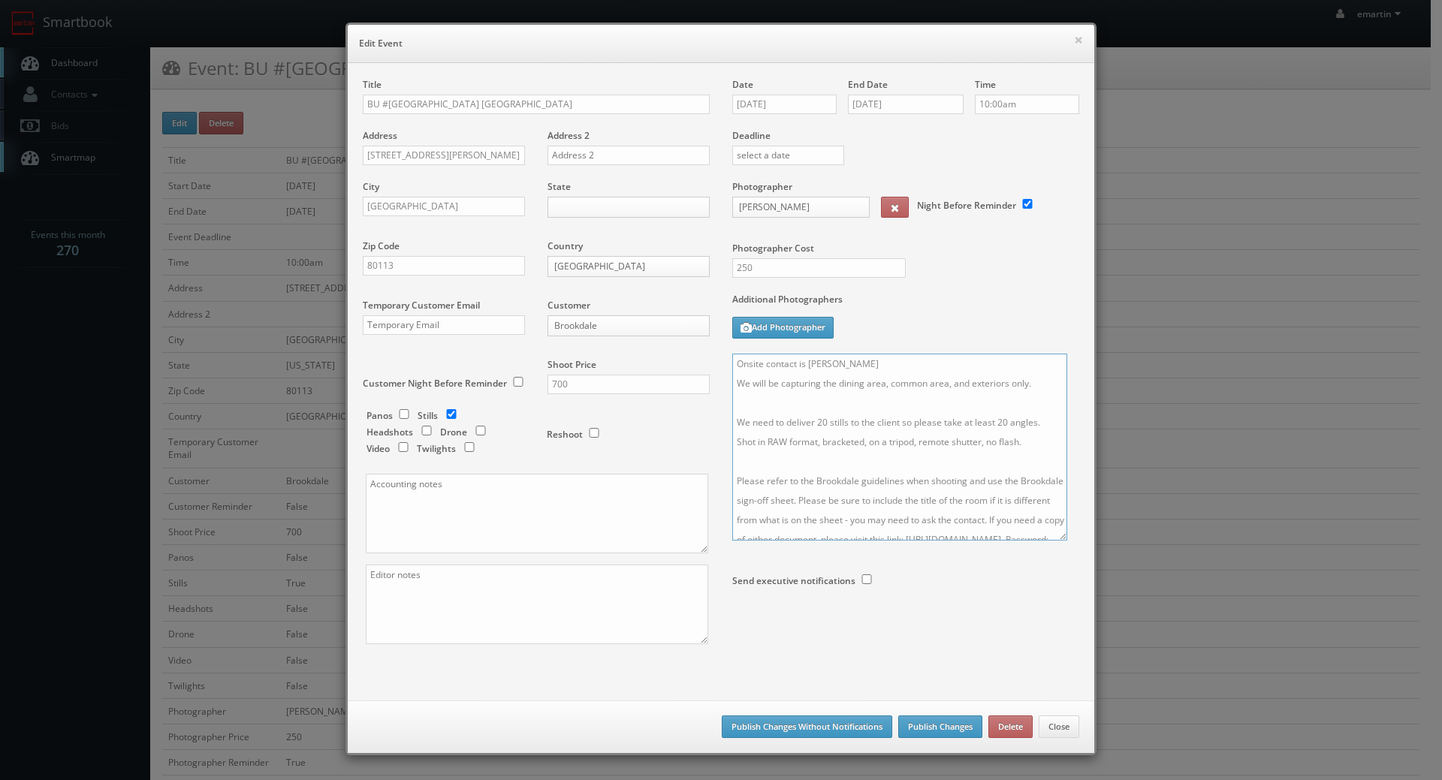
click at [996, 426] on textarea "Onsite contact is Justin Smith We will be capturing the dining area, common are…" at bounding box center [899, 447] width 335 height 187
type textarea "Onsite contact is Justin Smith We will be capturing the dining area, common are…"
drag, startPoint x: 810, startPoint y: 270, endPoint x: 681, endPoint y: 258, distance: 129.7
click at [708, 264] on div "Title BU #18414 Brookdale Meridian Englewood Address 3455 S. Corona Street Addr…" at bounding box center [720, 374] width 739 height 592
type input "275"
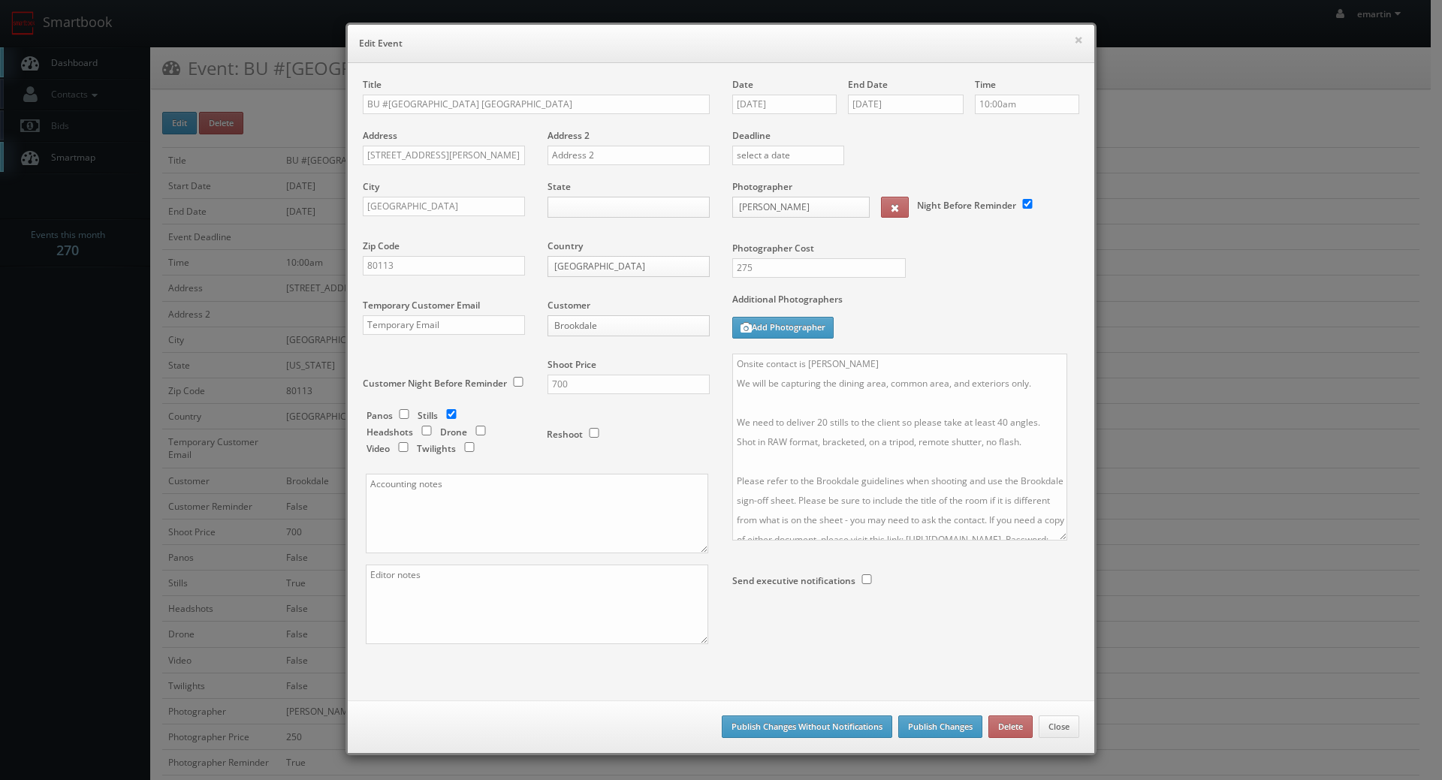
click at [631, 369] on div "Shoot Price 700" at bounding box center [622, 383] width 173 height 51
click at [623, 390] on input "700" at bounding box center [628, 385] width 162 height 20
drag, startPoint x: 623, startPoint y: 388, endPoint x: 356, endPoint y: 354, distance: 269.4
click at [356, 354] on div "Title BU #18414 Brookdale Meridian Englewood Address 3455 S. Corona Street Addr…" at bounding box center [535, 374] width 369 height 592
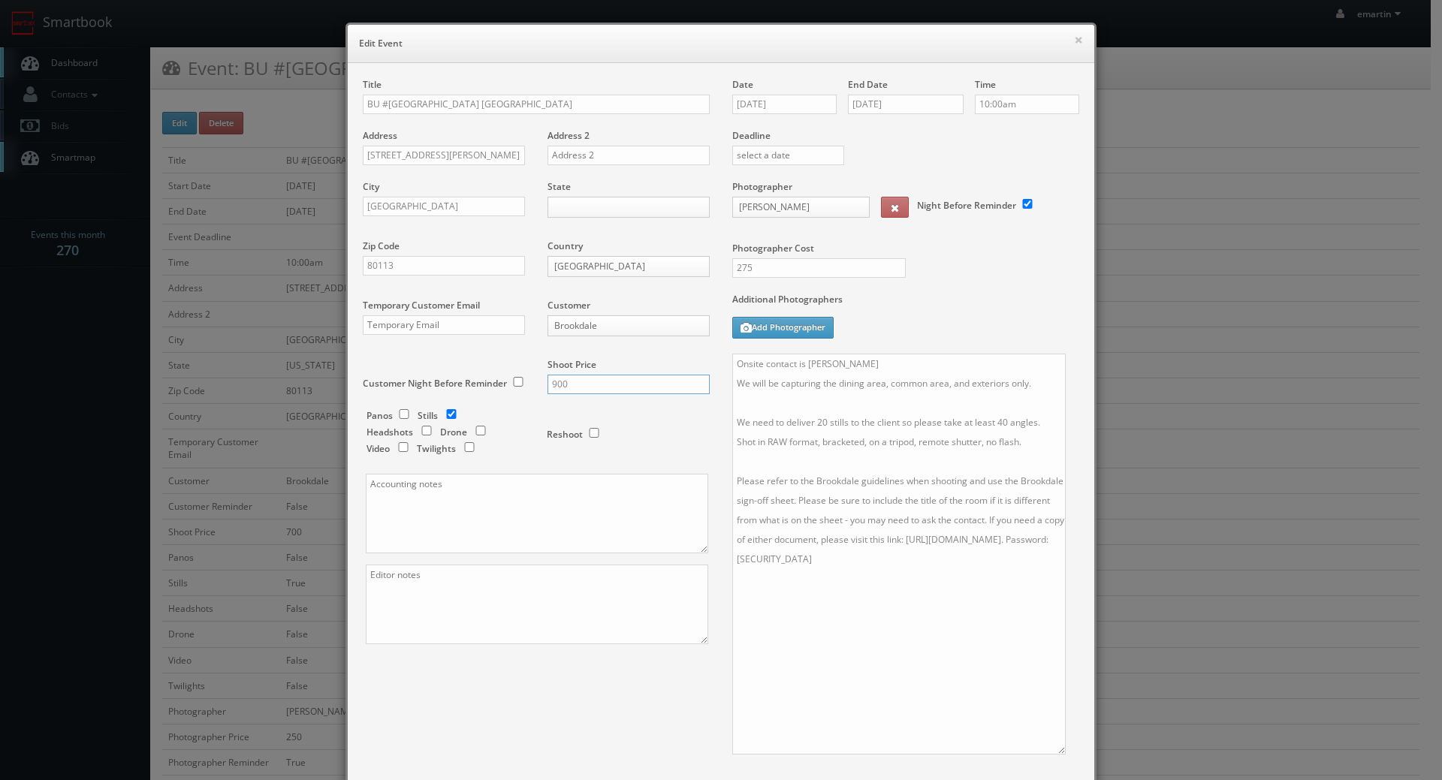
drag, startPoint x: 1052, startPoint y: 535, endPoint x: 1050, endPoint y: 747, distance: 211.8
click at [1050, 747] on textarea "Onsite contact is Justin Smith We will be capturing the dining area, common are…" at bounding box center [898, 554] width 333 height 401
type input "900"
click at [969, 644] on textarea "Onsite contact is Justin Smith We will be capturing the dining area, common are…" at bounding box center [898, 553] width 333 height 399
click at [761, 400] on textarea "Onsite contact is Justin Smith We will be capturing the dining area, common are…" at bounding box center [898, 553] width 333 height 399
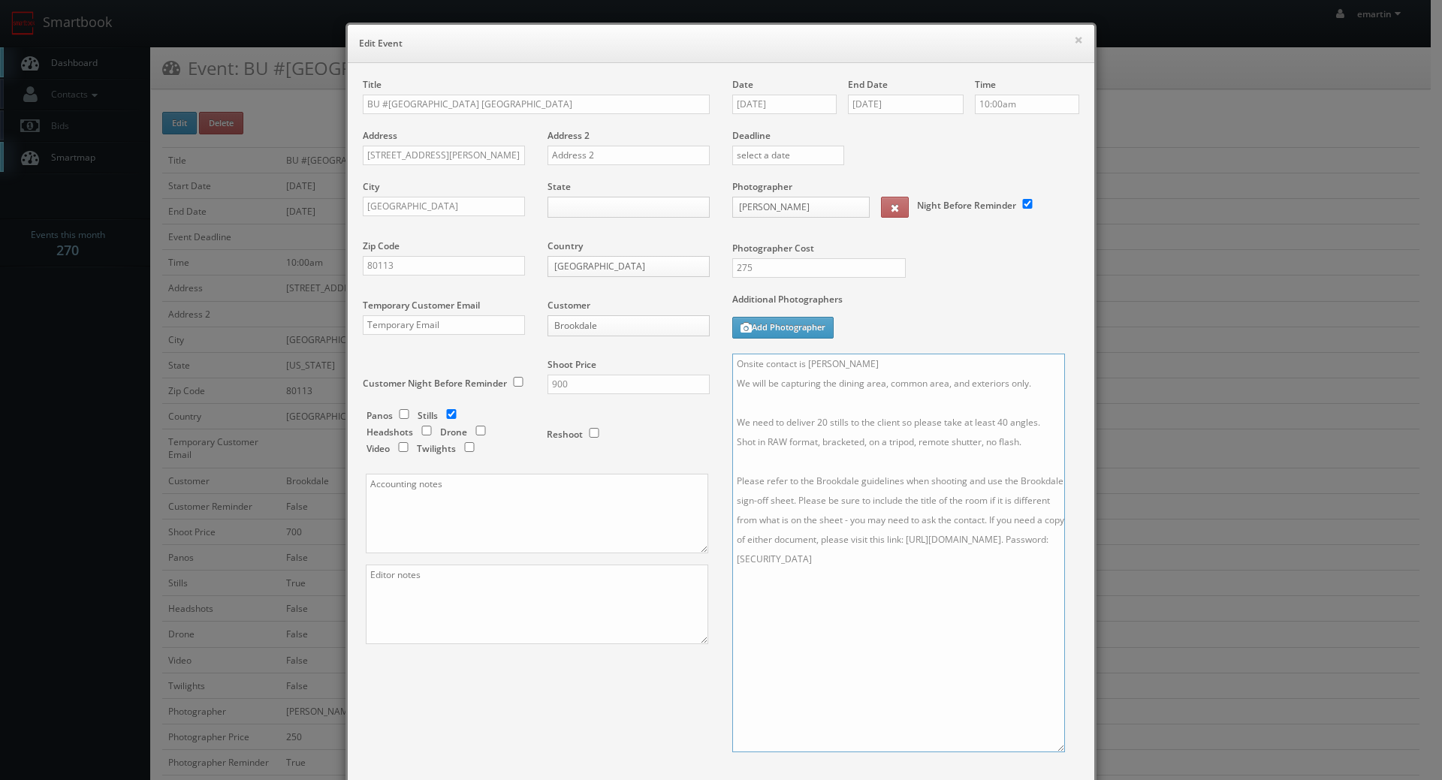
paste textarea "Classic photoshoot of dining area, common area and front entry, as well as mode…"
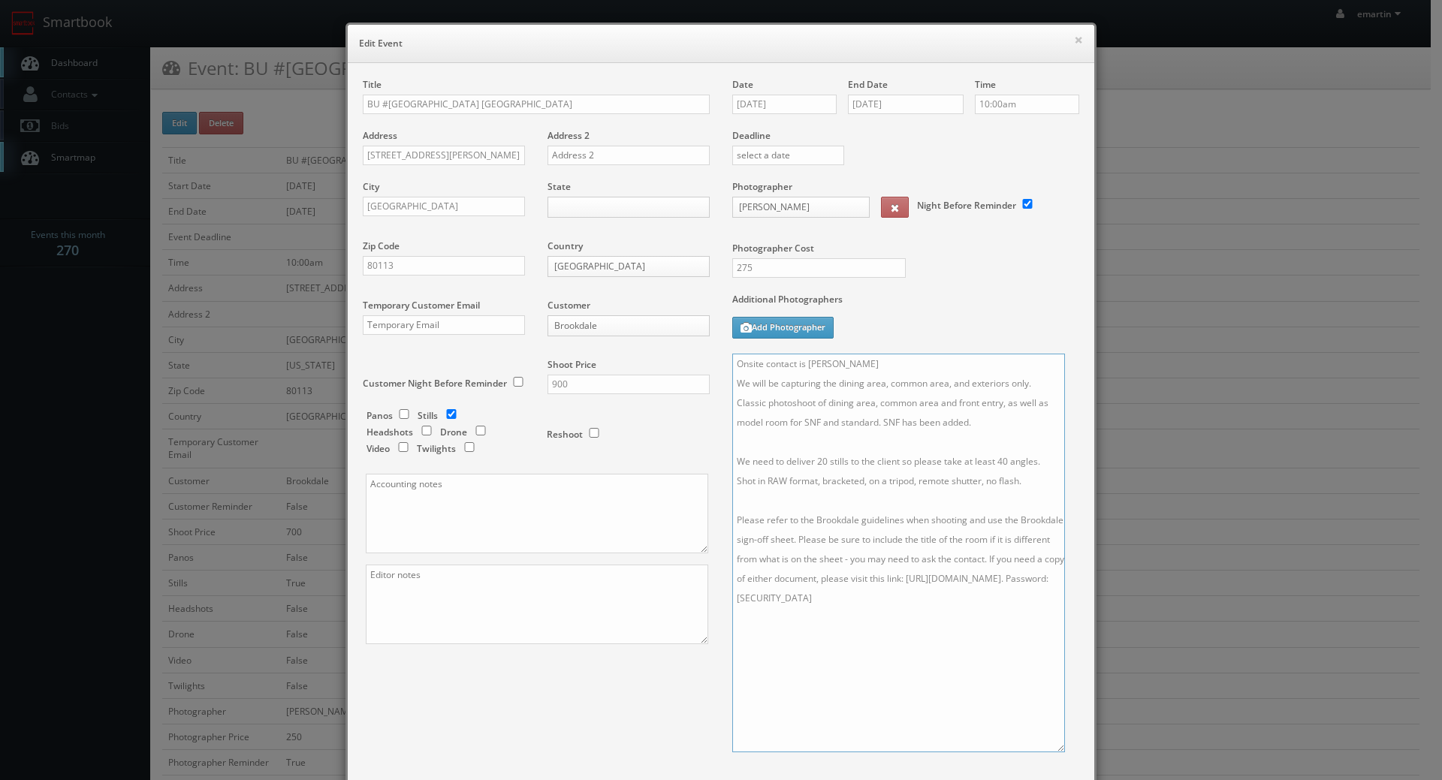
click at [1043, 388] on textarea "Onsite contact is Justin Smith We will be capturing the dining area, common are…" at bounding box center [898, 553] width 333 height 399
click at [1041, 388] on textarea "Onsite contact is Justin Smith We will be capturing the dining area, common are…" at bounding box center [898, 553] width 333 height 399
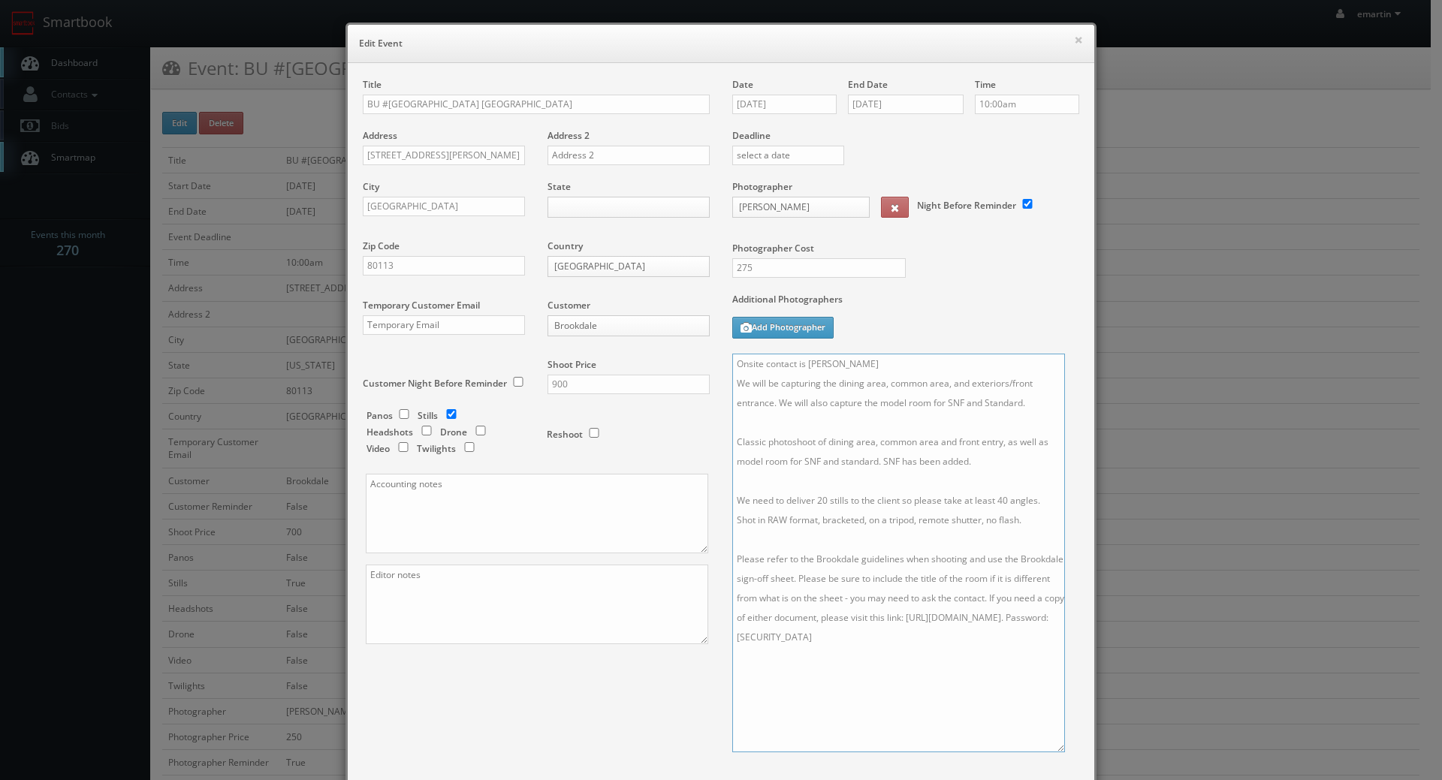
drag, startPoint x: 985, startPoint y: 468, endPoint x: 695, endPoint y: 445, distance: 291.5
click at [695, 445] on div "Title BU #18414 Brookdale Meridian Englewood Address 3455 S. Corona Street Addr…" at bounding box center [720, 473] width 739 height 791
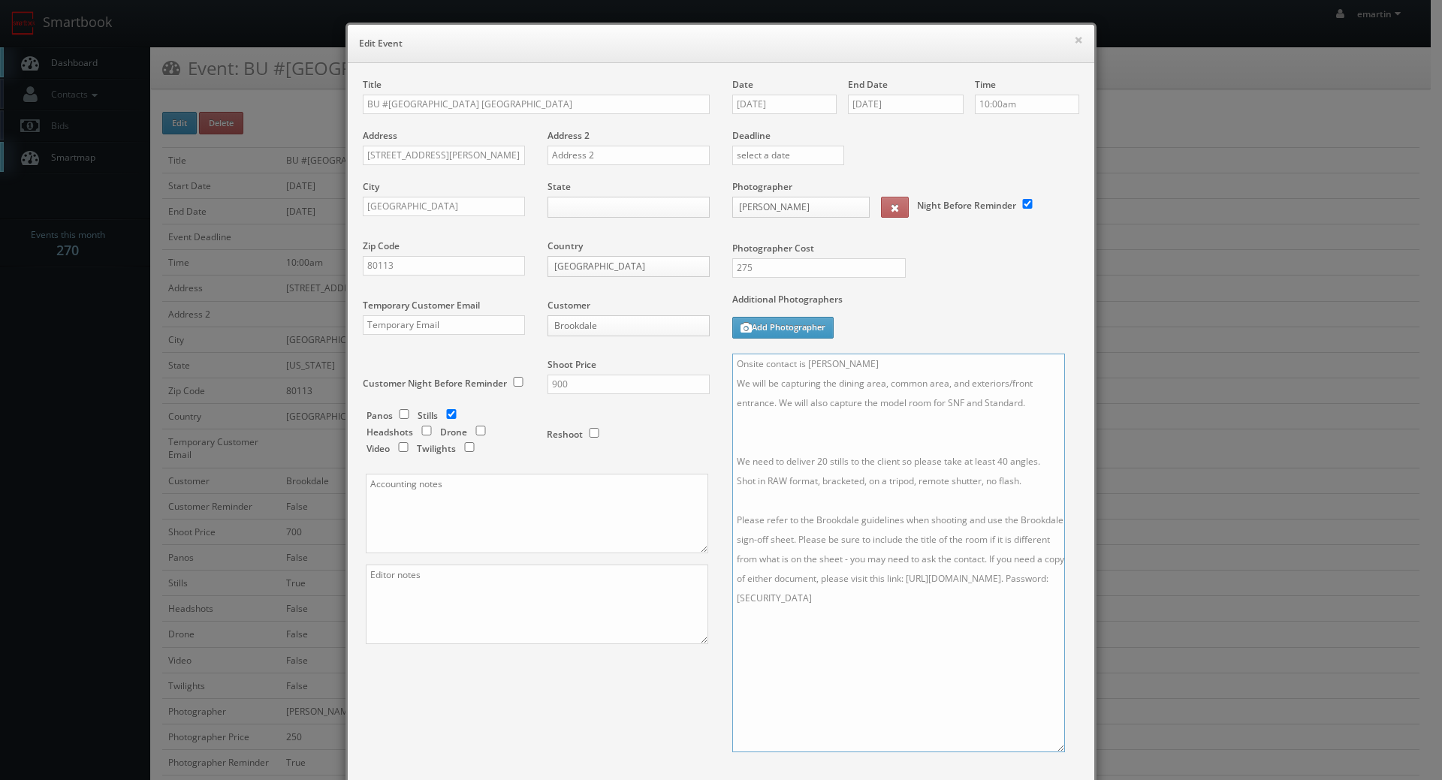
click at [765, 439] on textarea "Onsite contact is Justin Smith We will be capturing the dining area, common are…" at bounding box center [898, 553] width 333 height 399
type textarea "Onsite contact is Justin Smith We will be capturing the dining area, common are…"
click at [963, 330] on div "Additional Photographers Add Photographer" at bounding box center [905, 323] width 347 height 61
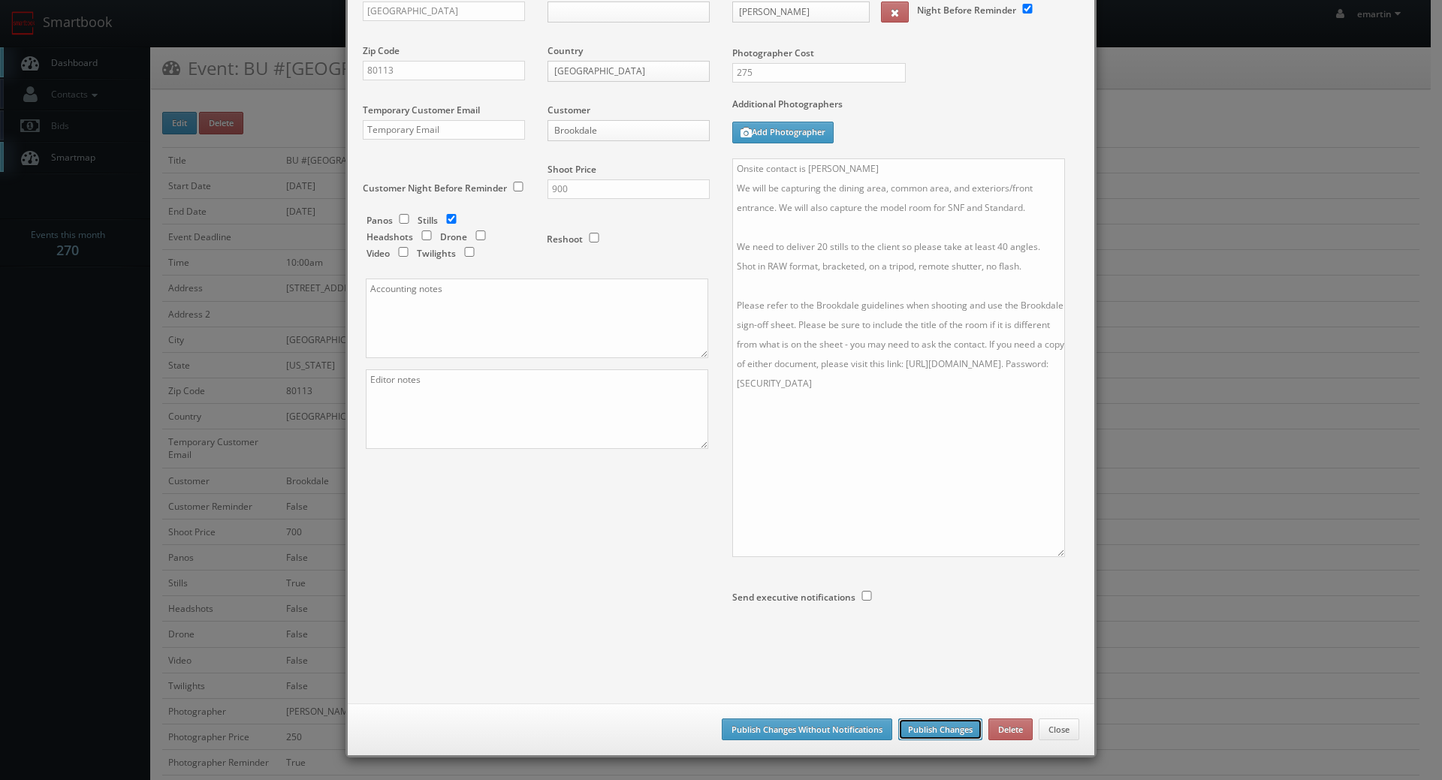
click at [919, 729] on button "Publish Changes" at bounding box center [940, 730] width 84 height 23
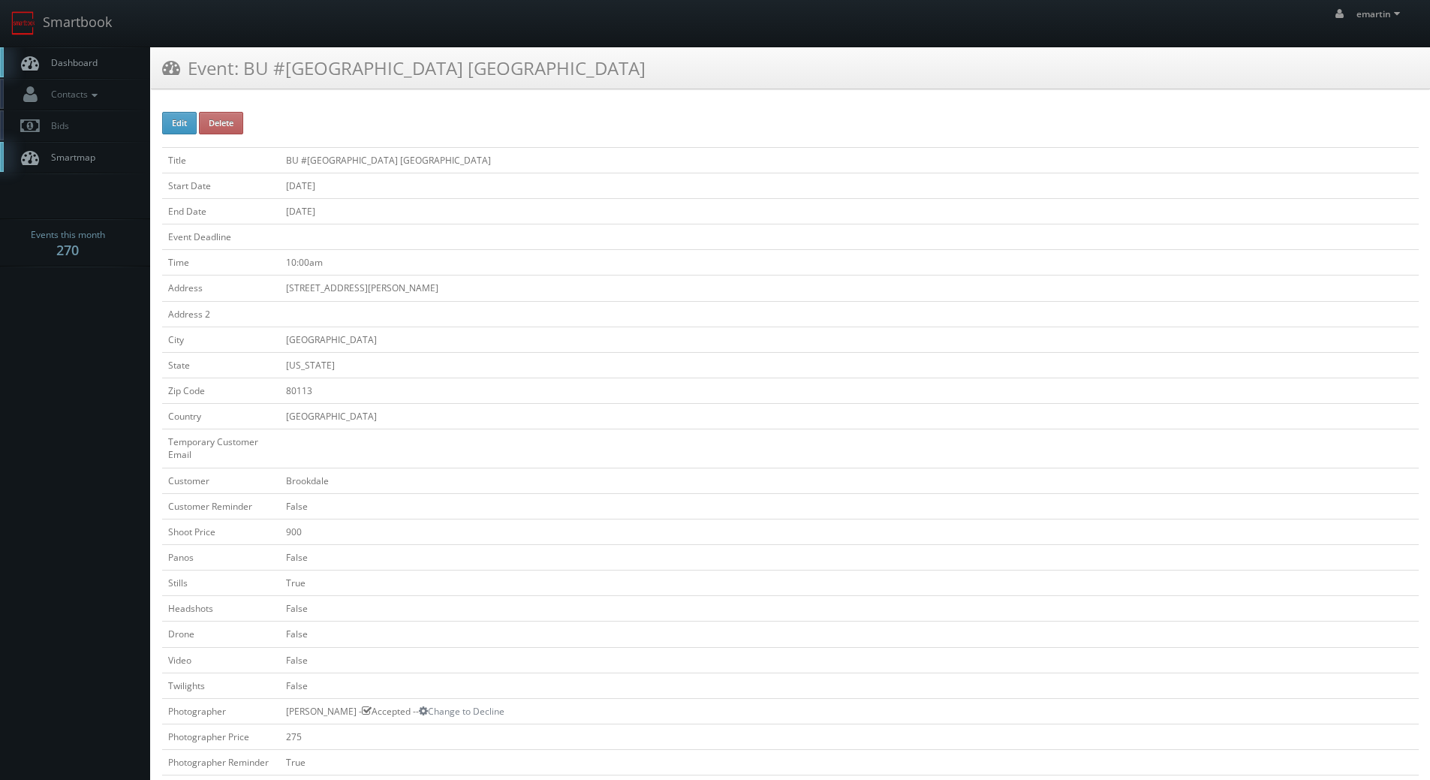
click at [105, 67] on link "Dashboard" at bounding box center [75, 62] width 150 height 31
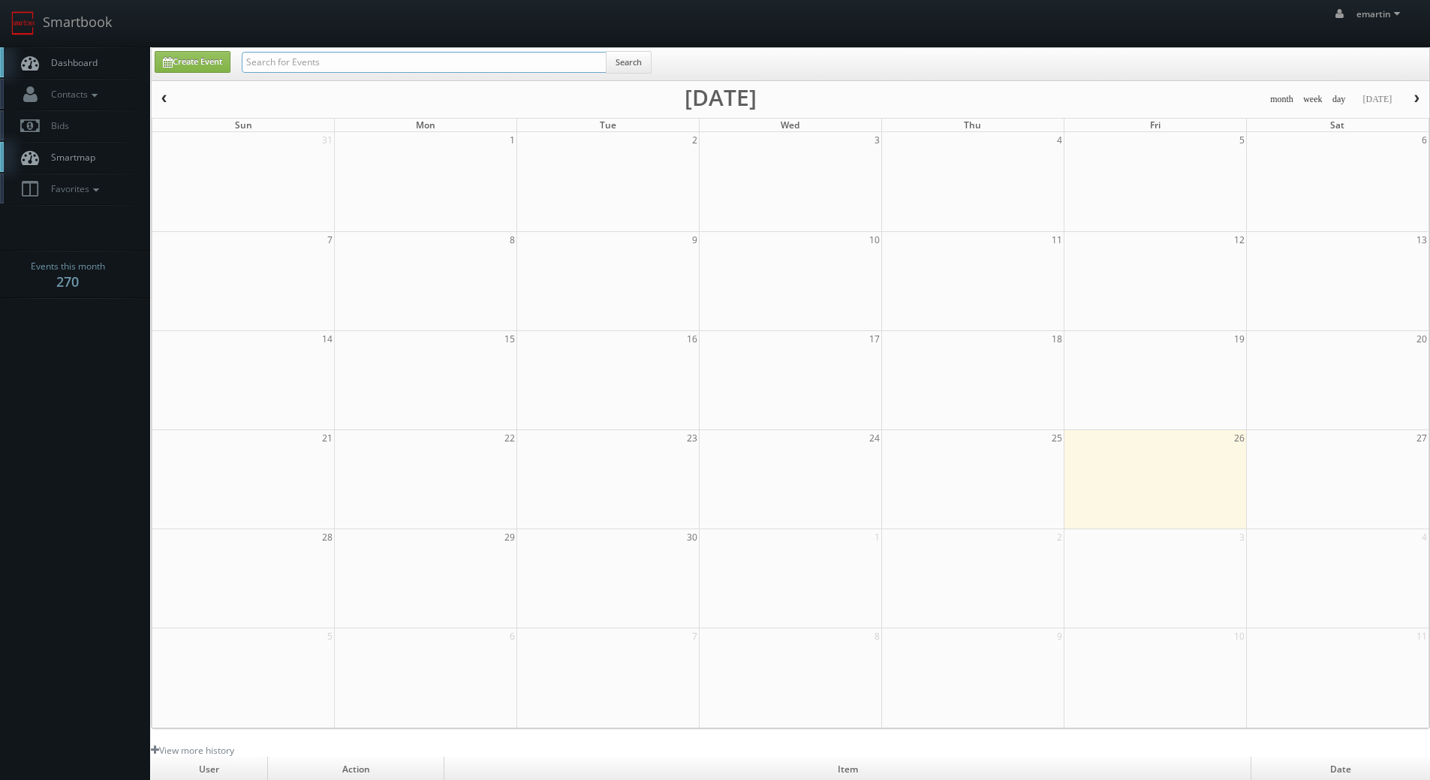
click at [327, 64] on input "text" at bounding box center [424, 62] width 365 height 21
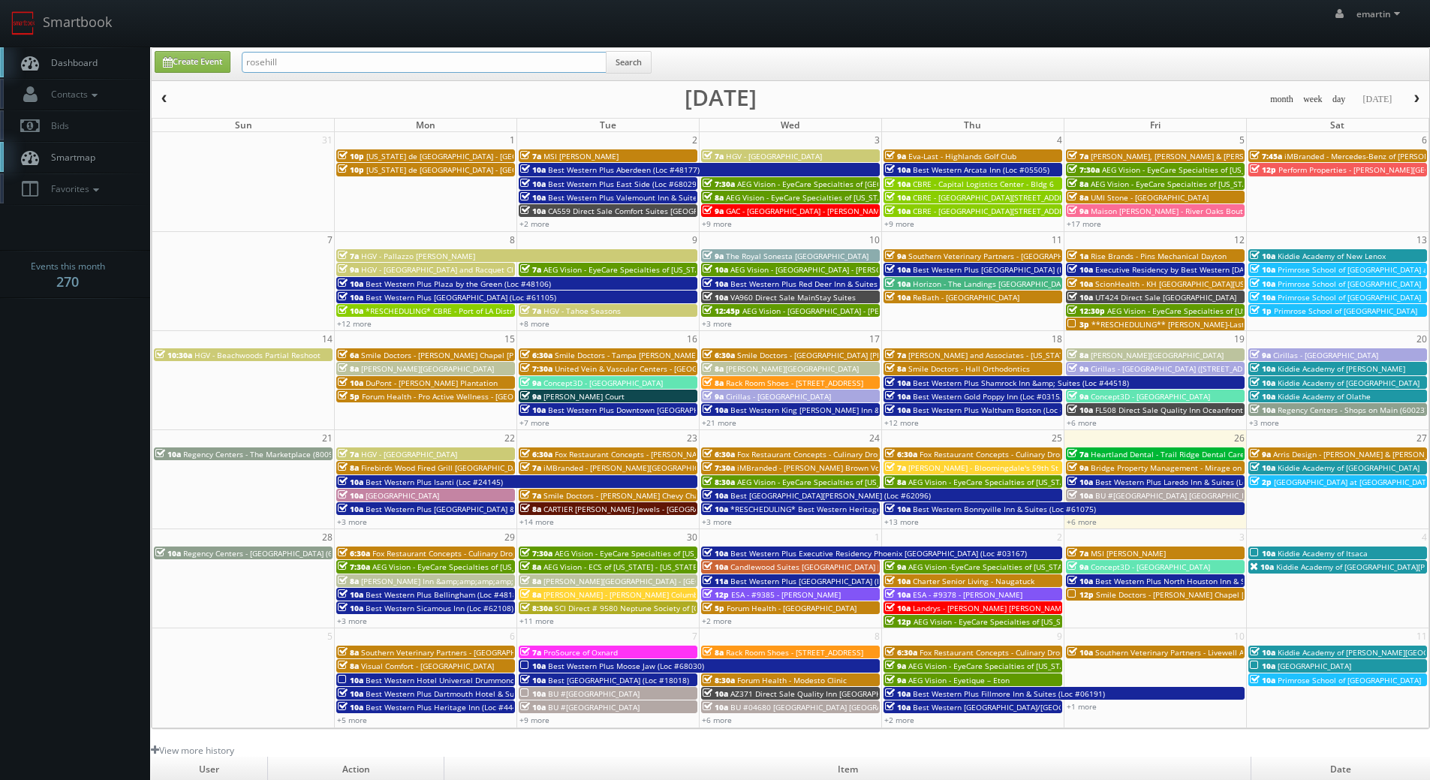
type input "rosehill"
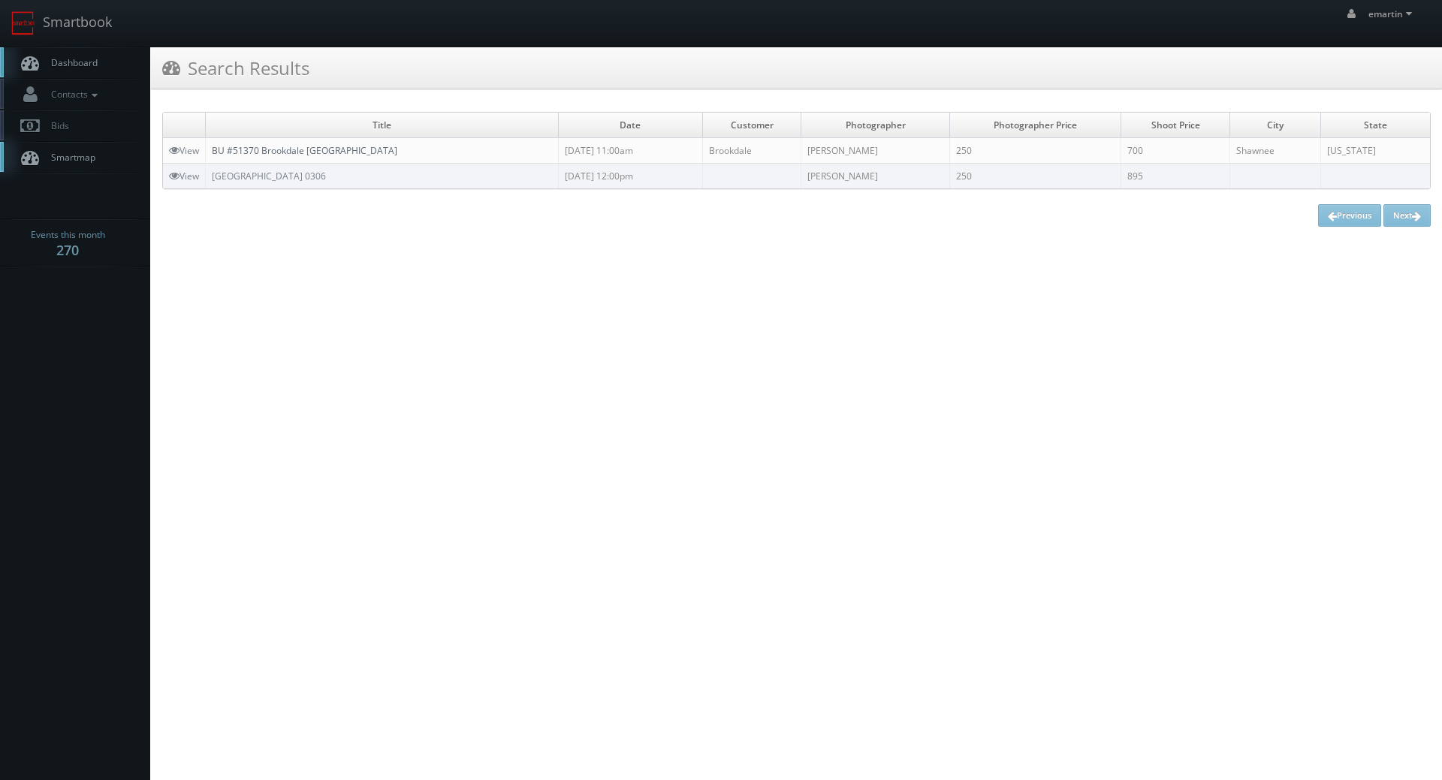
click at [270, 144] on link "BU #51370 Brookdale [GEOGRAPHIC_DATA]" at bounding box center [304, 150] width 185 height 13
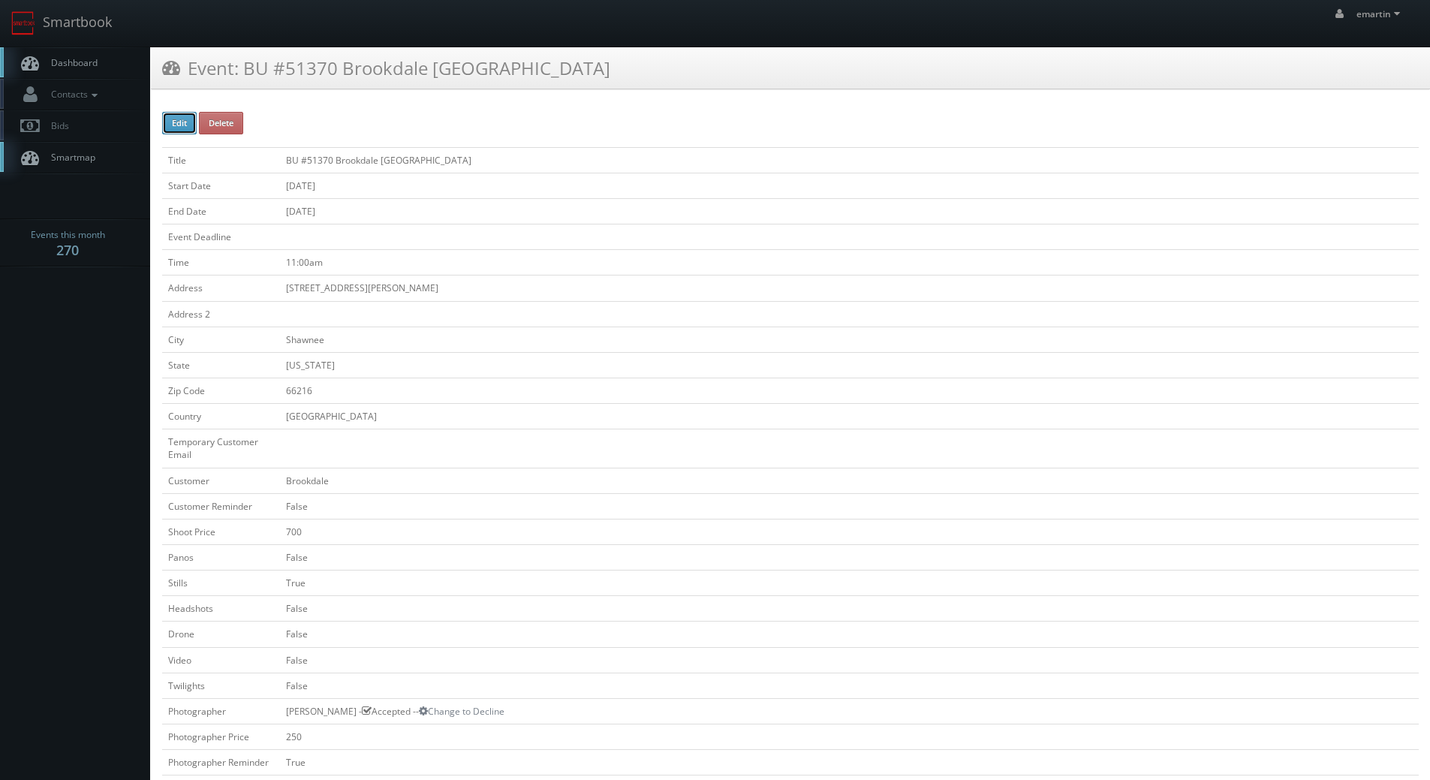
click at [167, 128] on button "Edit" at bounding box center [179, 123] width 35 height 23
type input "BU #51370 Brookdale [GEOGRAPHIC_DATA]"
type input "[STREET_ADDRESS][PERSON_NAME]"
type input "Shawnee"
type input "66216"
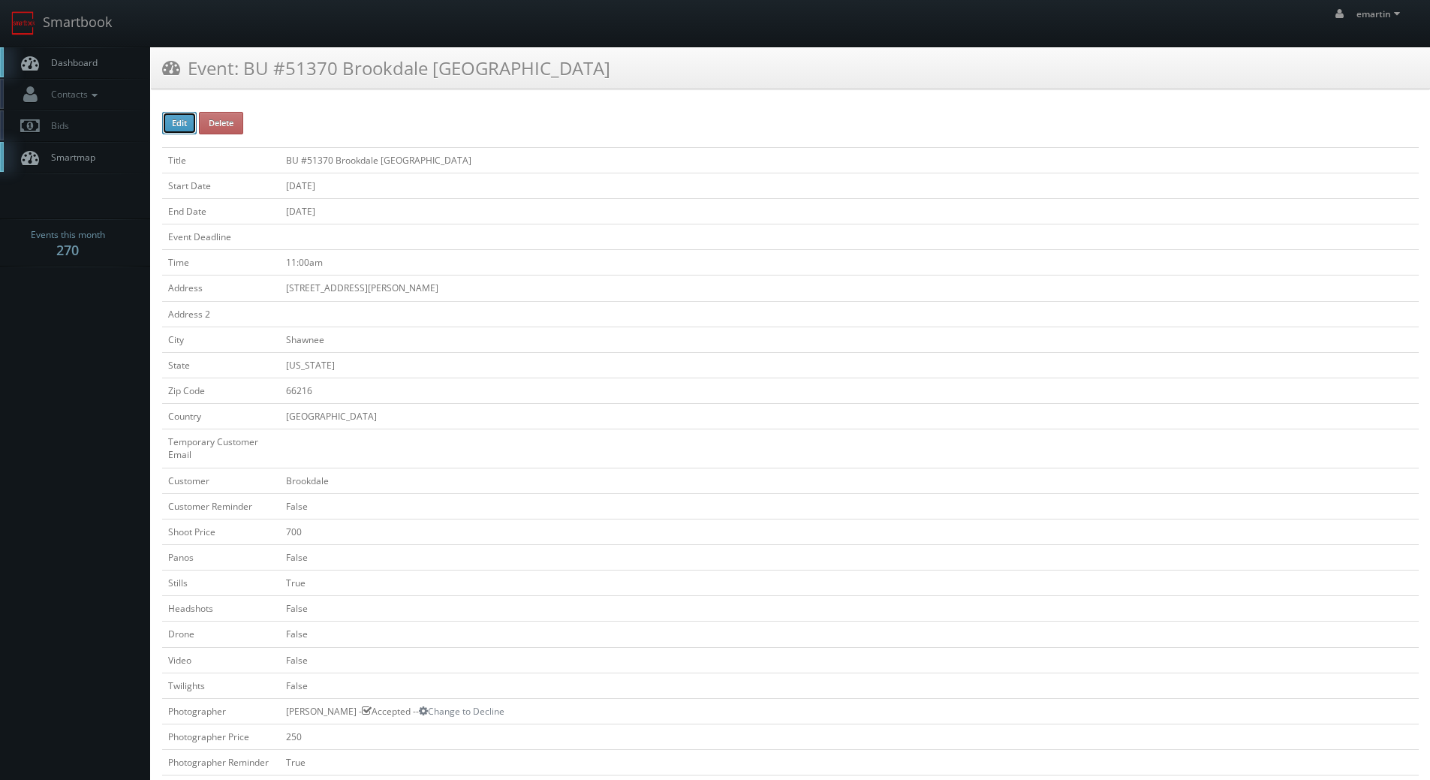
checkbox input "false"
type input "700"
checkbox input "false"
checkbox input "true"
checkbox input "false"
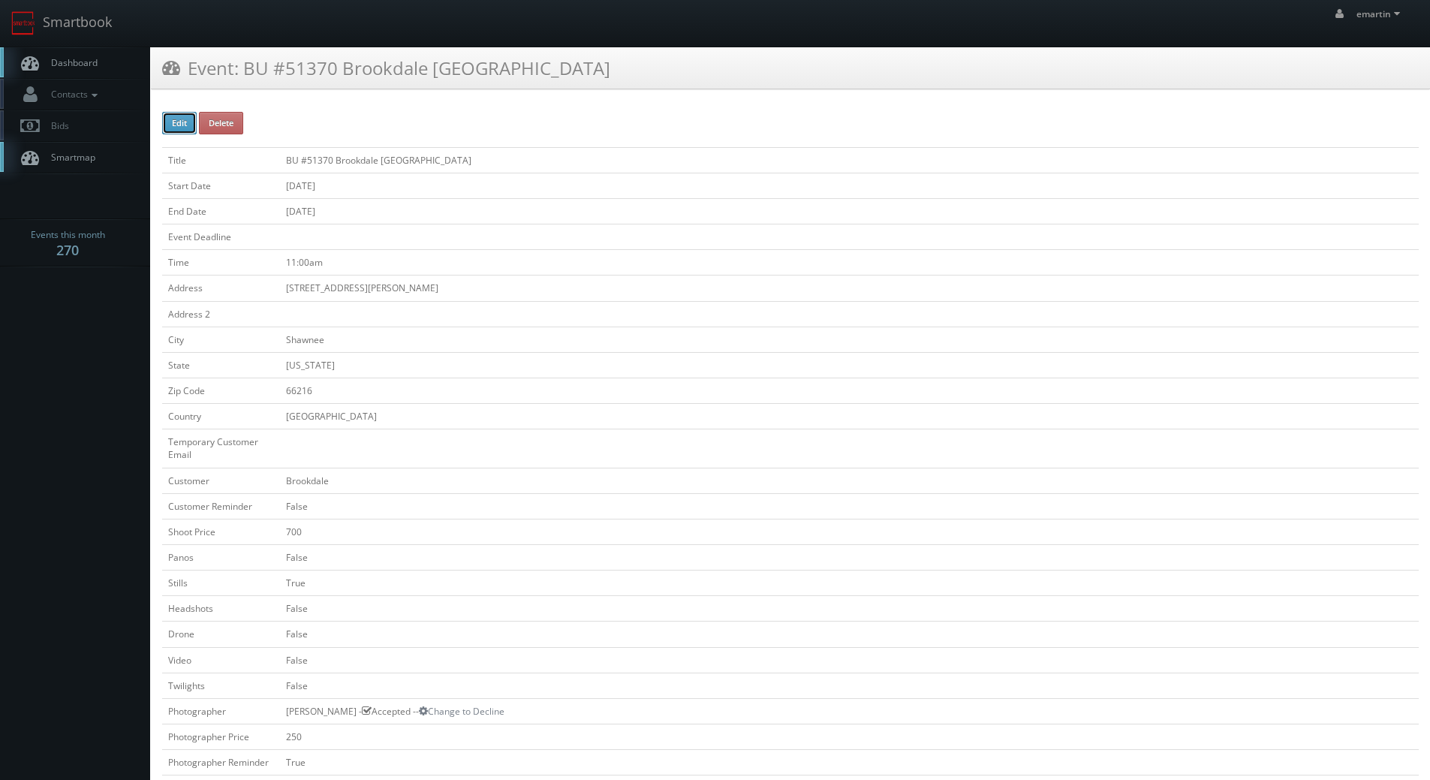
checkbox input "false"
type input "10/06/2025"
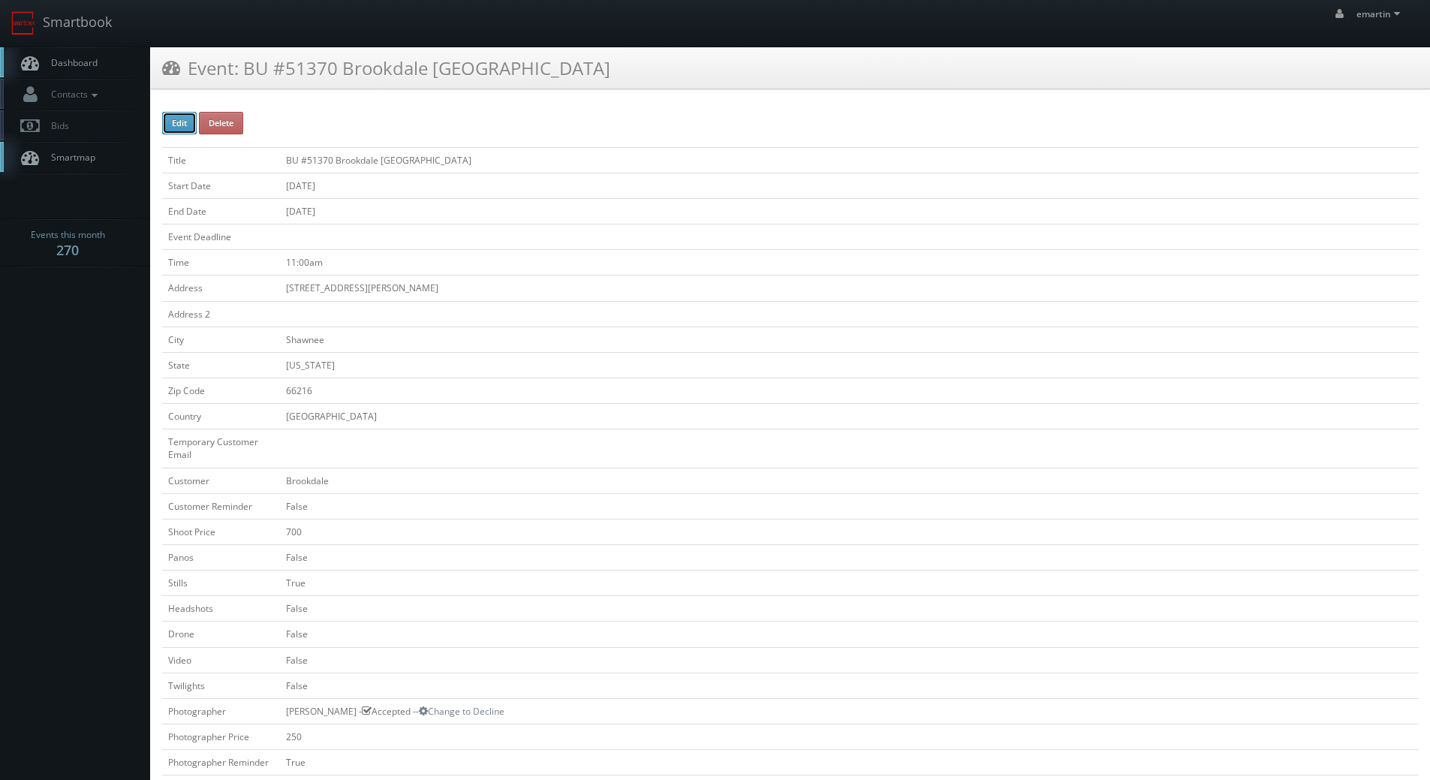
type input "10/06/2025"
type input "11:00am"
checkbox input "true"
checkbox input "false"
type input "700"
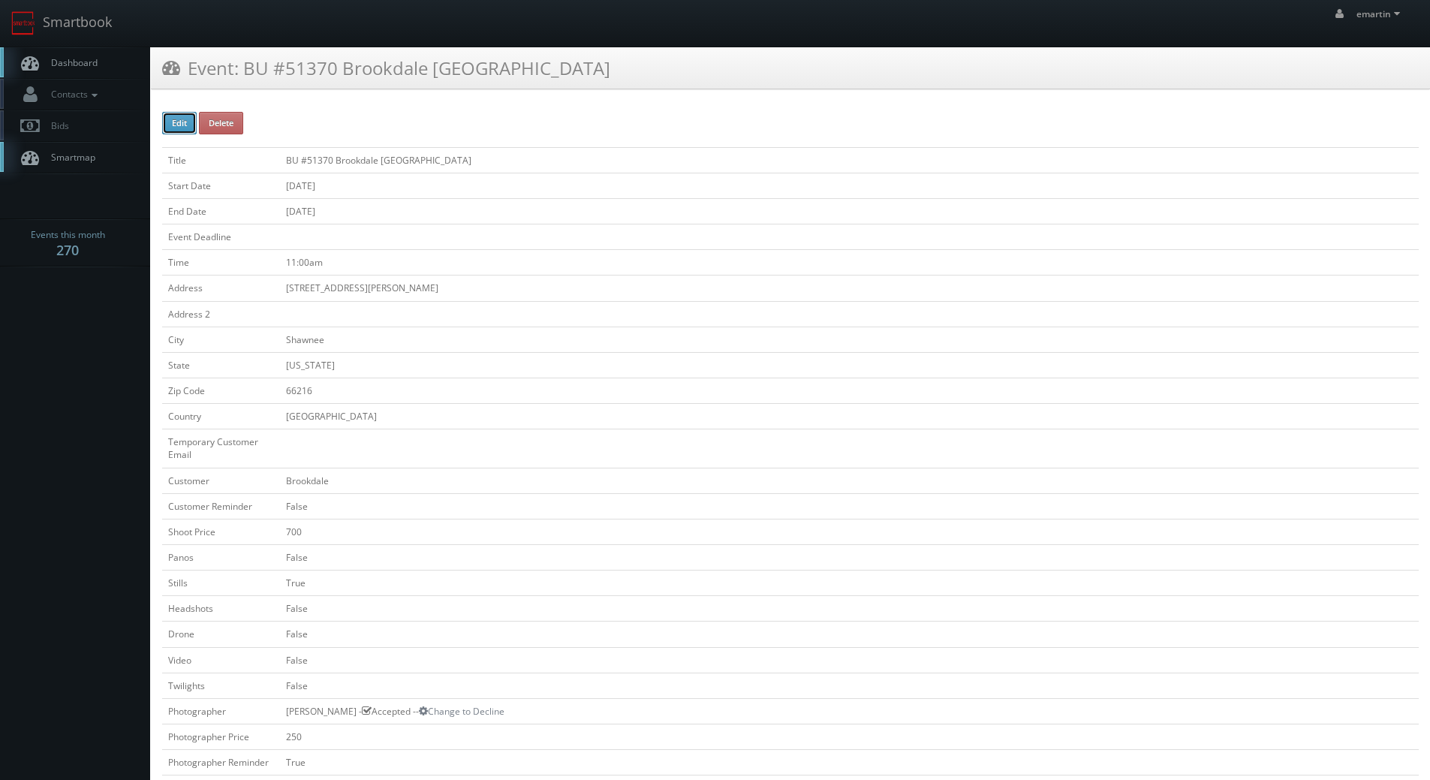
type input "250"
select select "[US_STATE]"
select select "fake56@mg.cs3calendar.com"
select select "danny@clapprephotography.com"
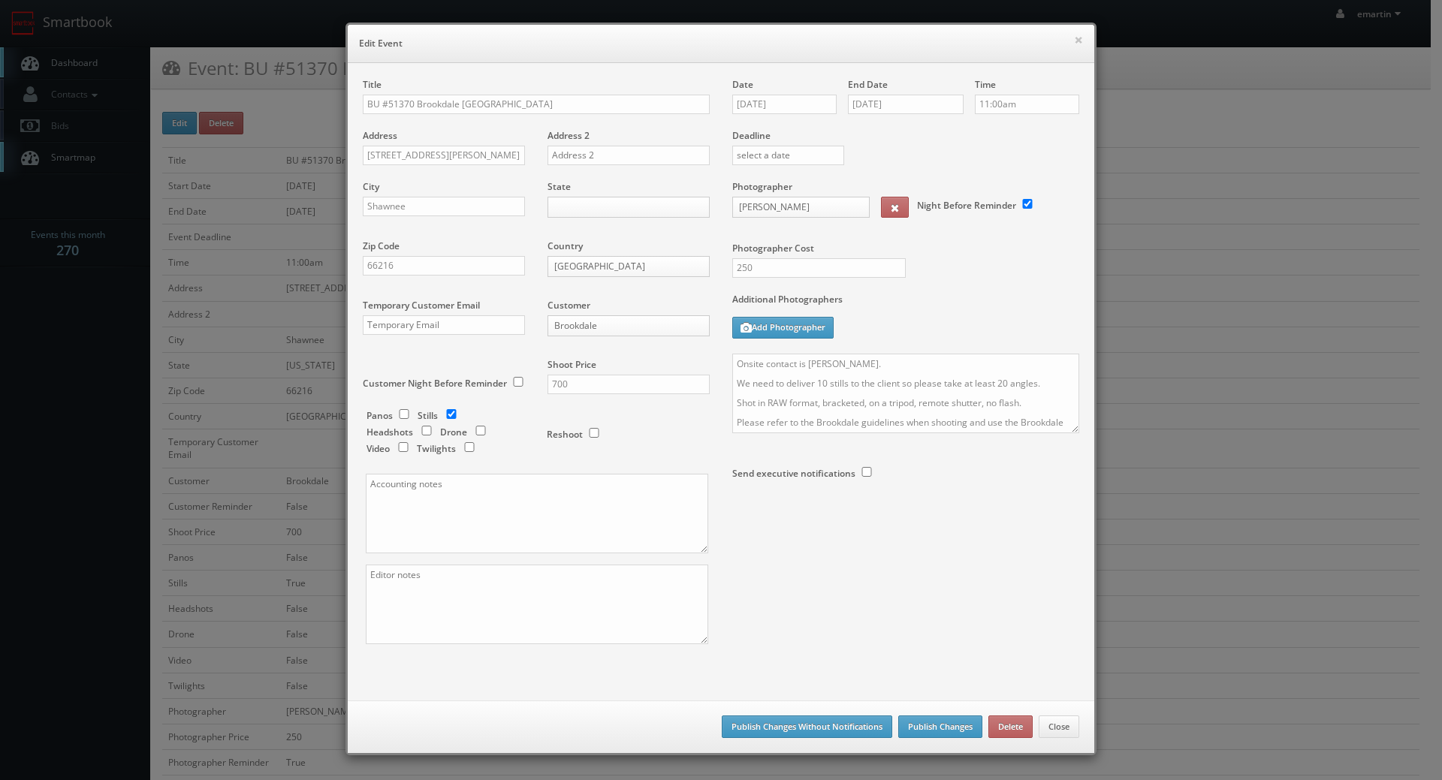
drag, startPoint x: 568, startPoint y: 373, endPoint x: 515, endPoint y: 373, distance: 52.6
click at [517, 375] on div "Title BU #51370 Brookdale Rosehill Address 12802 Johnson Dr. Address 2 City Sha…" at bounding box center [535, 374] width 369 height 592
click at [637, 390] on input "700" at bounding box center [628, 385] width 162 height 20
drag, startPoint x: 609, startPoint y: 386, endPoint x: 512, endPoint y: 376, distance: 97.4
click at [511, 381] on div "Title BU #51370 Brookdale Rosehill Address 12802 Johnson Dr. Address 2 City Sha…" at bounding box center [535, 374] width 369 height 592
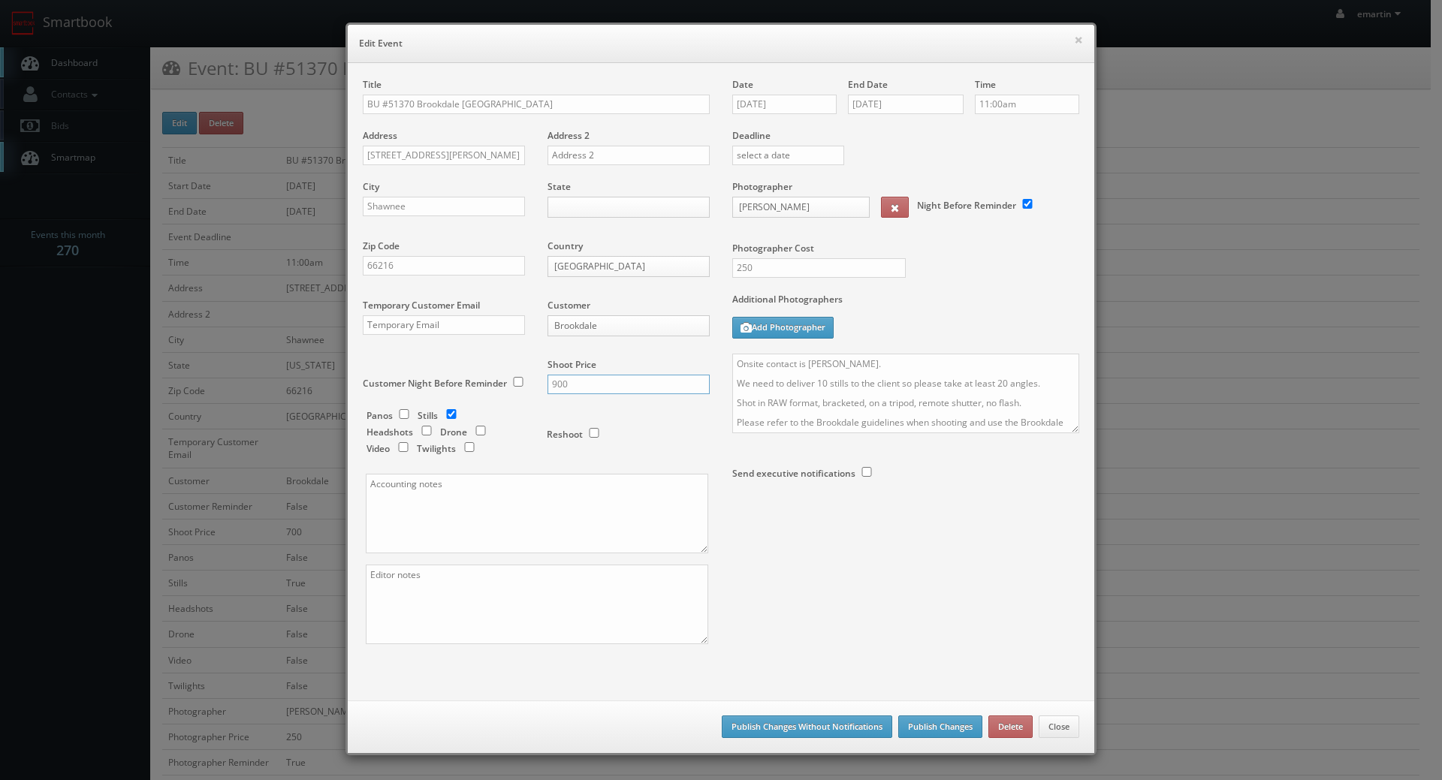
type input "900"
drag, startPoint x: 1066, startPoint y: 434, endPoint x: 1053, endPoint y: 522, distance: 88.8
click at [1054, 560] on div "Title BU #51370 Brookdale Rosehill Address 12802 Johnson Dr. Address 2 City Sha…" at bounding box center [720, 374] width 739 height 592
drag, startPoint x: 1070, startPoint y: 430, endPoint x: 1079, endPoint y: 635, distance: 205.2
click at [1079, 441] on textarea "Onsite contact is Justin Smith. We need to deliver 10 stills to the client so p…" at bounding box center [905, 397] width 347 height 87
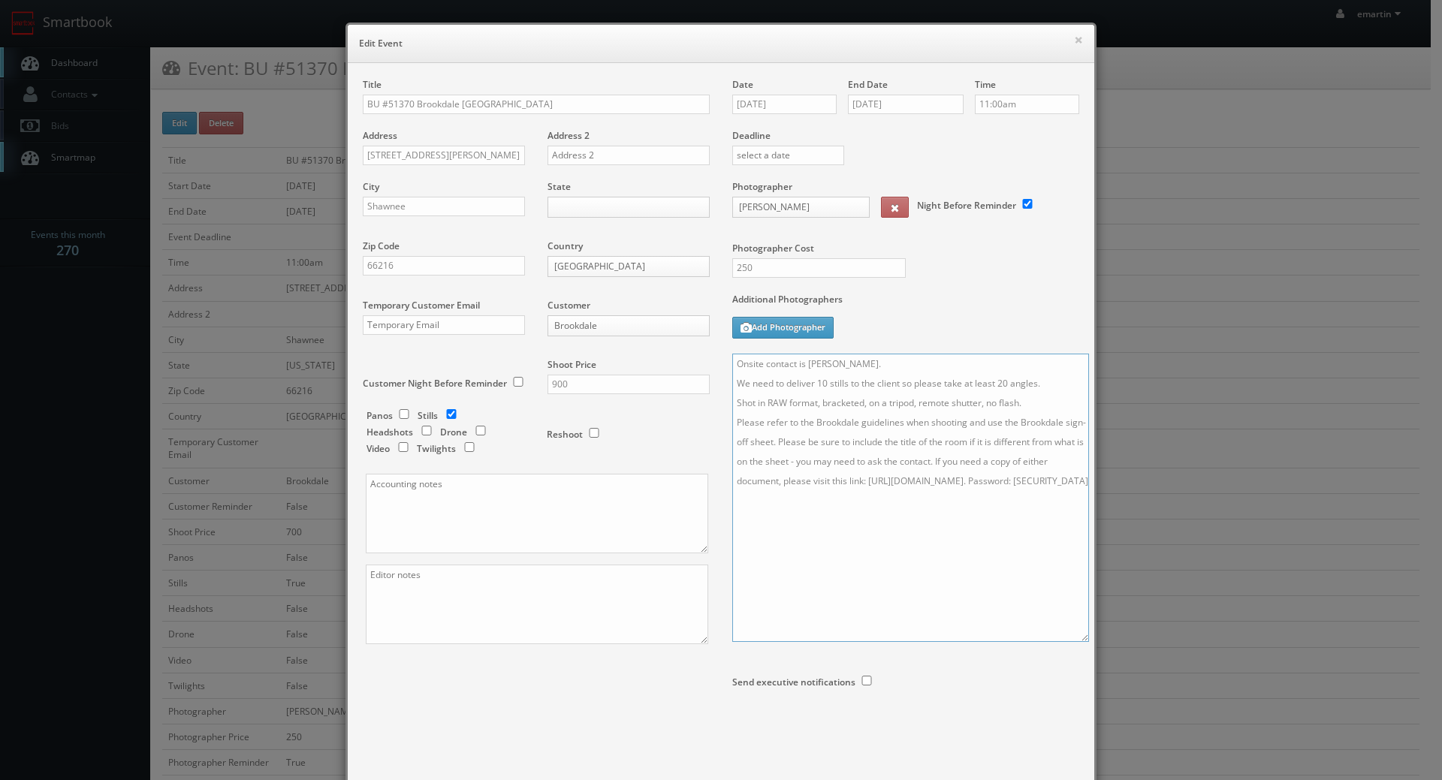
click at [815, 383] on textarea "Onsite contact is Justin Smith. We need to deliver 10 stills to the client so p…" at bounding box center [910, 498] width 357 height 288
click at [996, 384] on textarea "Onsite contact is Justin Smith. We need to deliver 10 stills to the client so p…" at bounding box center [910, 498] width 357 height 288
drag, startPoint x: 872, startPoint y: 424, endPoint x: 858, endPoint y: 428, distance: 14.8
click at [872, 424] on textarea "Onsite contact is Justin Smith. We need to deliver 10 stills to the client so p…" at bounding box center [910, 498] width 357 height 288
click at [890, 354] on textarea "Onsite contact is Justin Smith. We need to deliver 10 stills to the client so p…" at bounding box center [910, 498] width 357 height 288
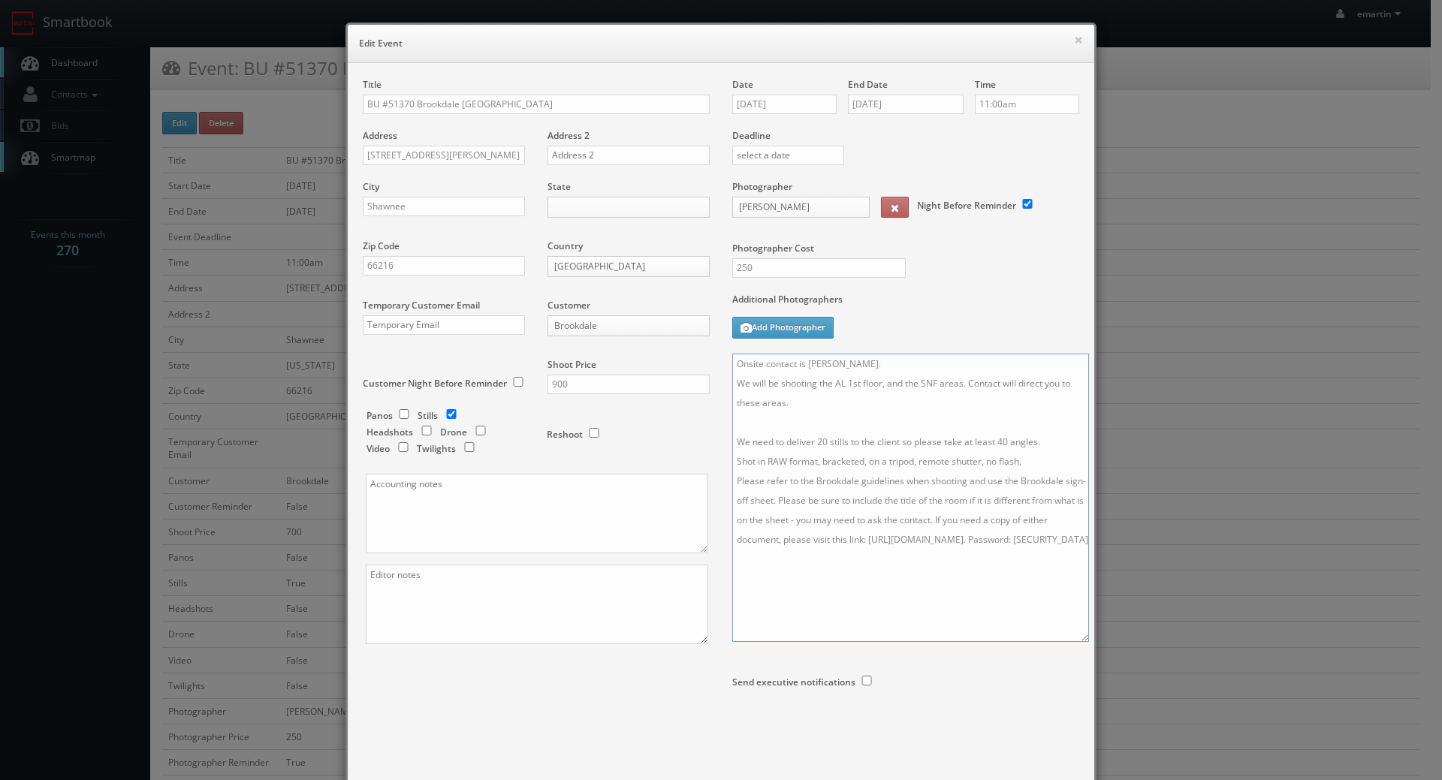
type textarea "Onsite contact is Justin Smith. We will be shooting the AL 1st floor, and the S…"
drag, startPoint x: 781, startPoint y: 267, endPoint x: 644, endPoint y: 260, distance: 137.6
click at [646, 260] on div "Title BU #51370 Brookdale Rosehill Address 12802 Johnson Dr. Address 2 City Sha…" at bounding box center [720, 418] width 739 height 680
type input "275"
click at [865, 460] on textarea "Onsite contact is Justin Smith. We need to deliver 10 stills to the client so p…" at bounding box center [910, 498] width 357 height 288
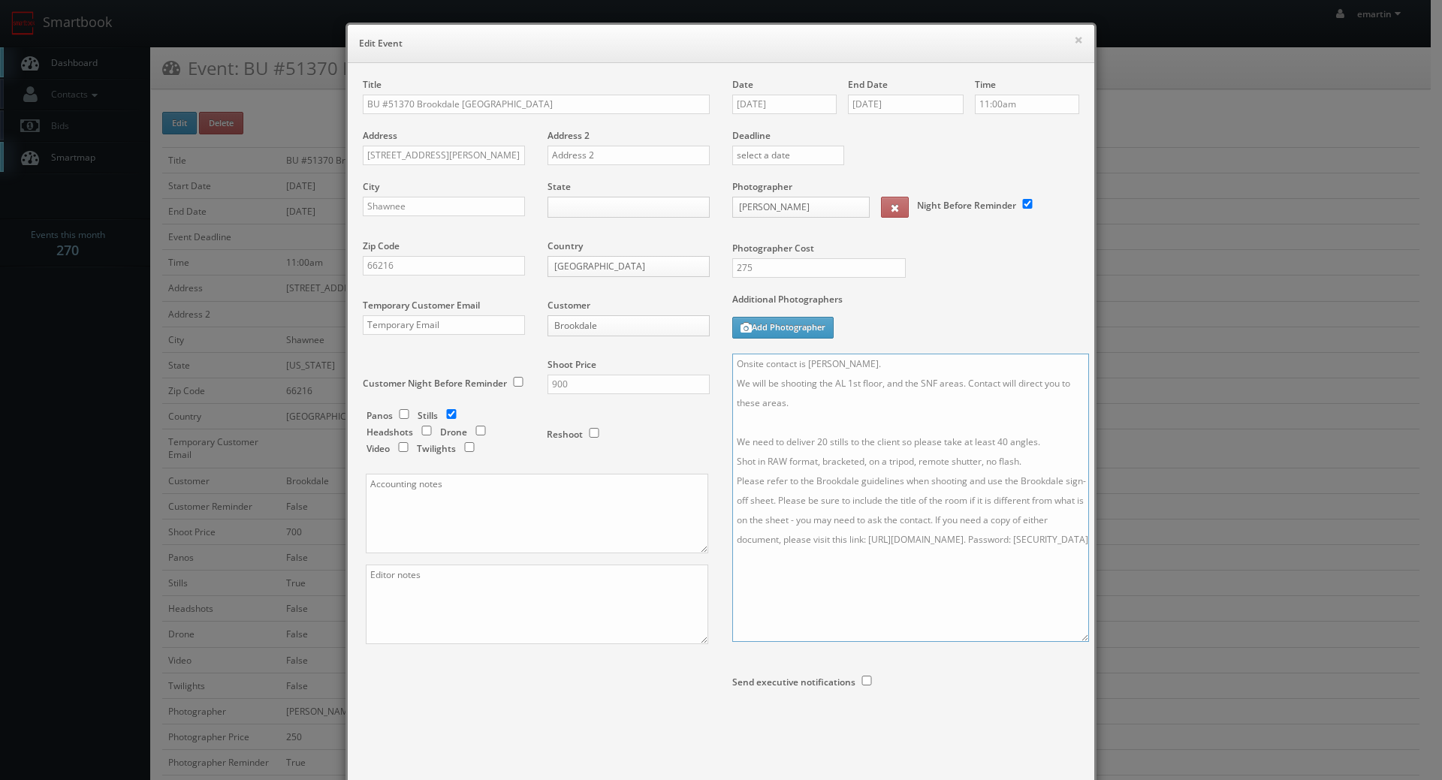
click at [1029, 465] on textarea "Onsite contact is Justin Smith. We need to deliver 10 stills to the client so p…" at bounding box center [910, 498] width 357 height 288
type textarea "Onsite contact is Justin Smith. We will be shooting the AL 1st floor, and the S…"
click at [959, 319] on div "Additional Photographers Add Photographer" at bounding box center [905, 323] width 347 height 61
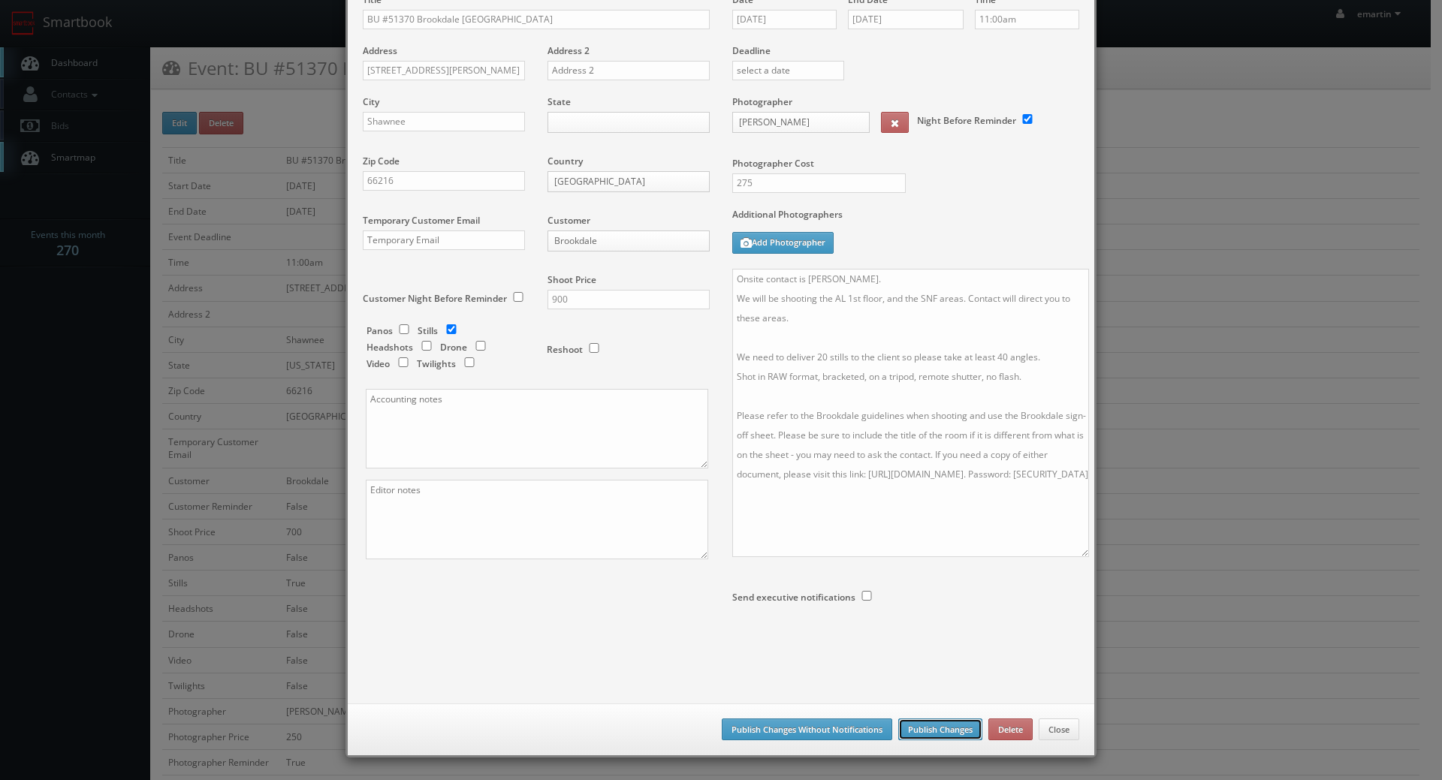
click at [937, 732] on button "Publish Changes" at bounding box center [940, 730] width 84 height 23
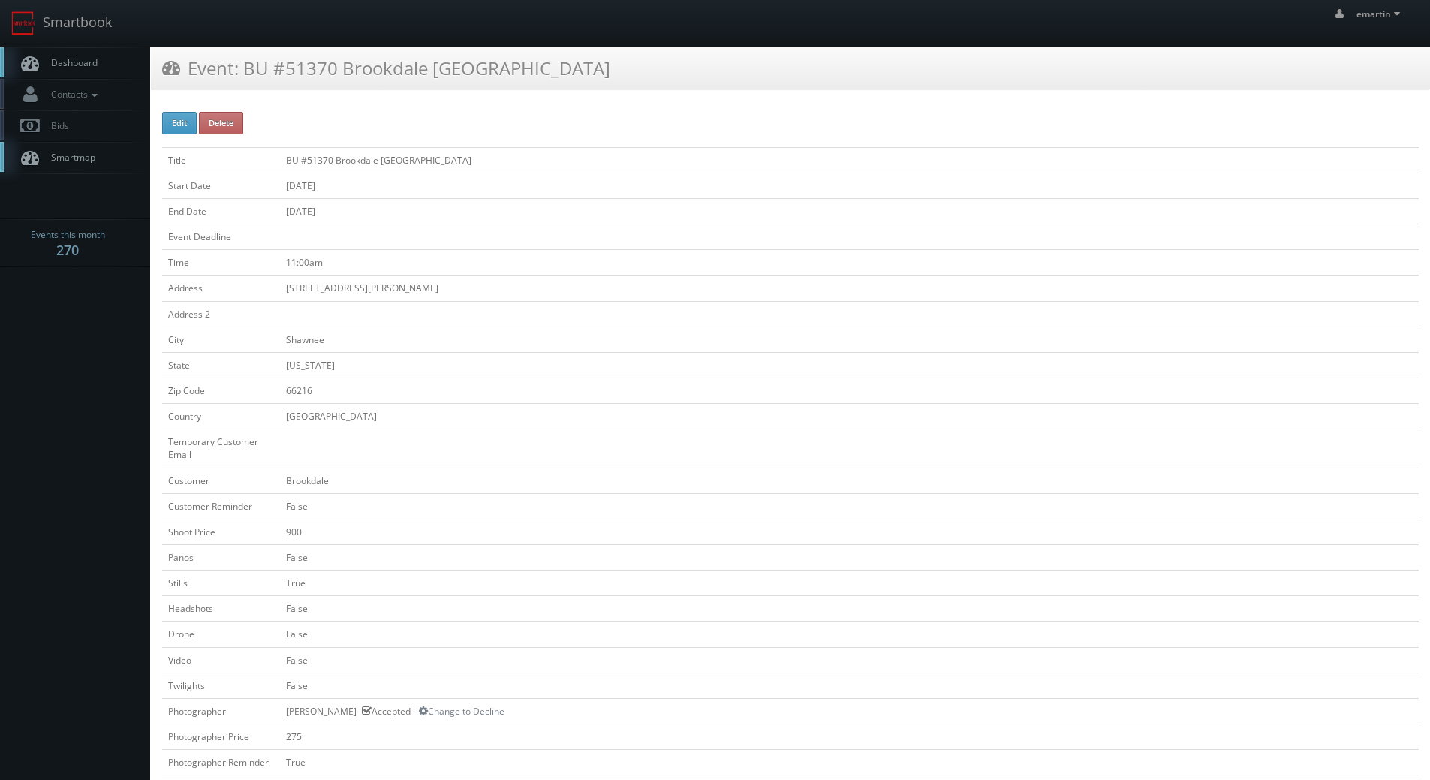
click at [75, 63] on span "Dashboard" at bounding box center [71, 62] width 54 height 13
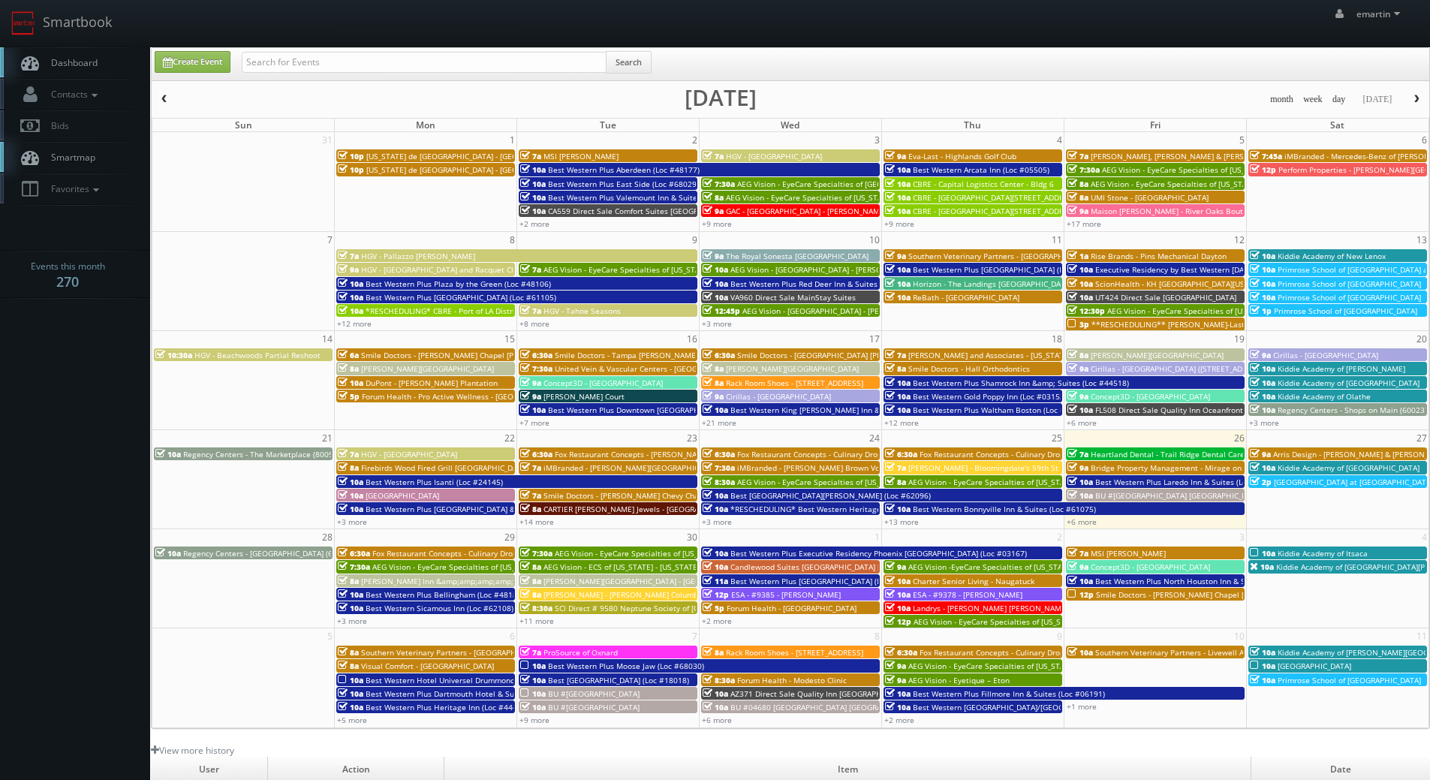
click at [62, 47] on nav "Smartbook Toggle Side Navigation Toggle Top Navigation emartin emartin Profile …" at bounding box center [715, 23] width 1430 height 47
click at [114, 81] on link "Contacts" at bounding box center [75, 94] width 150 height 31
click at [101, 62] on link "Dashboard" at bounding box center [75, 62] width 150 height 31
drag, startPoint x: 72, startPoint y: 59, endPoint x: 115, endPoint y: 64, distance: 43.0
click at [73, 59] on span "Dashboard" at bounding box center [71, 62] width 54 height 13
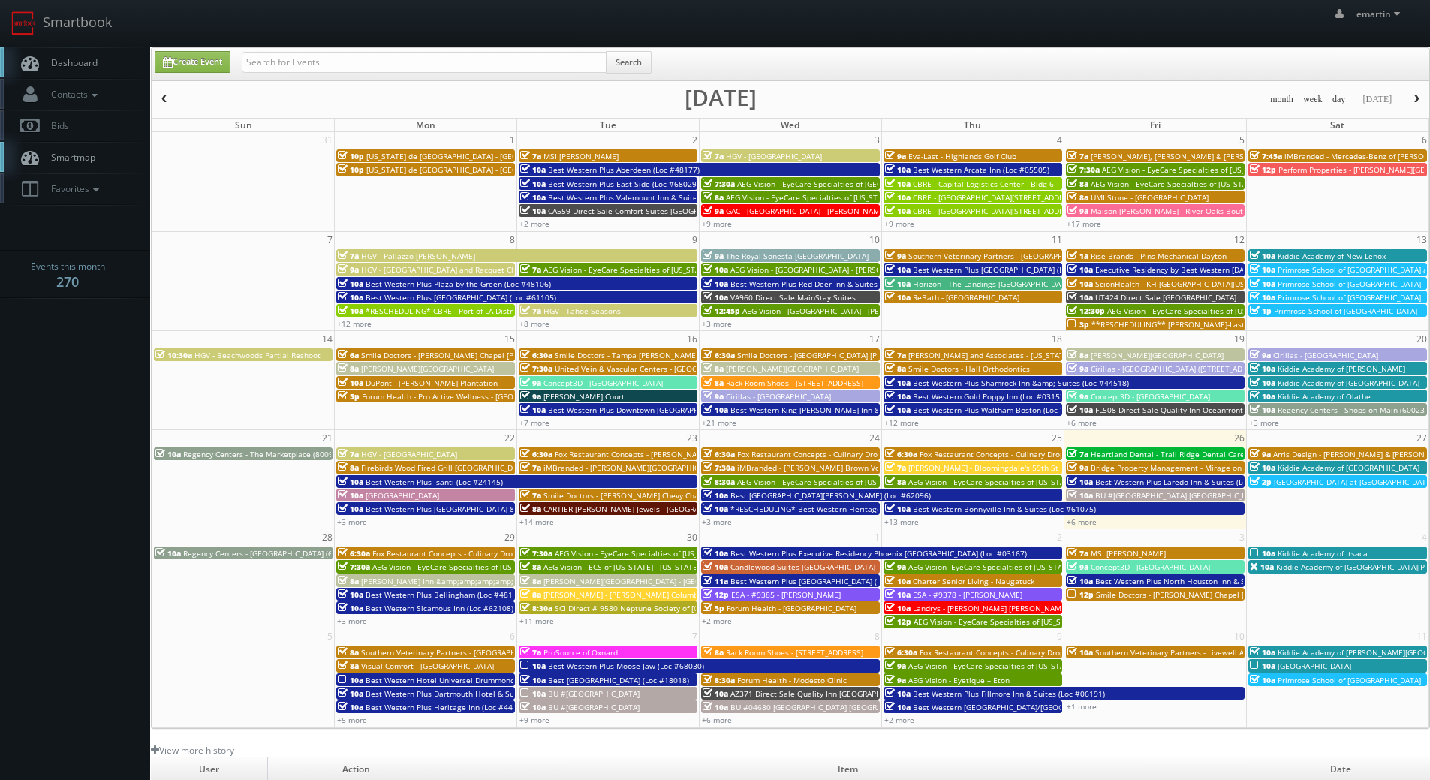
scroll to position [258, 0]
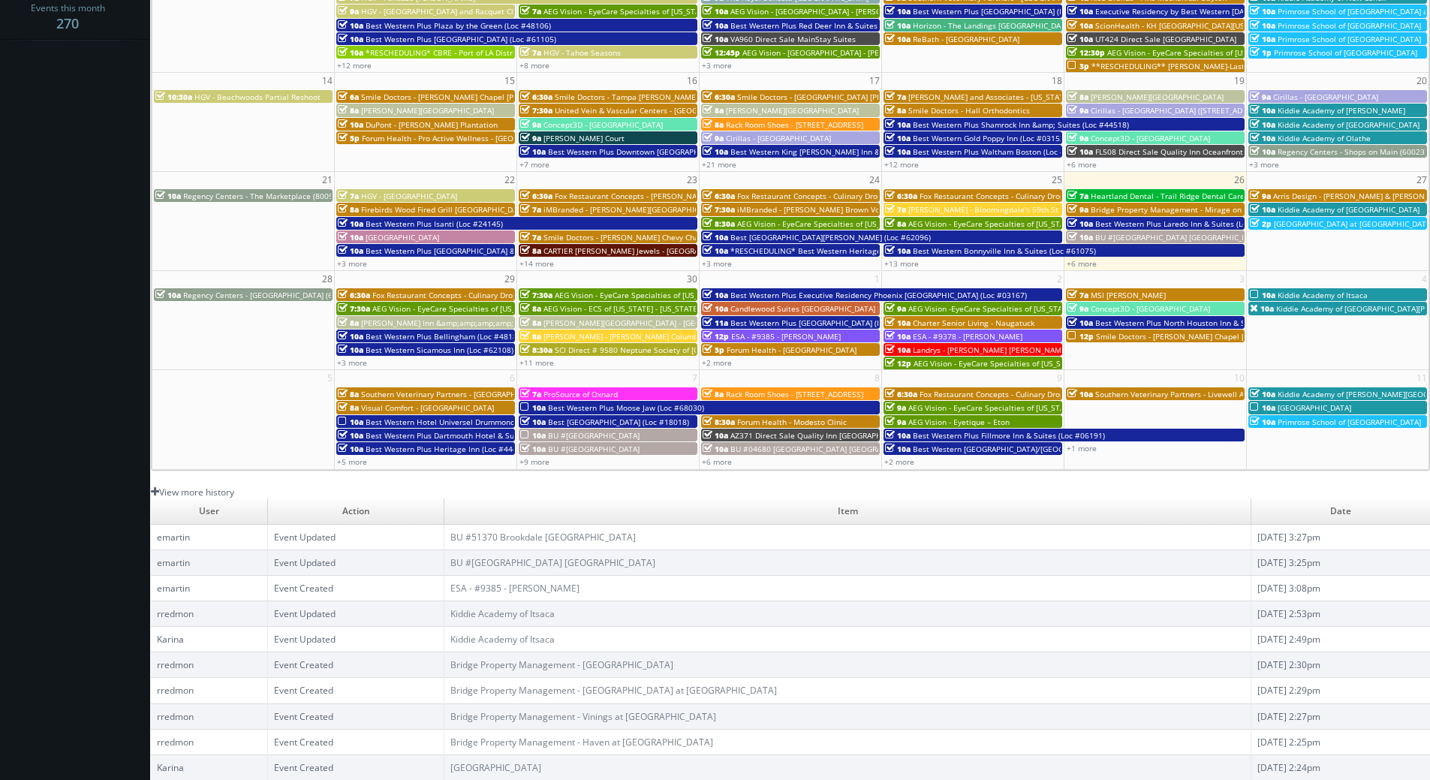
click at [220, 490] on link "View more history" at bounding box center [192, 492] width 83 height 13
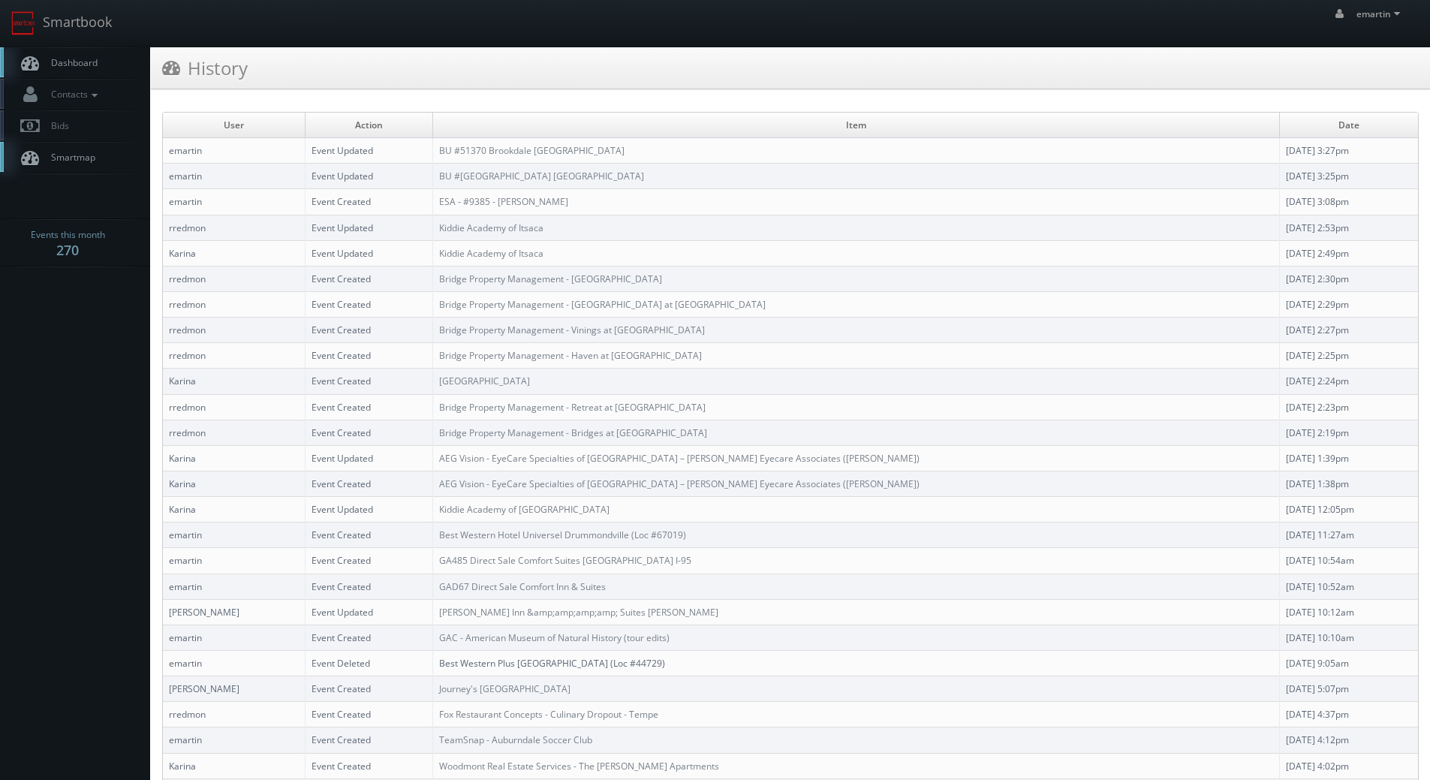
click at [107, 49] on link "Dashboard" at bounding box center [75, 62] width 150 height 31
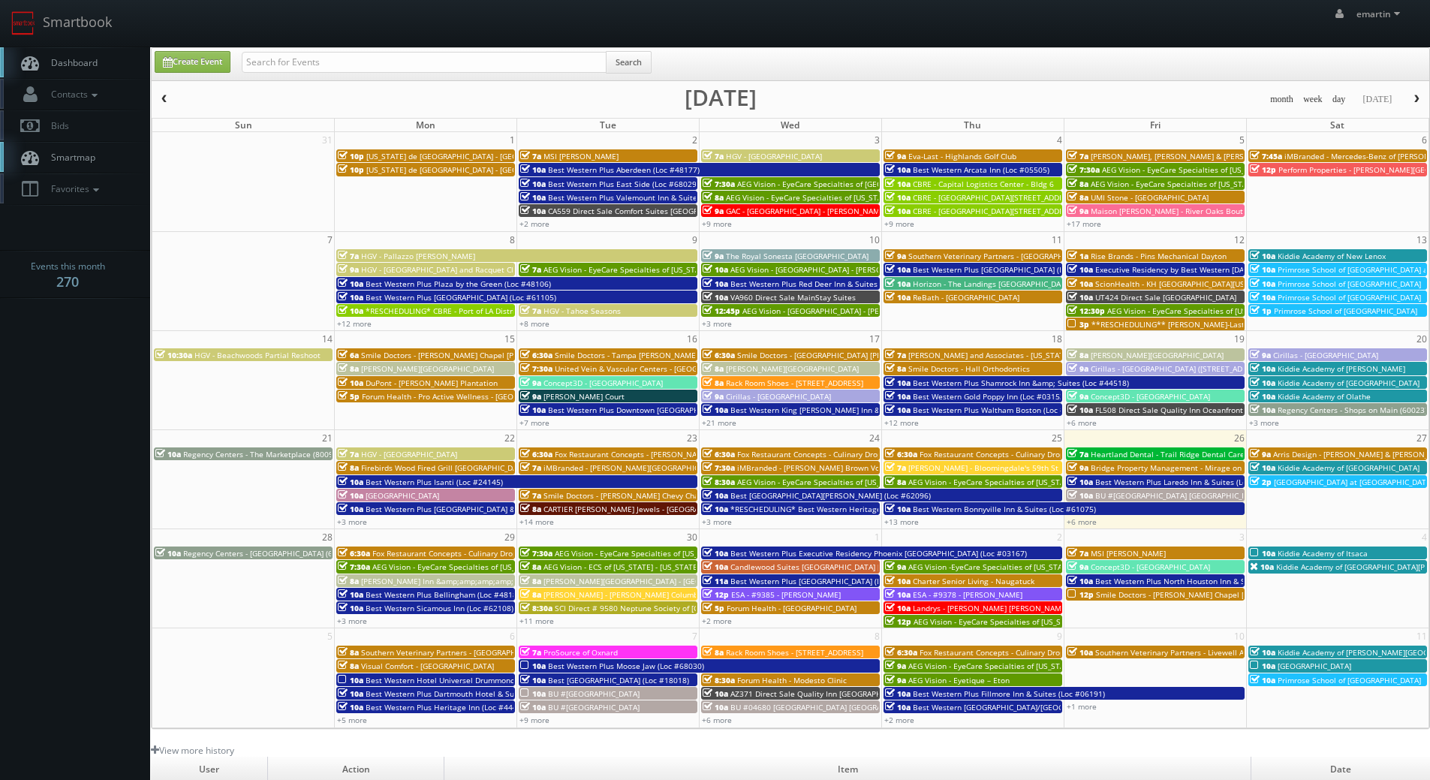
click at [106, 66] on link "Dashboard" at bounding box center [75, 62] width 150 height 31
click at [112, 57] on link "Dashboard" at bounding box center [75, 62] width 150 height 31
click at [91, 61] on span "Dashboard" at bounding box center [71, 62] width 54 height 13
click at [198, 55] on link "Create Event" at bounding box center [193, 62] width 76 height 22
type input "[DATE]"
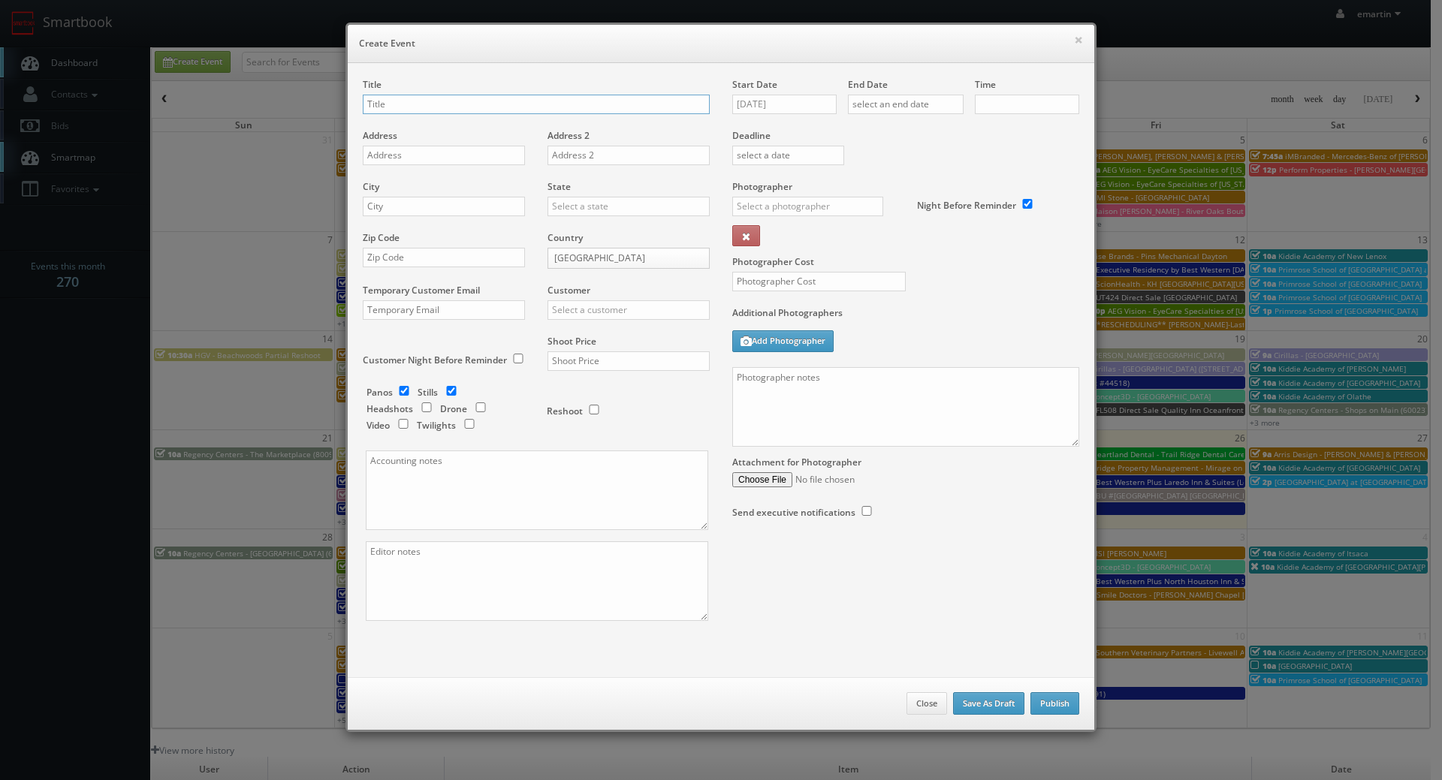
checkbox input "true"
type input "10:00am"
checkbox input "true"
click at [489, 104] on input "text" at bounding box center [536, 105] width 347 height 20
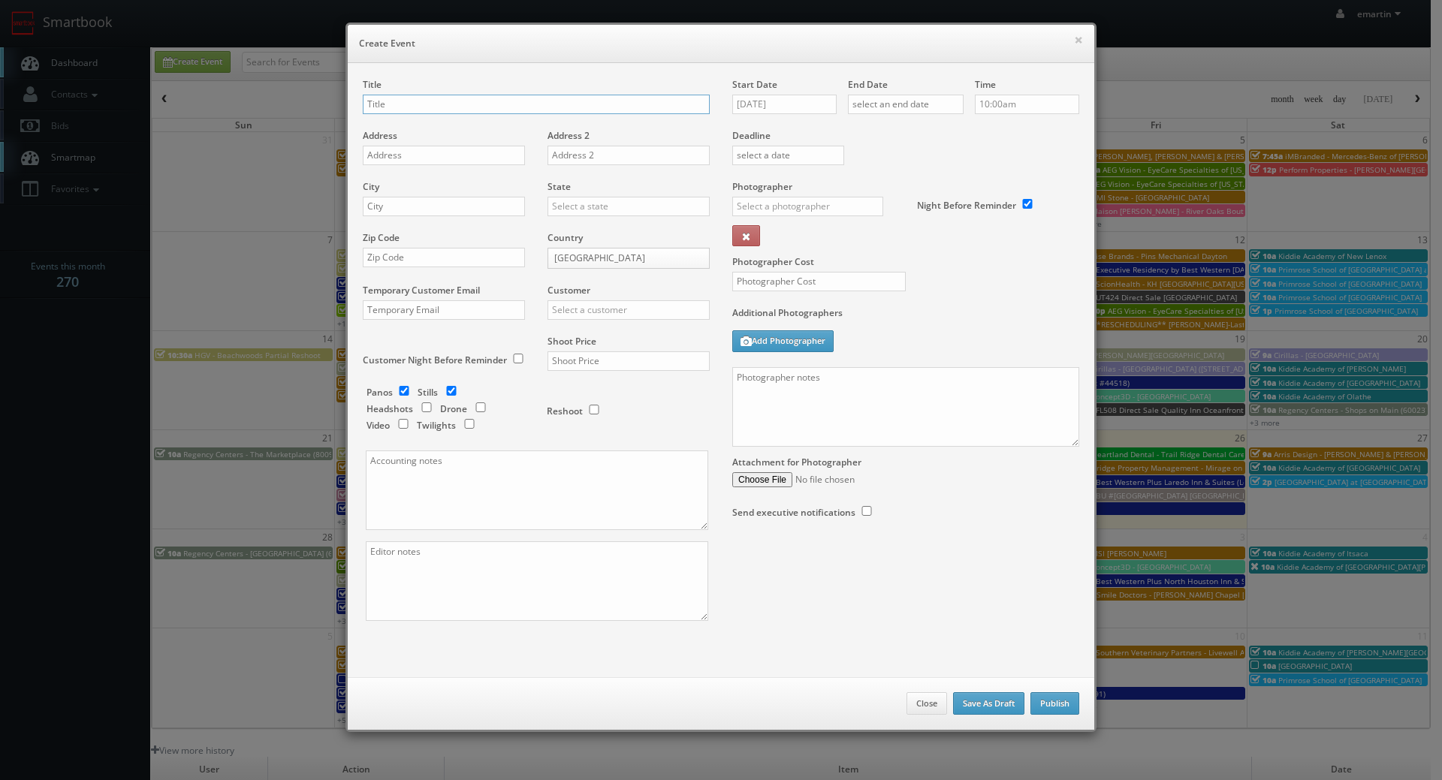
paste input "Best Western Plus South Coast Inn"
click at [592, 91] on div "Title Best Western Plus South Coast Inn (Loc #" at bounding box center [536, 103] width 347 height 51
click at [588, 100] on input "Best Western Plus South Coast Inn (Loc #" at bounding box center [536, 105] width 347 height 20
paste input "05521"
type input "Best Western Plus South Coast Inn (Loc #05521)"
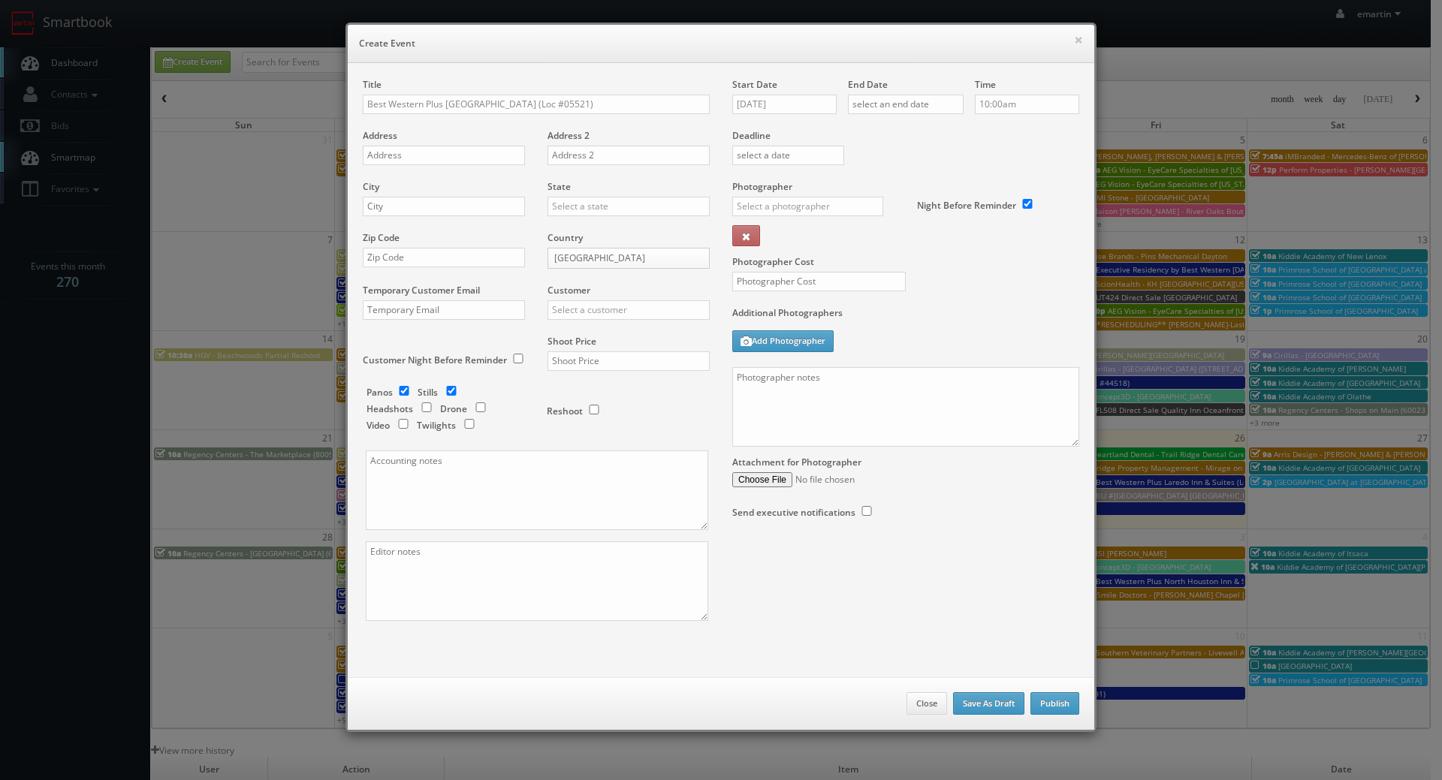
click at [421, 165] on div "Address" at bounding box center [449, 154] width 173 height 51
click at [420, 159] on input "text" at bounding box center [444, 156] width 162 height 20
paste input "5620 Calle Real"
type input "5620 Calle Real"
click at [433, 221] on div "City" at bounding box center [449, 205] width 173 height 51
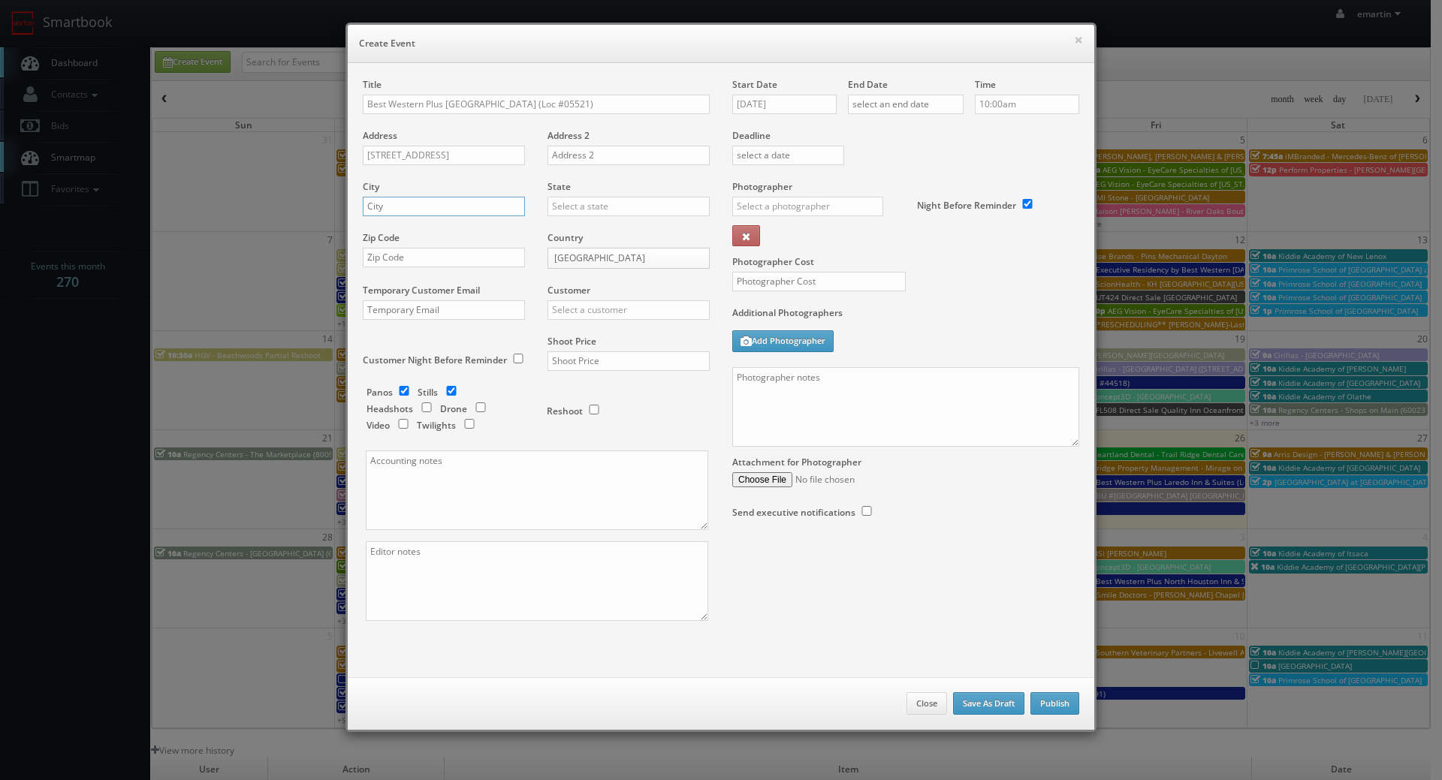
drag, startPoint x: 457, startPoint y: 212, endPoint x: 580, endPoint y: 209, distance: 122.5
click at [457, 212] on input "text" at bounding box center [444, 207] width 162 height 20
paste input "Goleta"
type input "Goleta"
click at [597, 207] on input "text" at bounding box center [628, 207] width 162 height 20
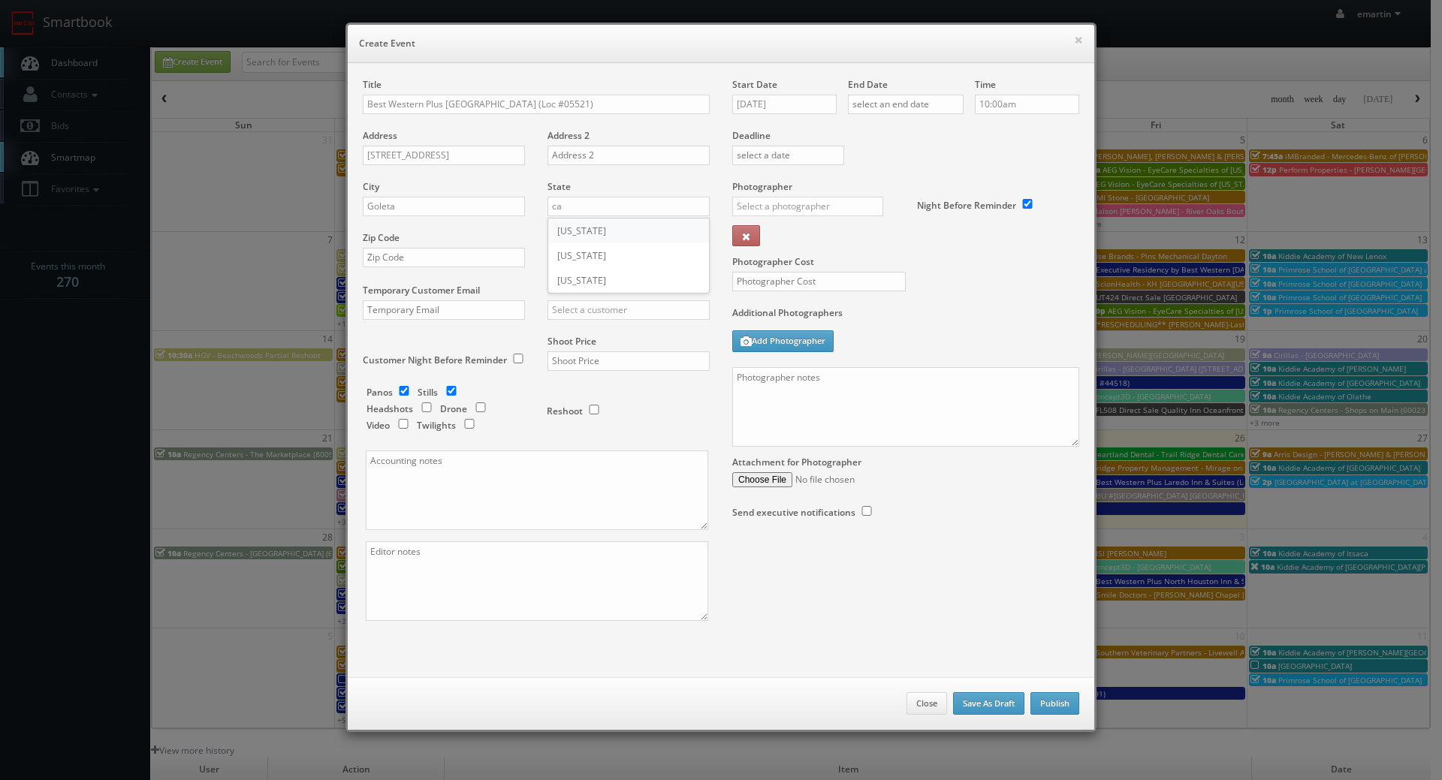
click at [590, 223] on div "[US_STATE]" at bounding box center [628, 231] width 161 height 25
type input "[US_STATE]"
drag, startPoint x: 420, startPoint y: 254, endPoint x: 451, endPoint y: 265, distance: 32.8
click at [420, 254] on input "text" at bounding box center [444, 258] width 162 height 20
paste input "93117"
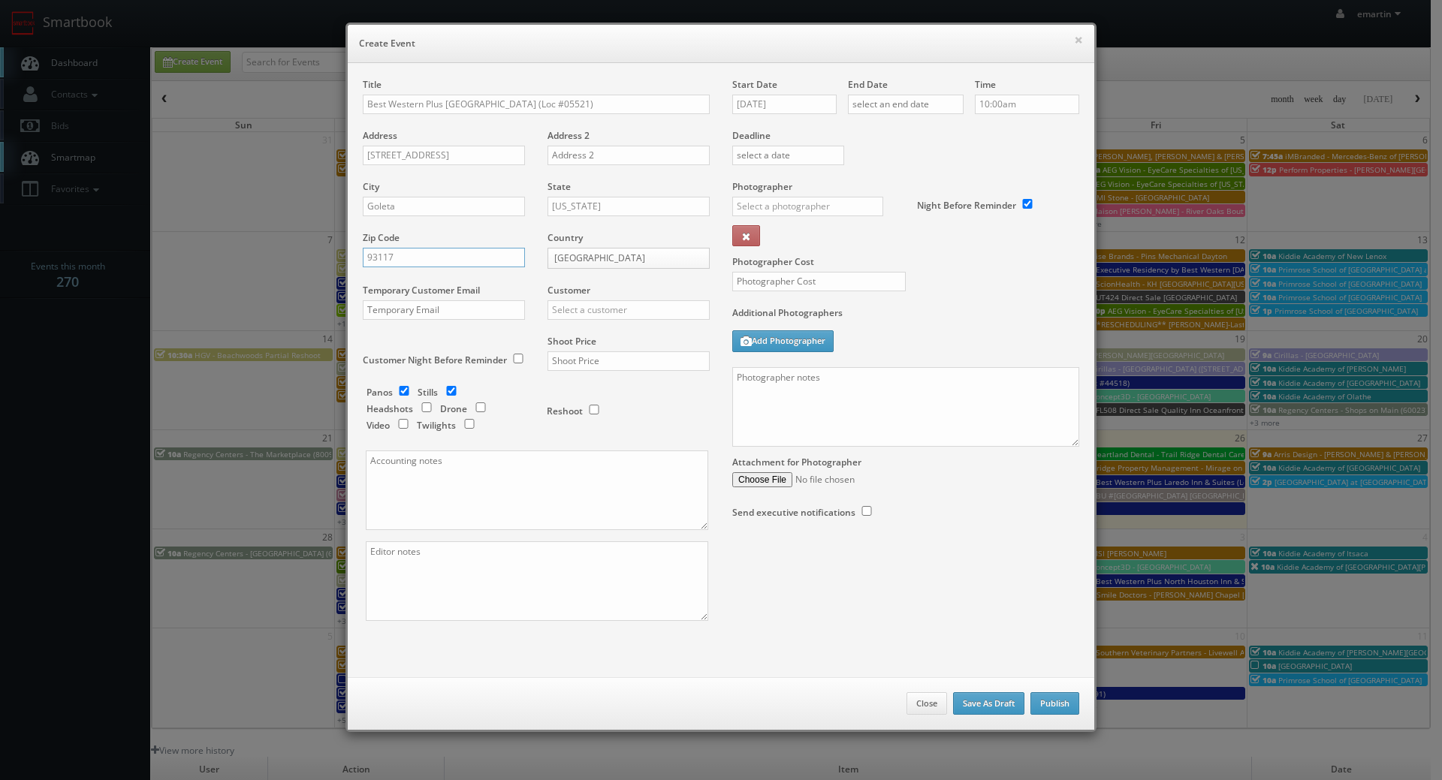
type input "93117"
click at [610, 309] on input "text" at bounding box center [628, 310] width 162 height 20
click at [575, 339] on div "Best Western" at bounding box center [628, 334] width 161 height 25
type input "Best Western"
click at [565, 357] on input "text" at bounding box center [628, 361] width 162 height 20
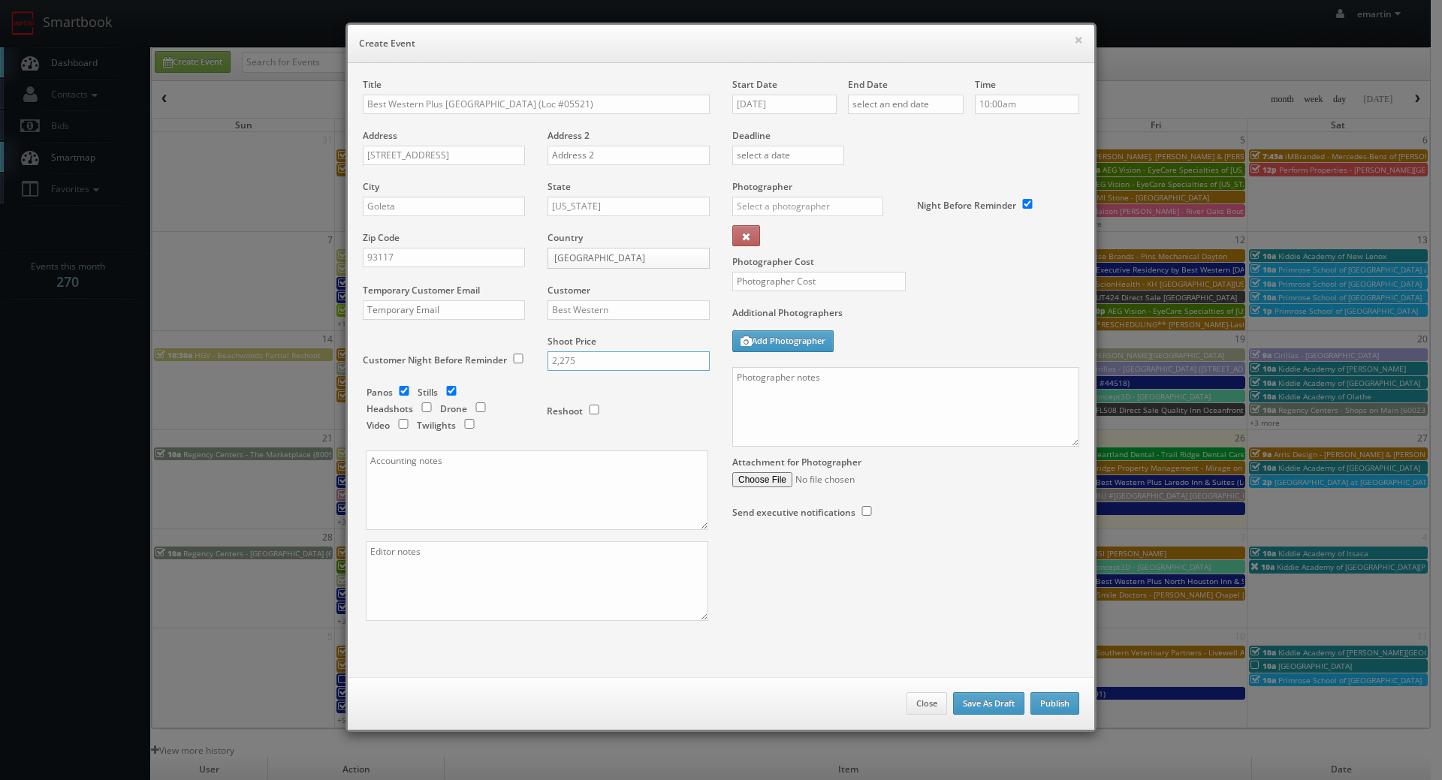
type input "2,275"
click at [583, 396] on div "Reshoot" at bounding box center [622, 403] width 150 height 35
click at [400, 391] on input "checkbox" at bounding box center [404, 391] width 23 height 10
checkbox input "false"
click at [458, 425] on input "checkbox" at bounding box center [469, 424] width 23 height 10
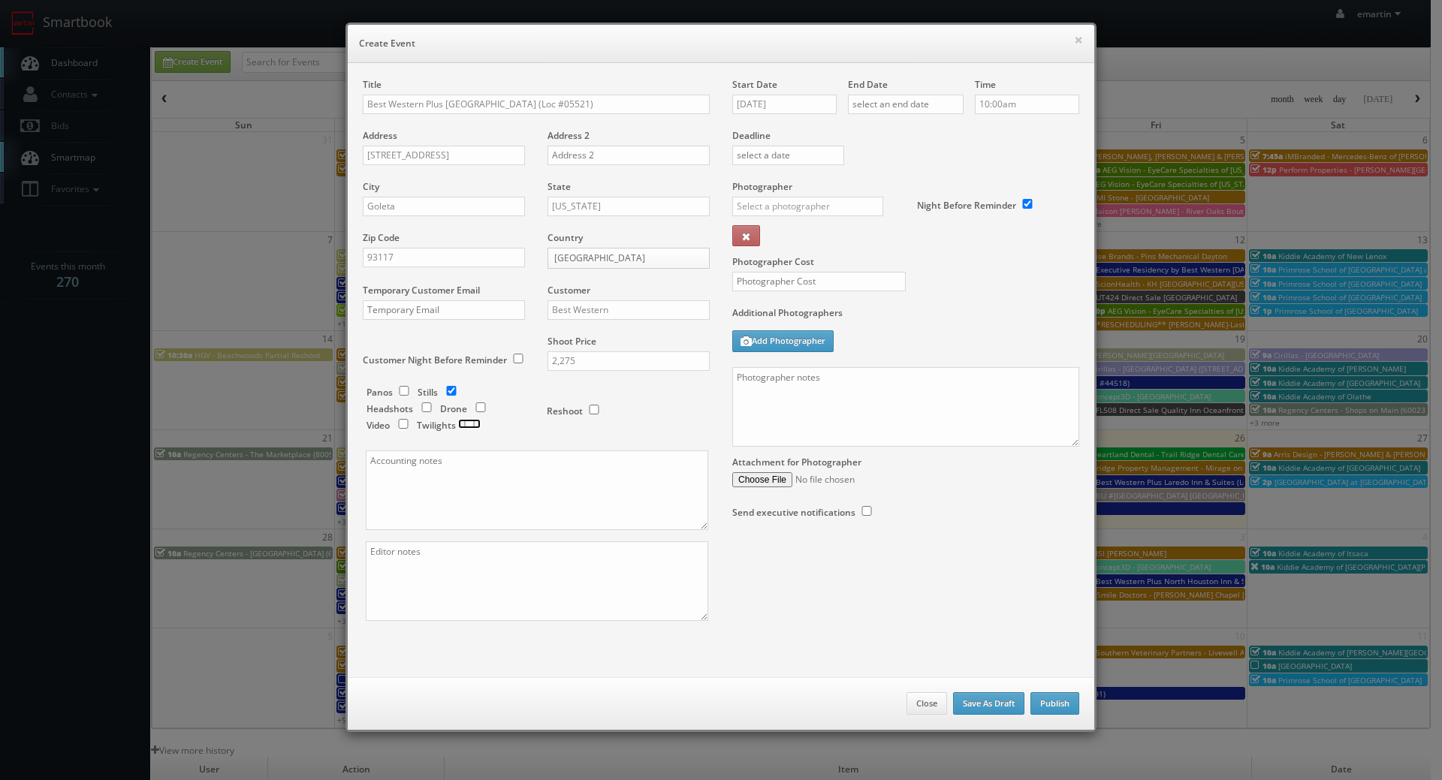
checkbox input "true"
click at [782, 116] on div "Start Date 09/26/2025" at bounding box center [790, 103] width 116 height 51
drag, startPoint x: 785, startPoint y: 102, endPoint x: 821, endPoint y: 114, distance: 37.3
click at [786, 102] on input "09/26/2025" at bounding box center [784, 105] width 104 height 20
click at [876, 137] on th at bounding box center [871, 131] width 20 height 23
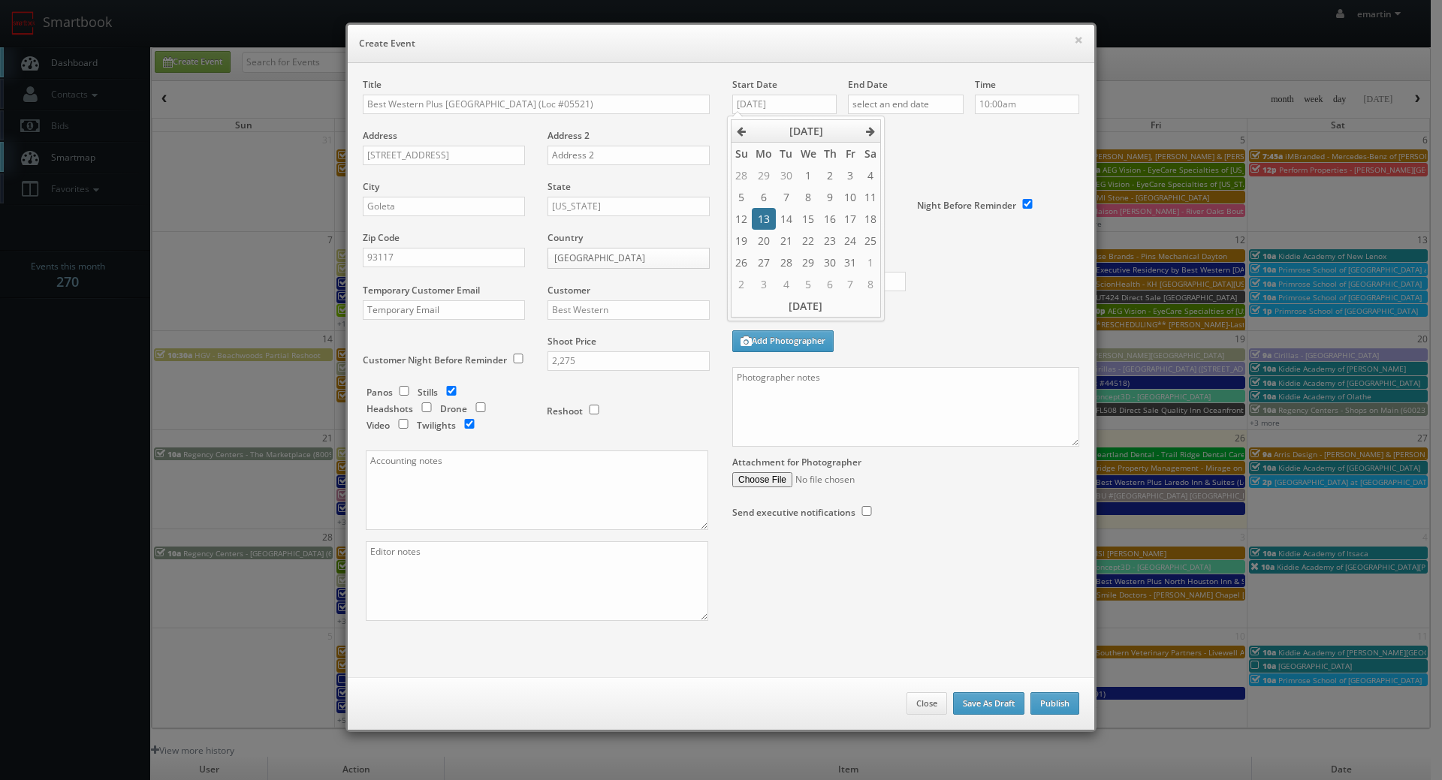
click at [770, 216] on td "13" at bounding box center [764, 219] width 24 height 22
type input "10/13/2025"
click at [924, 153] on div "Deadline" at bounding box center [905, 129] width 369 height 102
drag, startPoint x: 911, startPoint y: 86, endPoint x: 921, endPoint y: 96, distance: 14.9
click at [912, 88] on div "End Date" at bounding box center [906, 103] width 116 height 51
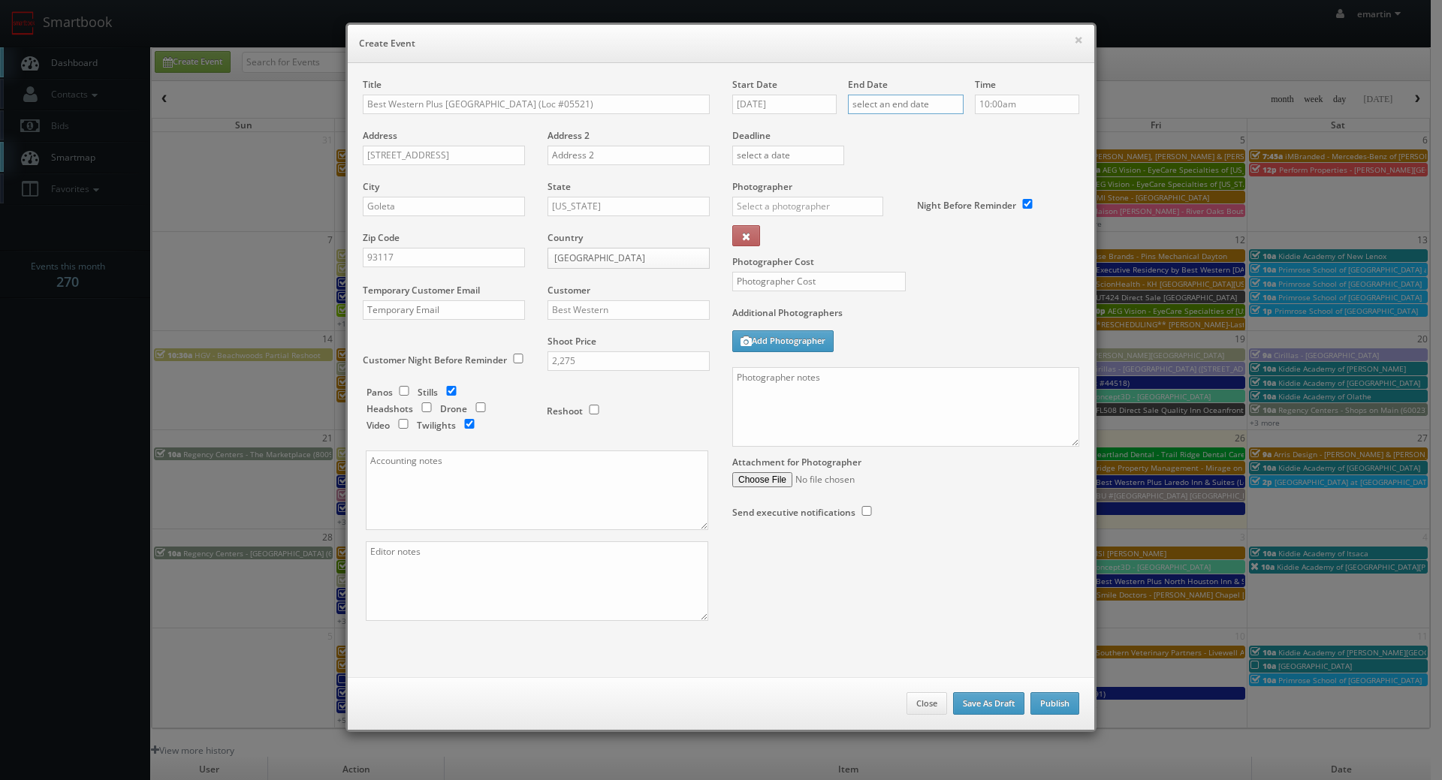
click at [924, 101] on input "text" at bounding box center [906, 105] width 116 height 20
click at [986, 126] on th at bounding box center [985, 131] width 20 height 23
click at [875, 222] on td "13" at bounding box center [879, 219] width 24 height 22
type input "10/13/2025"
click at [1045, 154] on div "Deadline" at bounding box center [905, 129] width 369 height 102
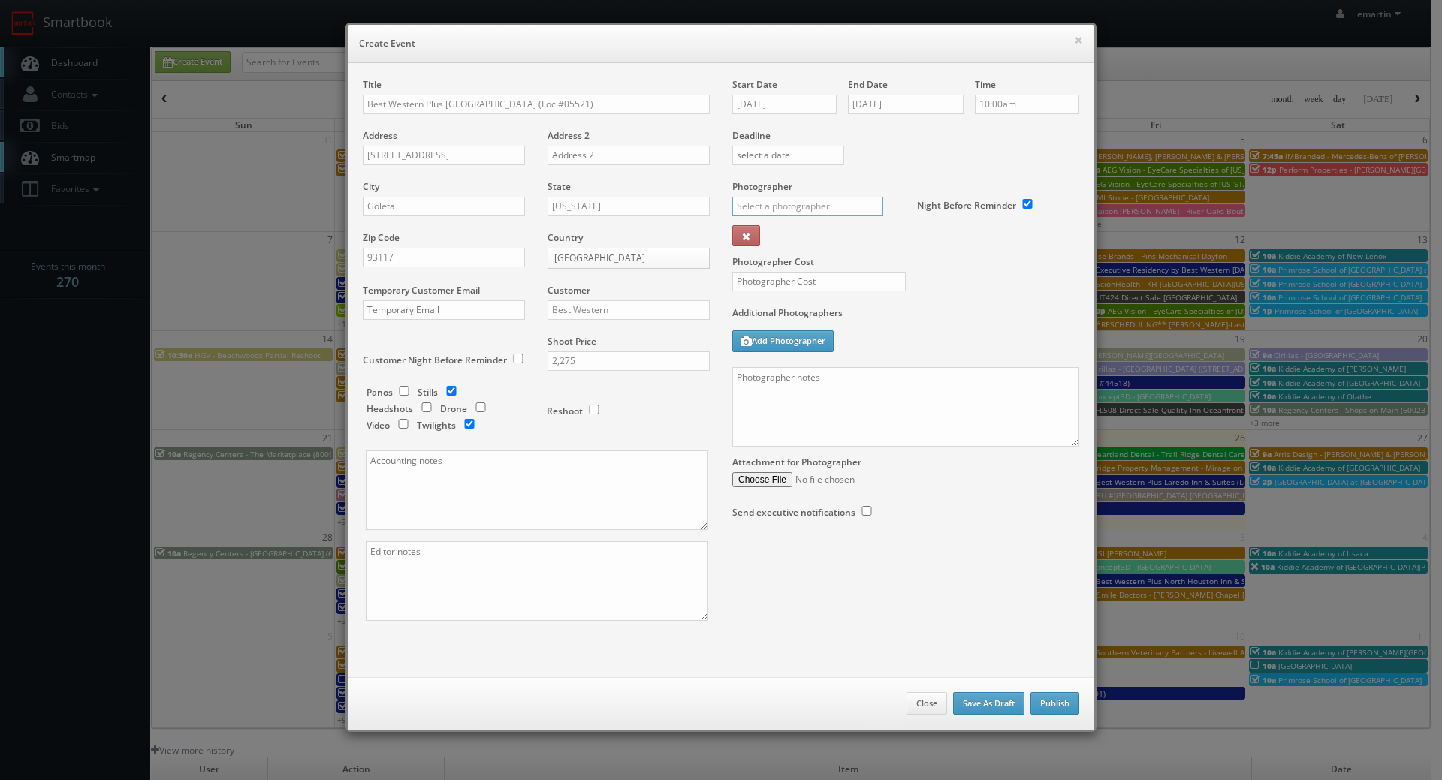
click at [784, 202] on input "text" at bounding box center [807, 207] width 151 height 20
click at [806, 232] on div "Liz McDermott" at bounding box center [813, 240] width 161 height 25
type input "Liz McDermott"
click at [776, 281] on input "text" at bounding box center [818, 282] width 173 height 20
type input "550"
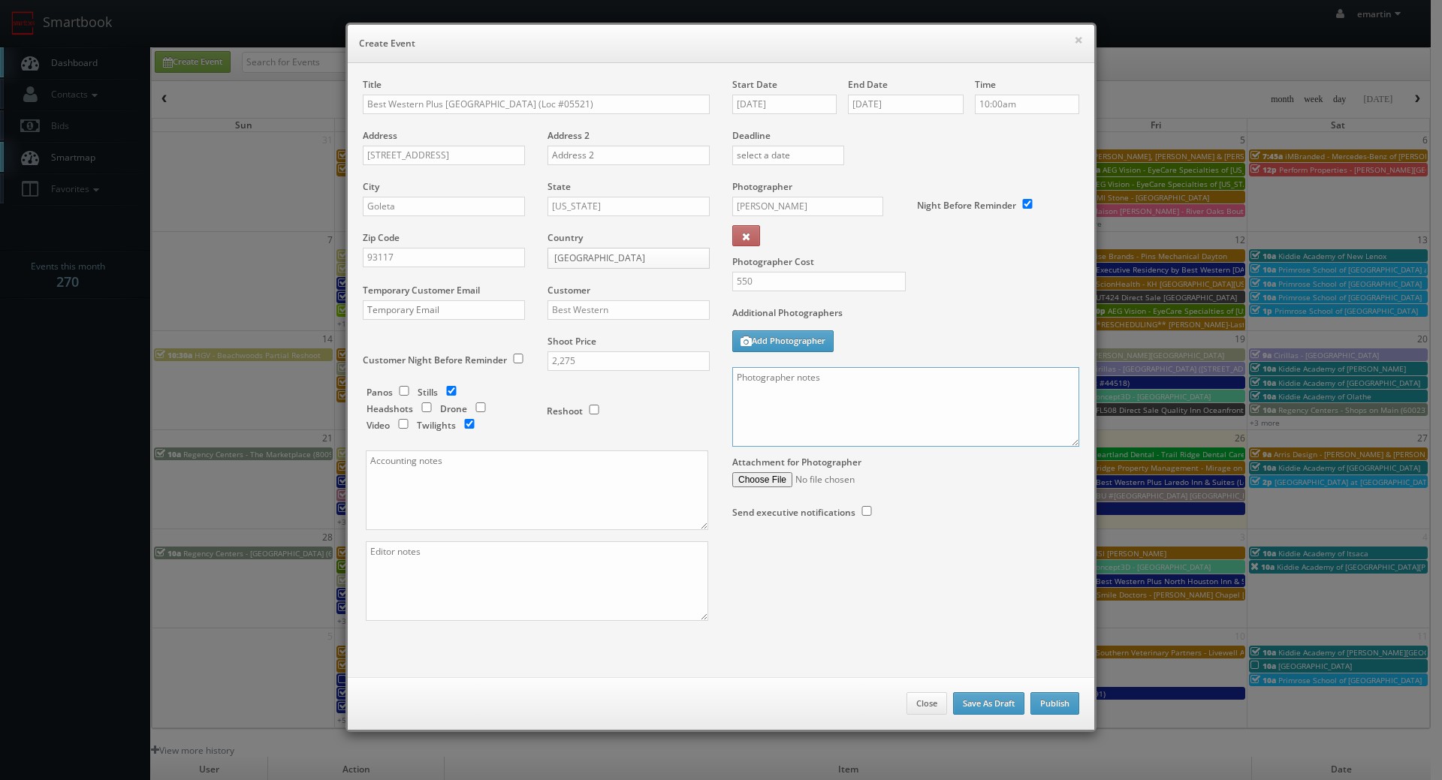
click at [836, 380] on textarea at bounding box center [905, 407] width 347 height 80
paste textarea "Onsite contact is ______. Overnight stay ___. Stills, and exterior twilights. F…"
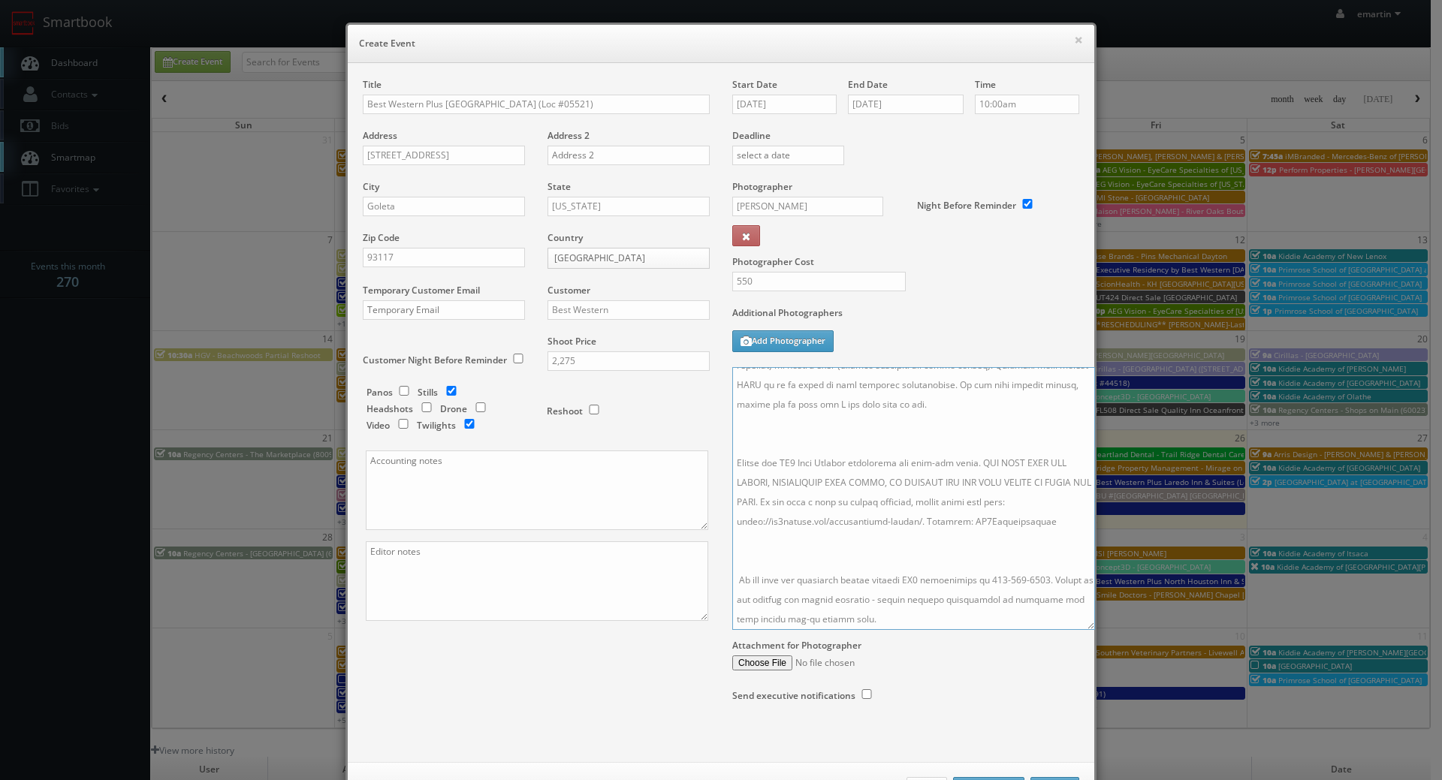
drag, startPoint x: 1062, startPoint y: 444, endPoint x: 1078, endPoint y: 627, distance: 183.9
click at [1078, 627] on textarea at bounding box center [913, 498] width 363 height 263
click at [900, 535] on textarea at bounding box center [913, 498] width 363 height 263
click at [795, 440] on textarea at bounding box center [913, 498] width 363 height 263
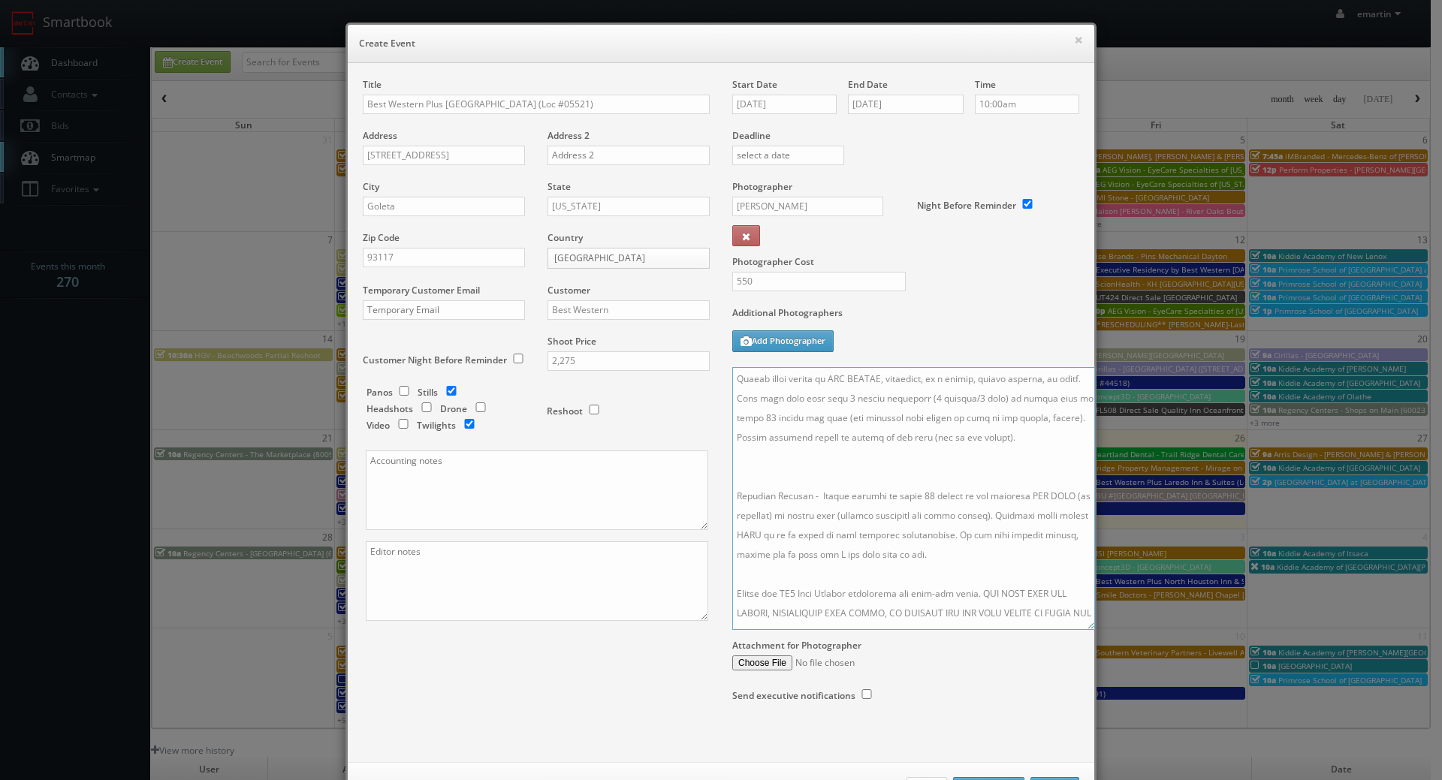
click at [811, 493] on textarea at bounding box center [913, 498] width 363 height 263
click at [812, 489] on textarea at bounding box center [913, 498] width 363 height 263
click at [937, 394] on textarea at bounding box center [913, 498] width 363 height 263
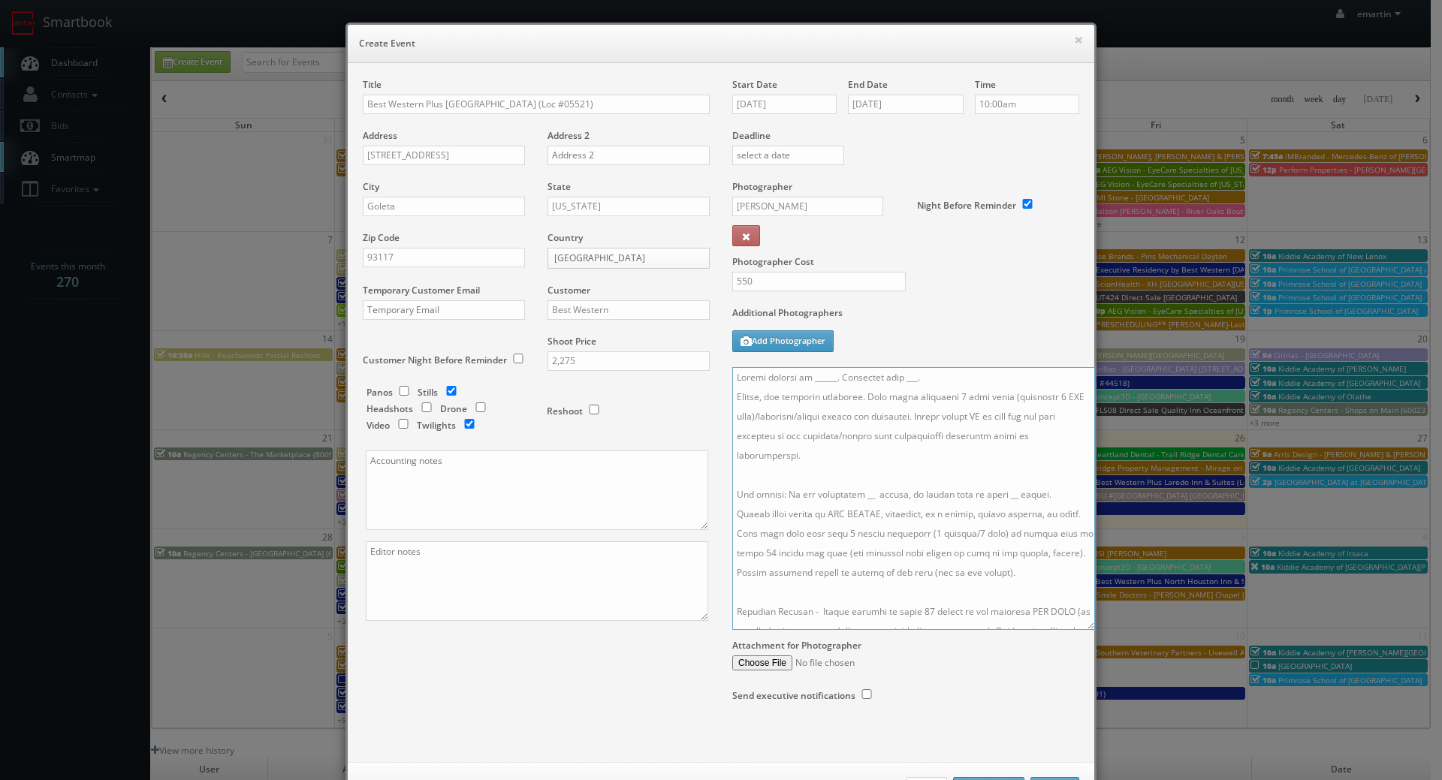
click at [856, 496] on textarea at bounding box center [913, 498] width 363 height 263
click at [996, 501] on textarea at bounding box center [913, 498] width 363 height 263
click at [917, 376] on textarea at bounding box center [913, 498] width 363 height 263
click at [788, 105] on input "10/13/2025" at bounding box center [784, 105] width 104 height 20
click at [959, 337] on div "Additional Photographers Add Photographer" at bounding box center [905, 336] width 347 height 61
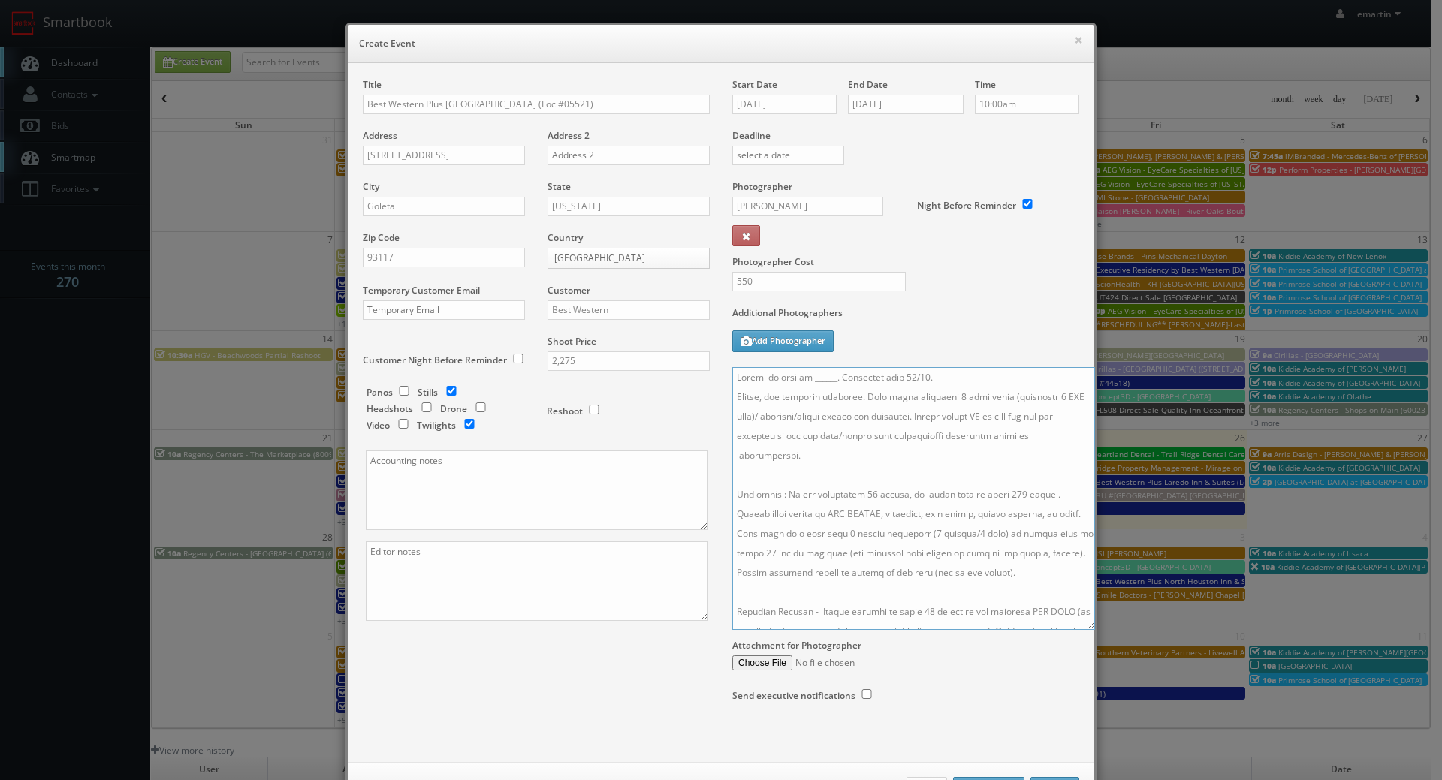
click at [824, 381] on textarea at bounding box center [913, 498] width 363 height 263
click at [823, 378] on textarea at bounding box center [913, 498] width 363 height 263
paste textarea "Nicole Weland, nicole@westpacusa.com, 805-967-3200"
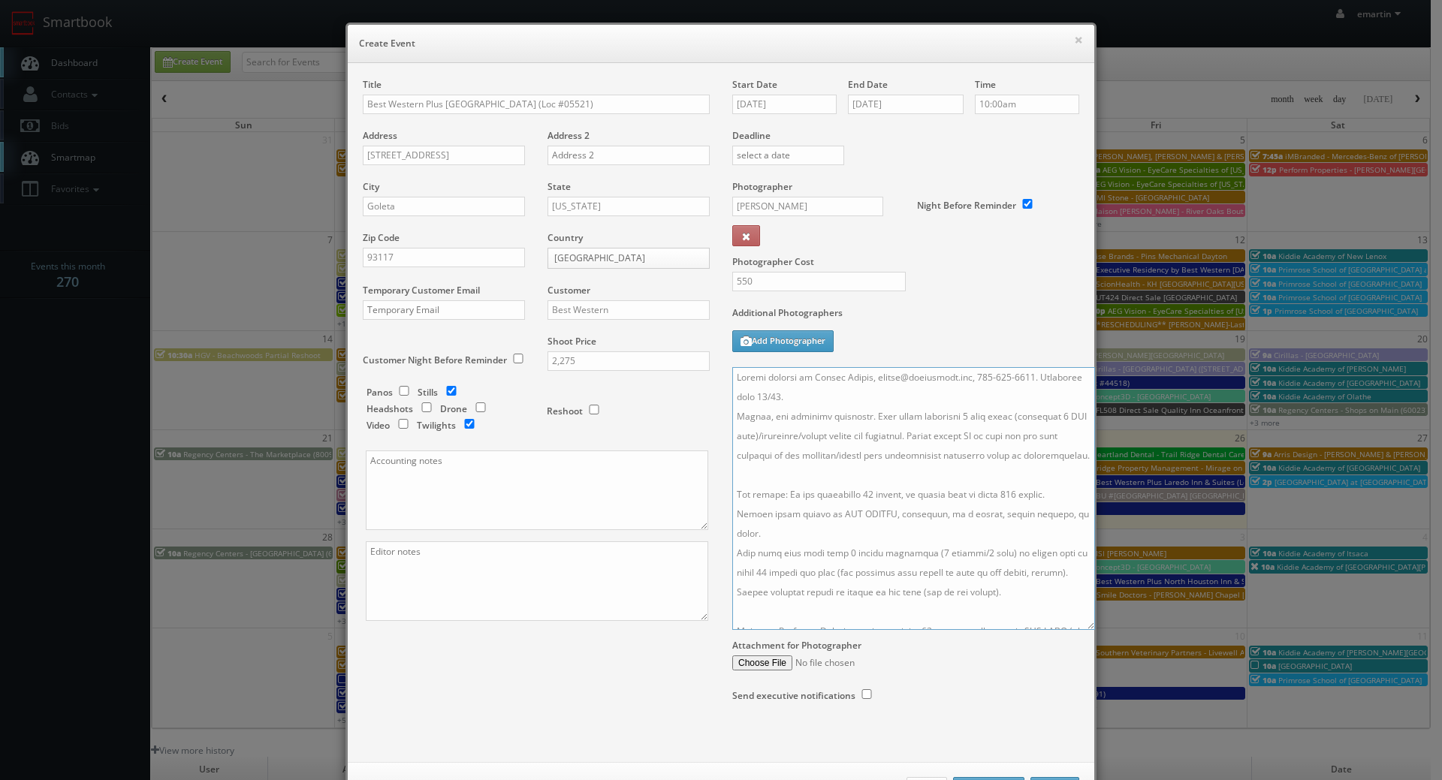
drag, startPoint x: 869, startPoint y: 381, endPoint x: 898, endPoint y: 378, distance: 29.4
click at [898, 378] on textarea at bounding box center [913, 498] width 363 height 263
drag, startPoint x: 976, startPoint y: 375, endPoint x: 871, endPoint y: 381, distance: 105.3
click at [871, 381] on textarea at bounding box center [913, 498] width 363 height 263
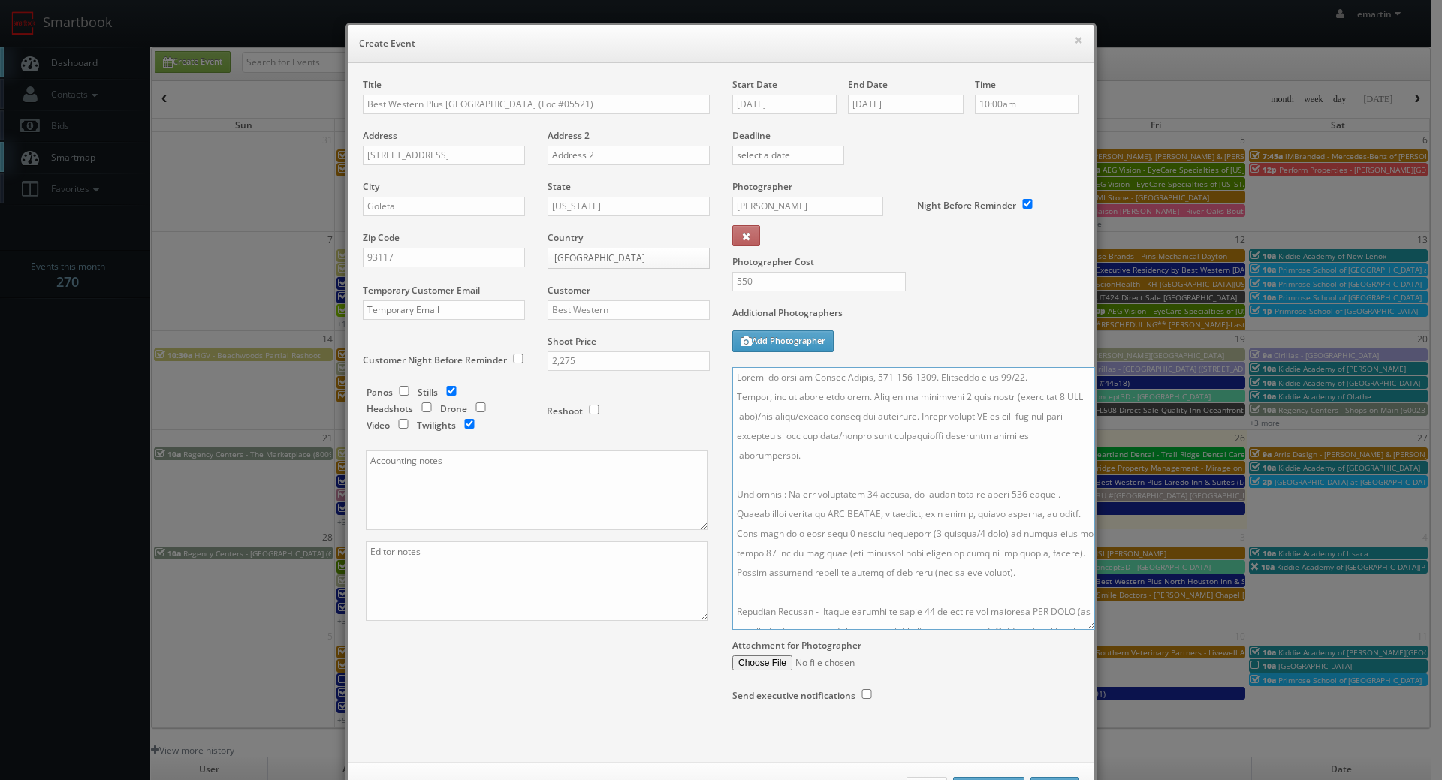
click at [958, 433] on textarea at bounding box center [913, 498] width 363 height 263
type textarea "Onsite contact is Nicole Weland, 805-967-3200. Overnight stay 10/12. Stills, an…"
click at [914, 333] on div "Additional Photographers Add Photographer" at bounding box center [905, 336] width 347 height 61
drag, startPoint x: 615, startPoint y: 631, endPoint x: 626, endPoint y: 644, distance: 16.5
click at [614, 631] on div "Title Best Western Plus South Coast Inn (Loc #05521) Address 5620 Calle Real Ad…" at bounding box center [535, 362] width 369 height 569
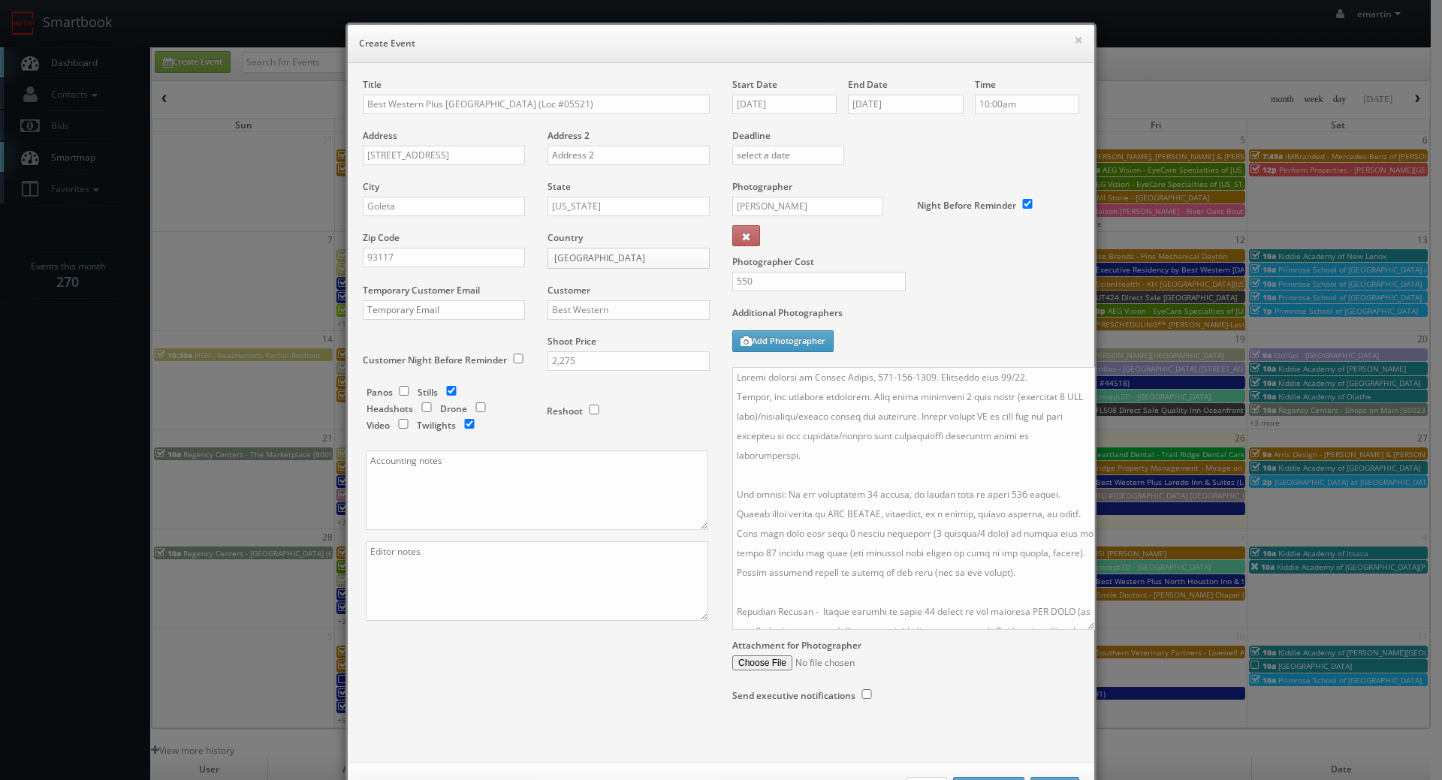
click at [975, 694] on div "Start Date 10/13/2025 End Date 10/13/2025 Time 10:00am Deadline Photographer Li…" at bounding box center [905, 405] width 369 height 654
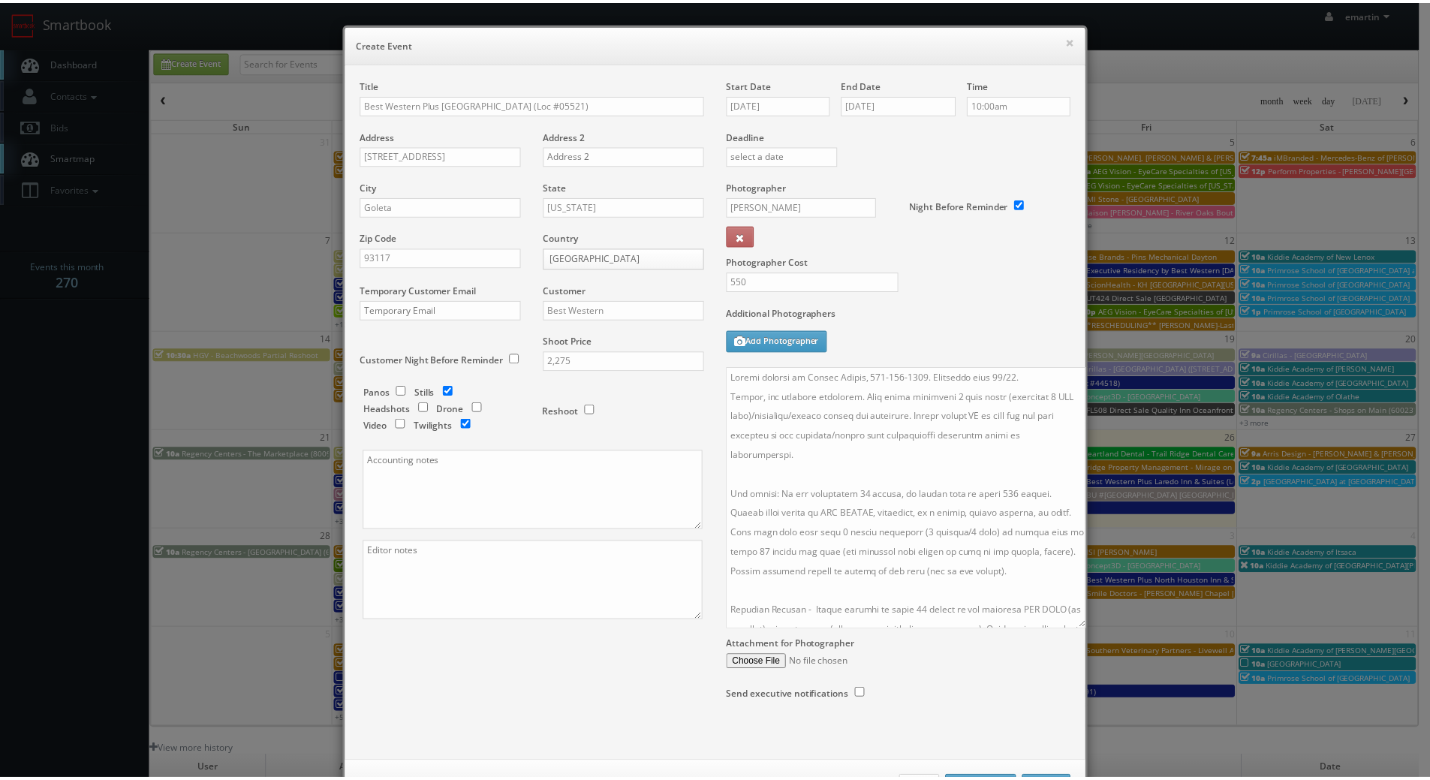
scroll to position [59, 0]
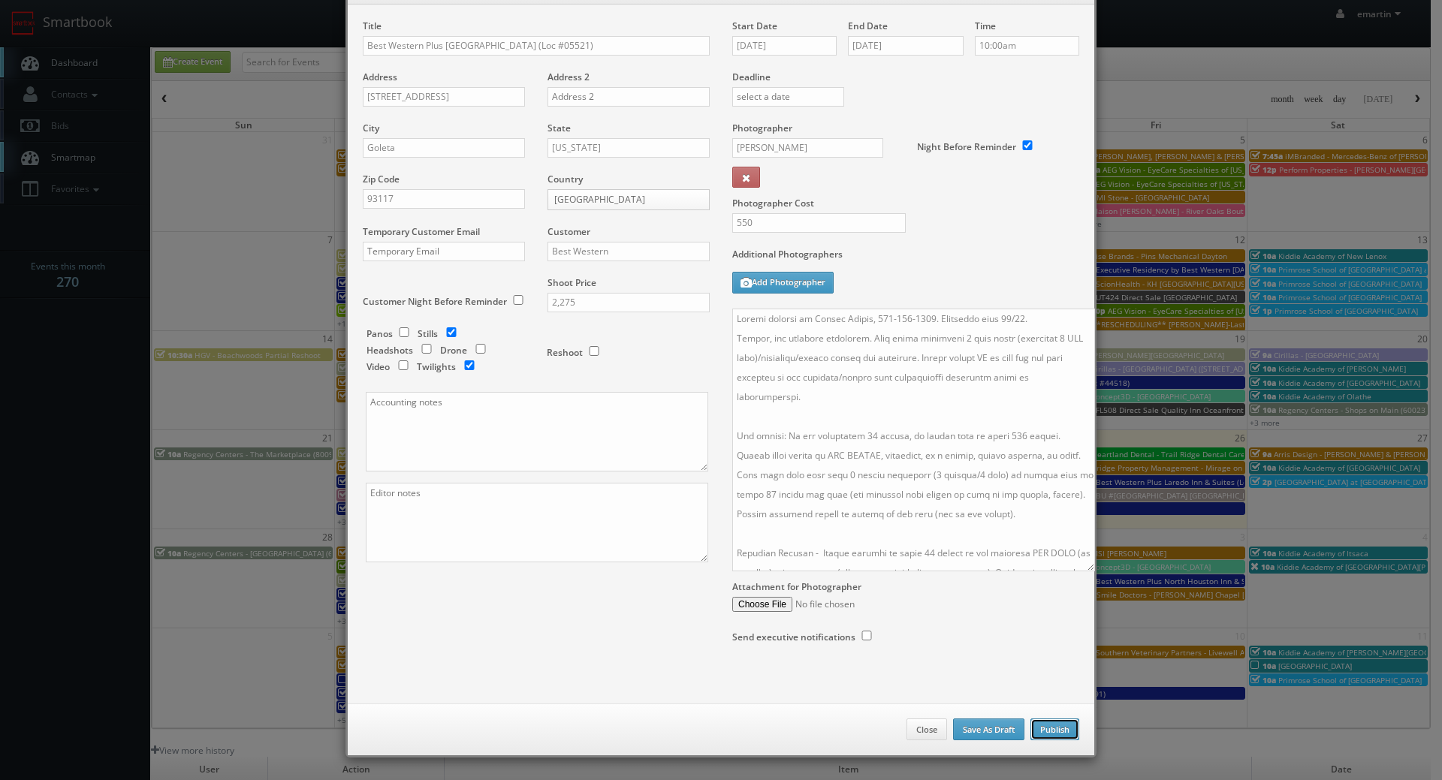
click at [1050, 729] on button "Publish" at bounding box center [1054, 730] width 49 height 23
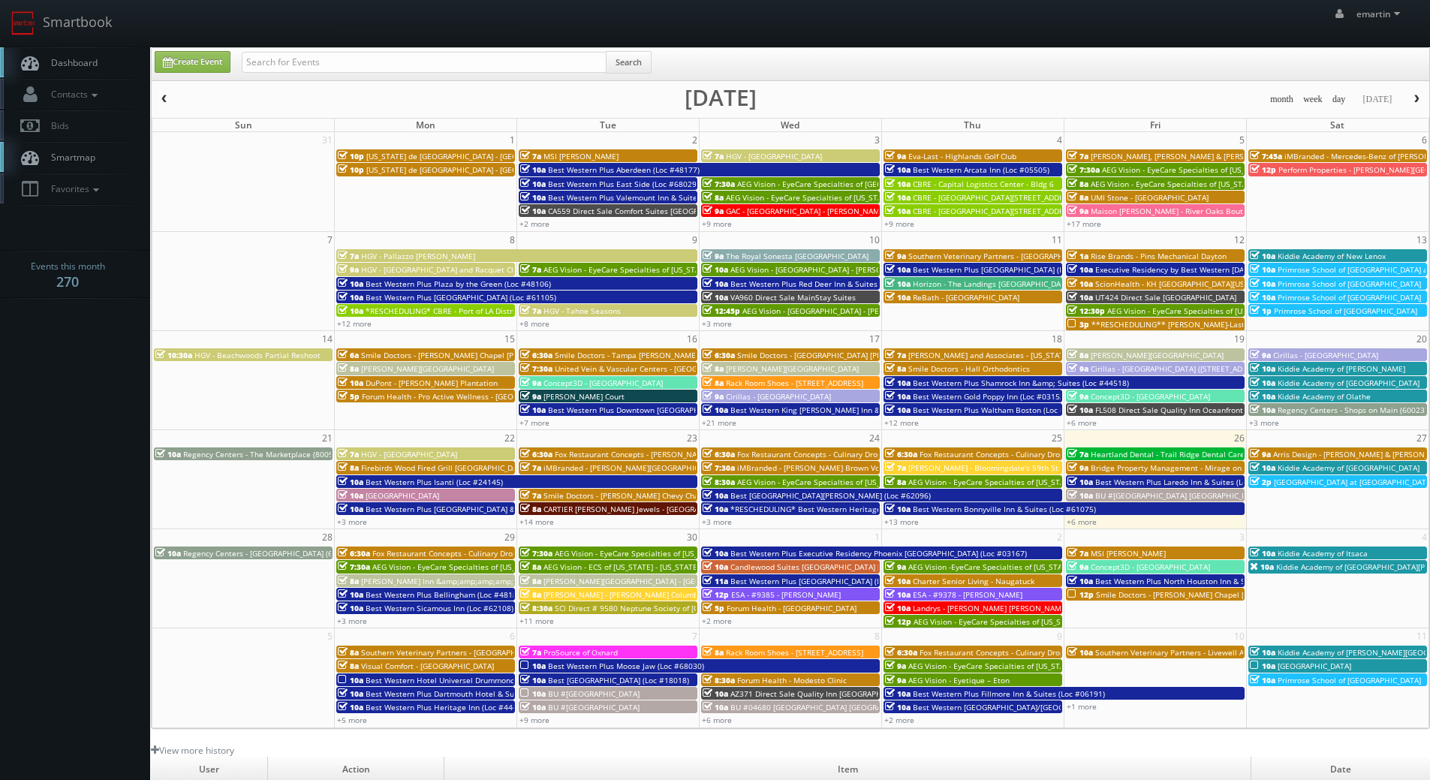
click at [63, 62] on span "Dashboard" at bounding box center [71, 62] width 54 height 13
click at [315, 70] on input "text" at bounding box center [424, 62] width 365 height 21
type input "covenant [PERSON_NAME]"
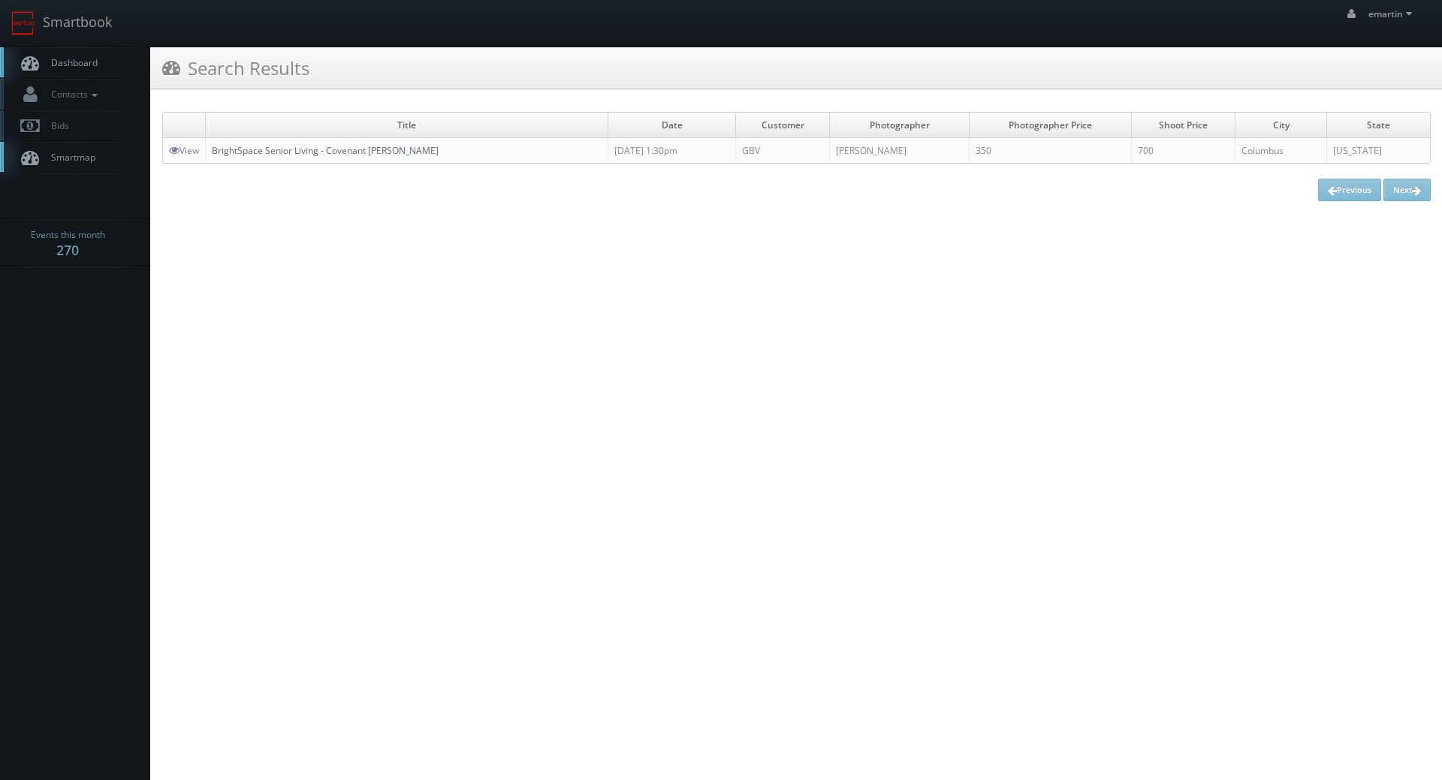
click at [299, 156] on link "BrightSpace Senior Living - Covenant [PERSON_NAME]" at bounding box center [325, 150] width 227 height 13
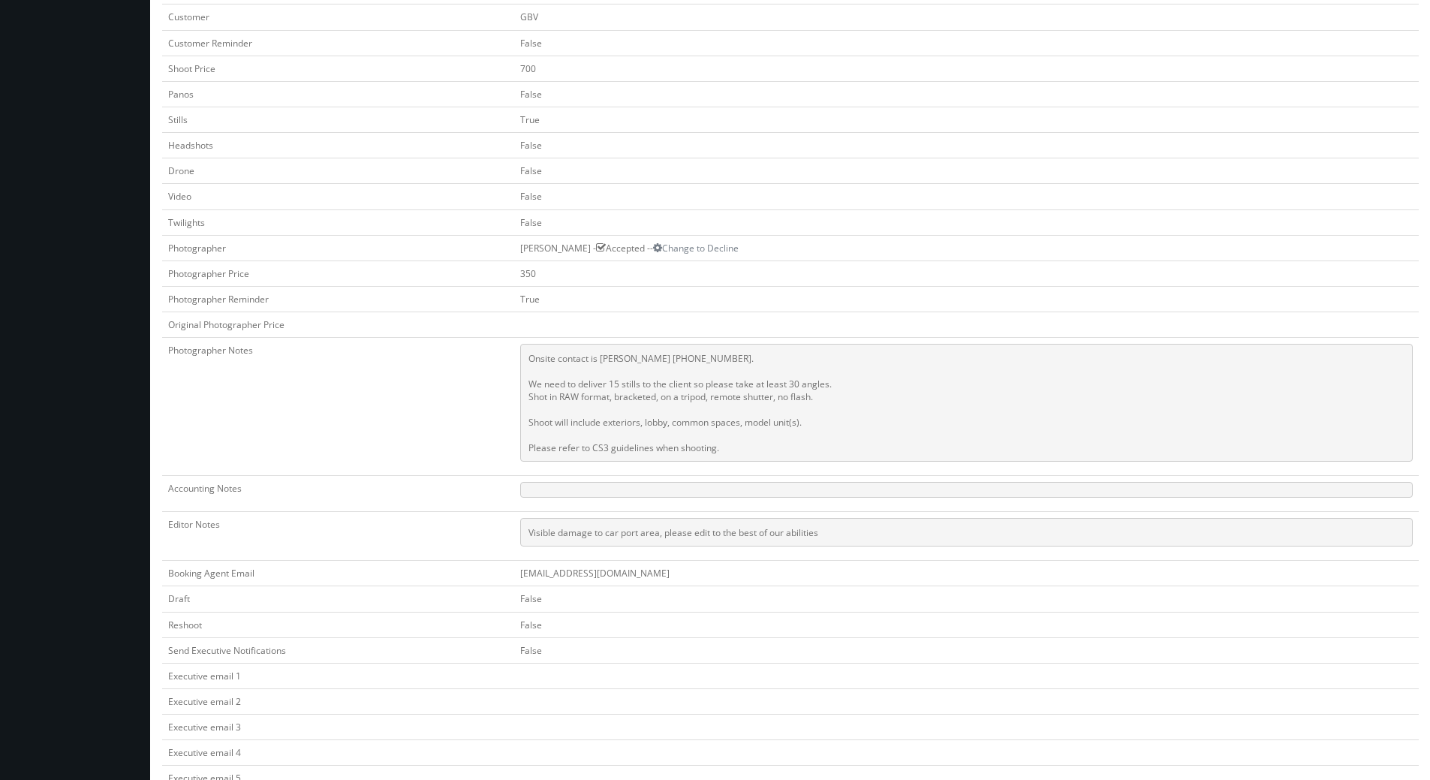
scroll to position [375, 0]
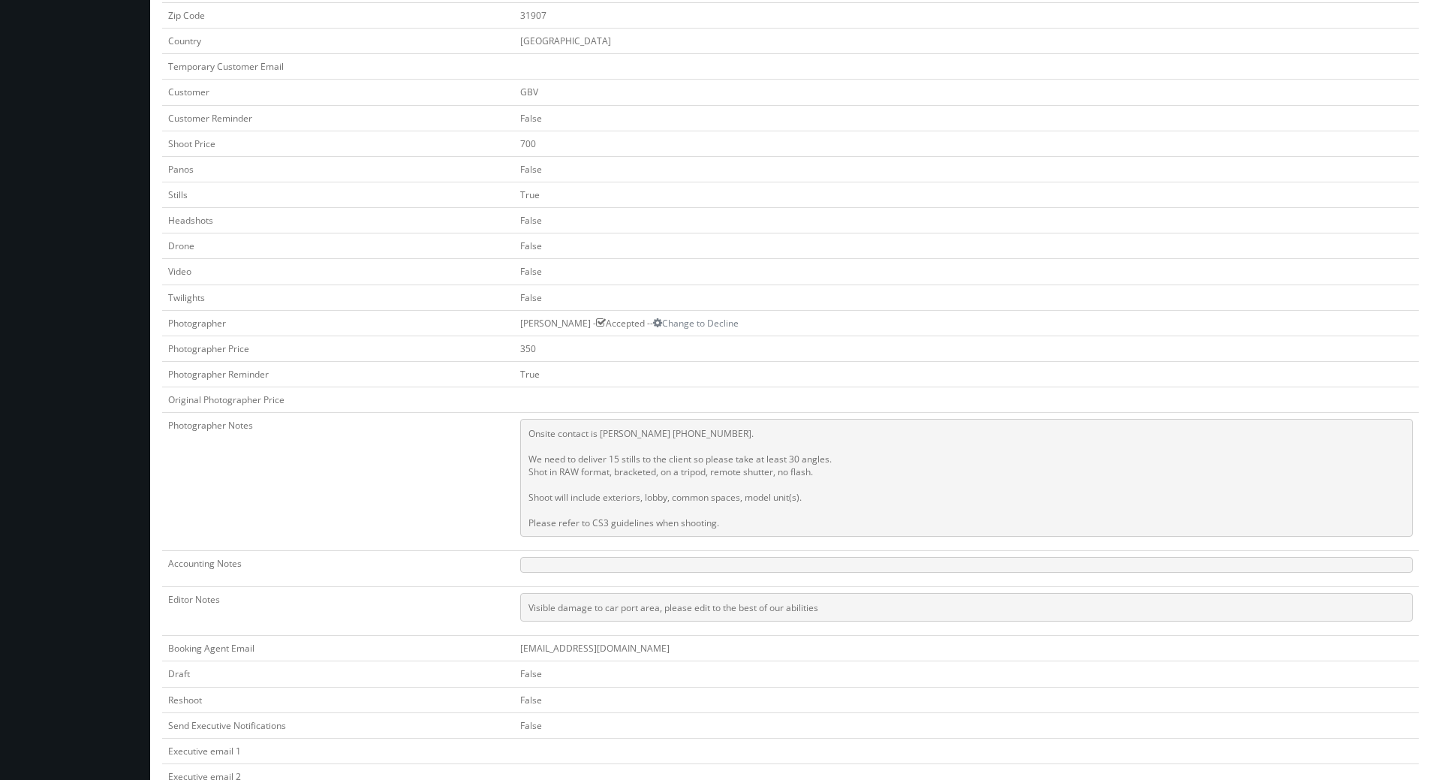
click at [765, 252] on td "False" at bounding box center [966, 247] width 905 height 26
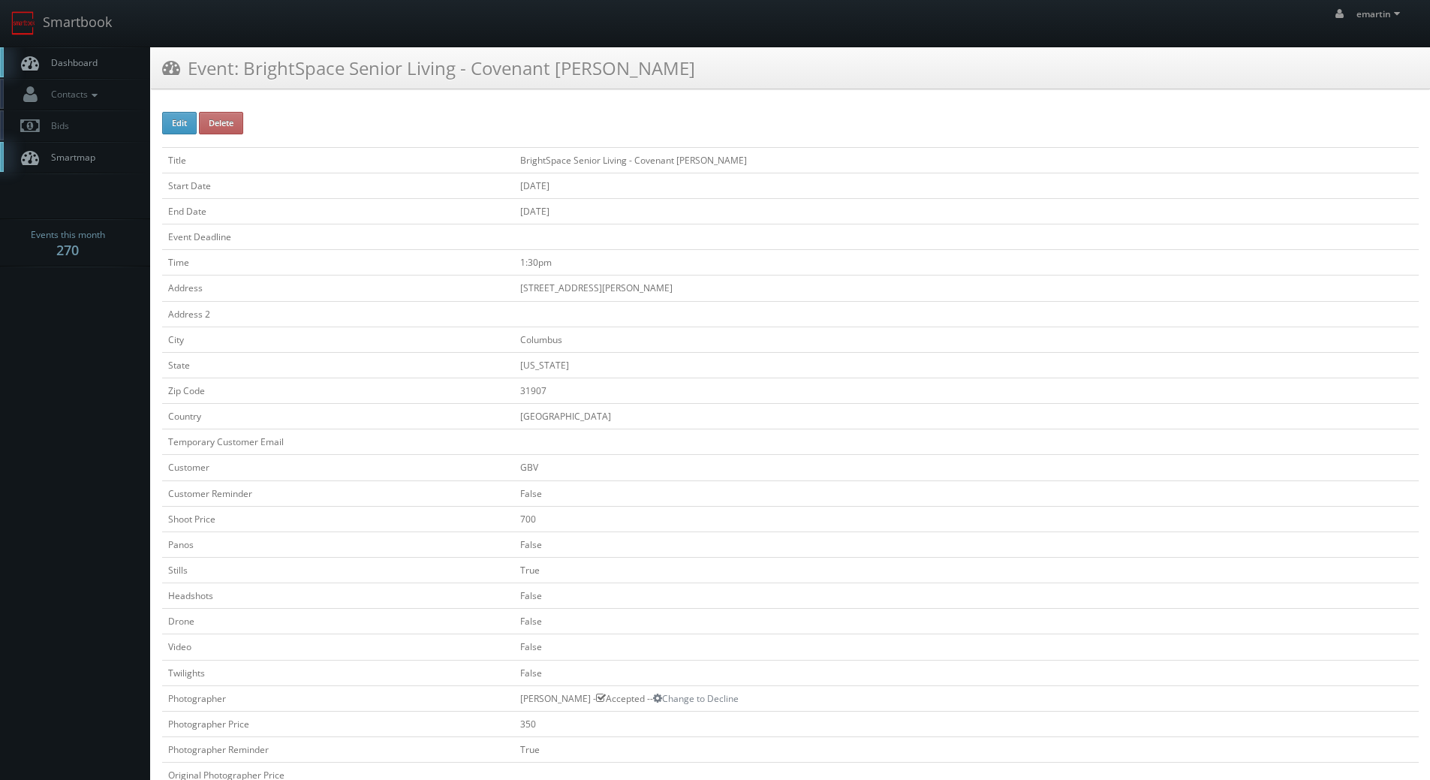
click at [91, 54] on link "Dashboard" at bounding box center [75, 62] width 150 height 31
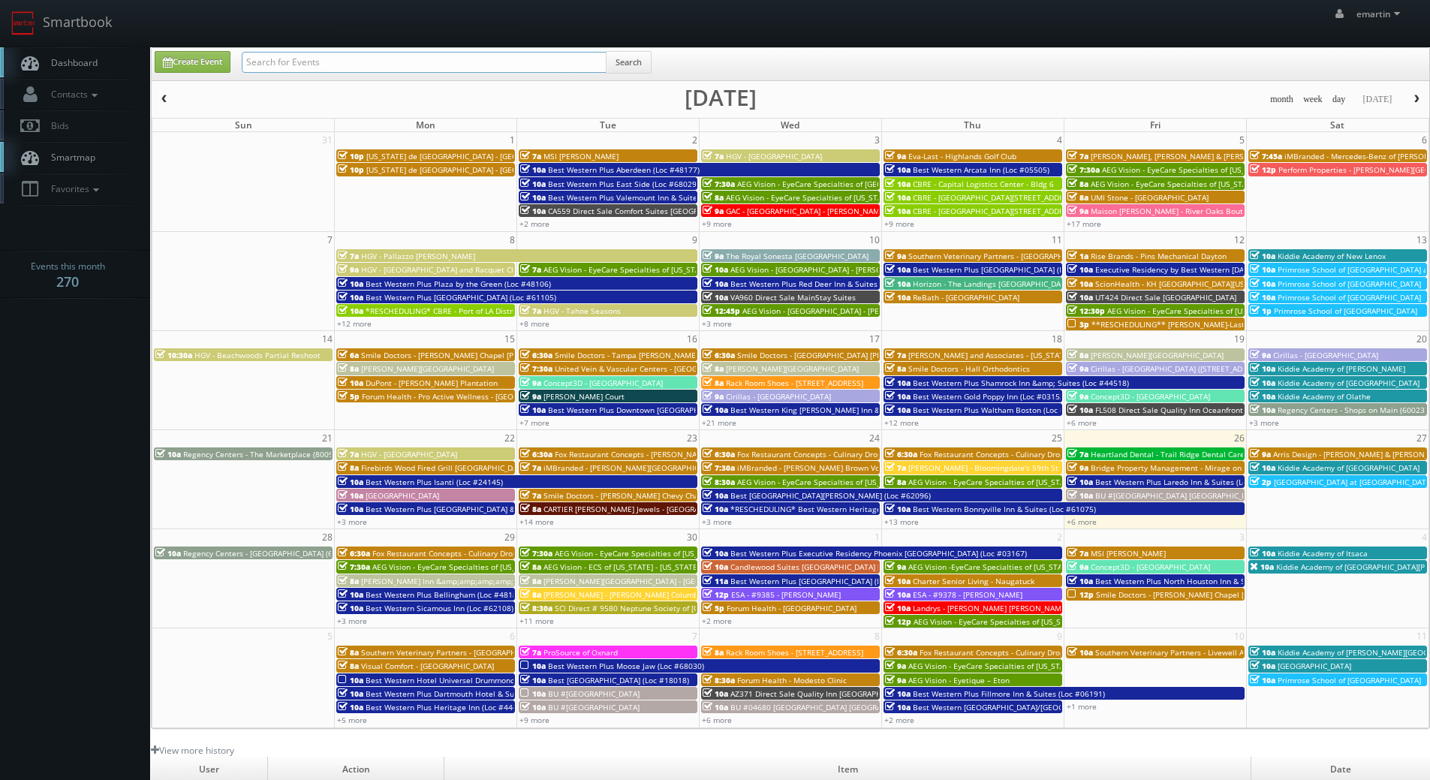
click at [434, 63] on input "text" at bounding box center [424, 62] width 365 height 21
type input "cambria"
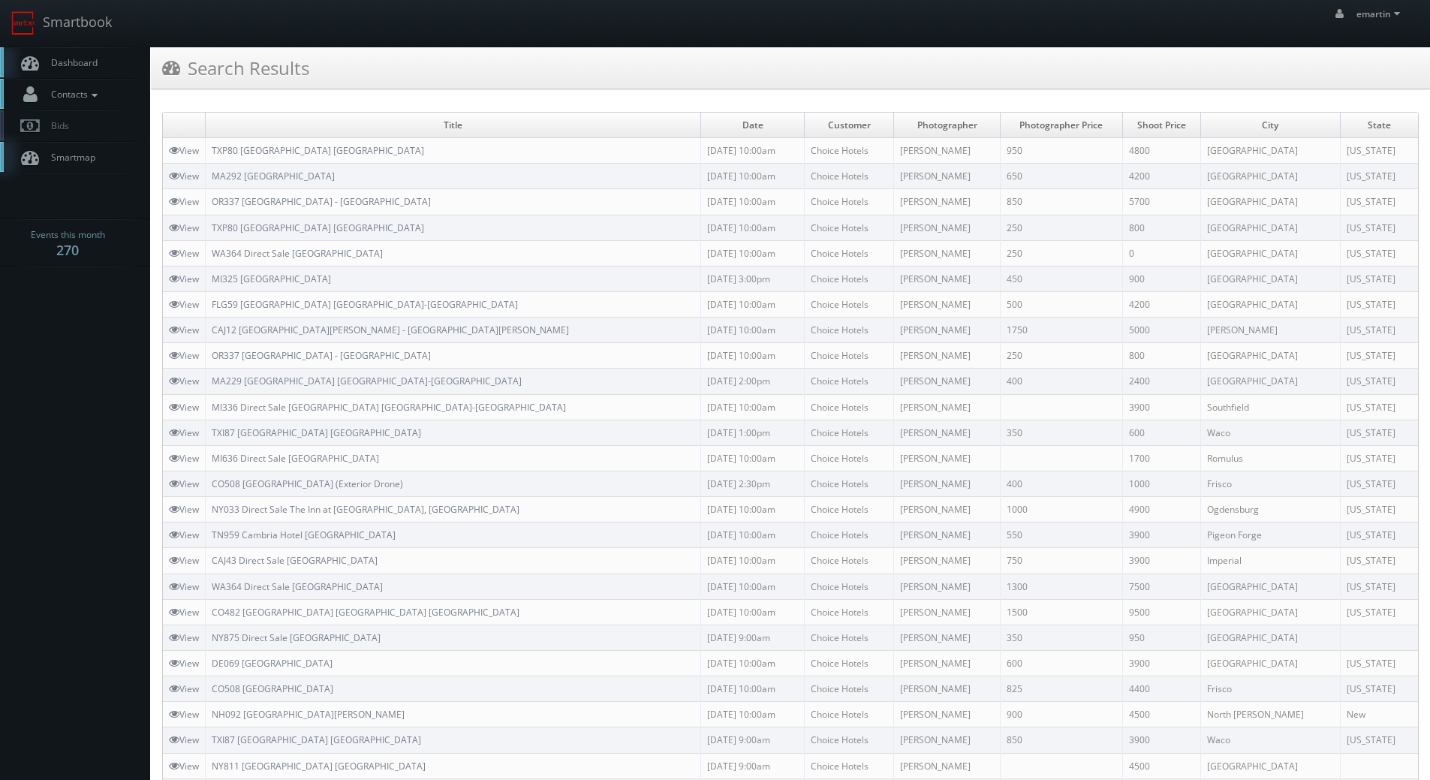
click at [90, 79] on link "Contacts" at bounding box center [75, 94] width 150 height 31
click at [77, 117] on link "Manage Photographers" at bounding box center [75, 120] width 150 height 21
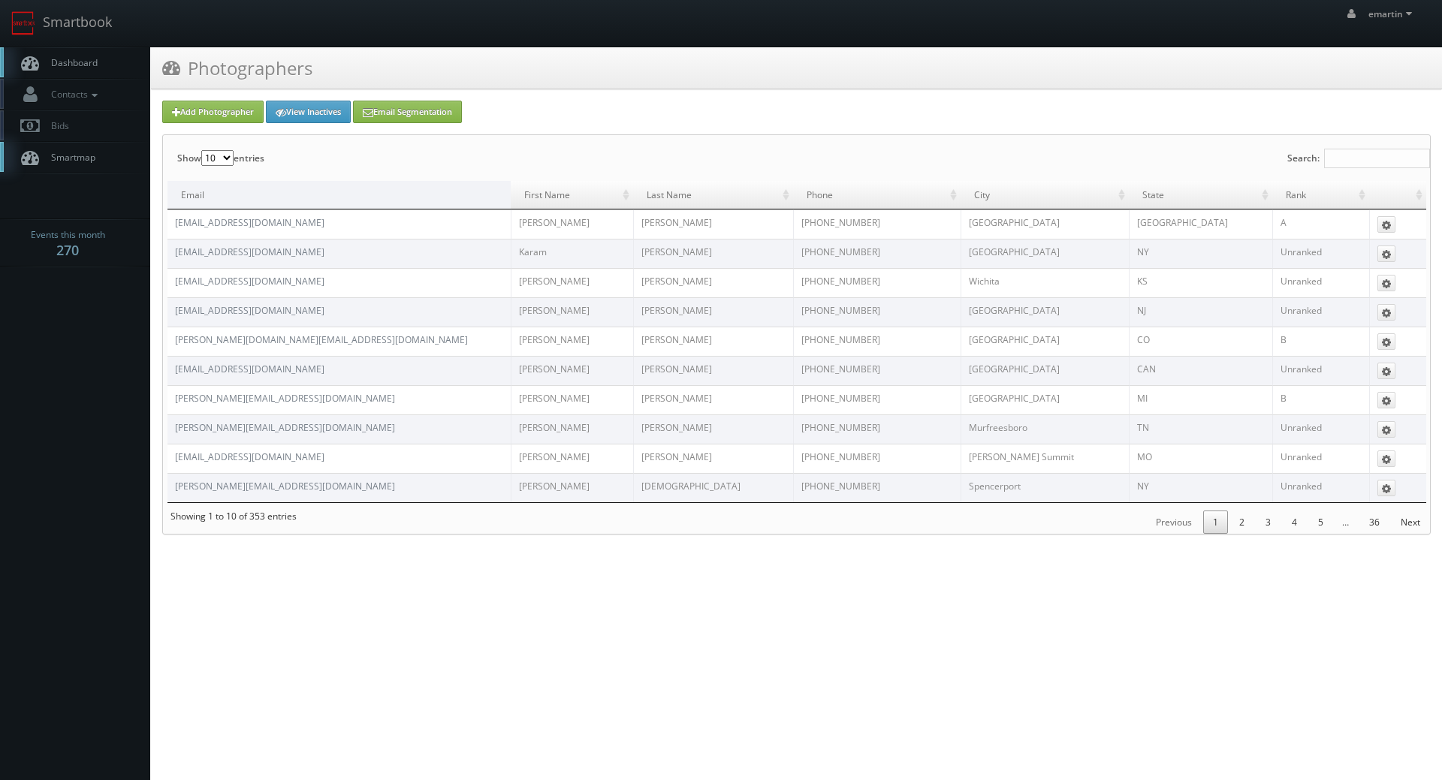
click at [1316, 149] on label "Search:" at bounding box center [1358, 158] width 143 height 46
click at [1324, 149] on input "Search:" at bounding box center [1377, 159] width 106 height 20
click at [1332, 164] on input "Search:" at bounding box center [1377, 159] width 106 height 20
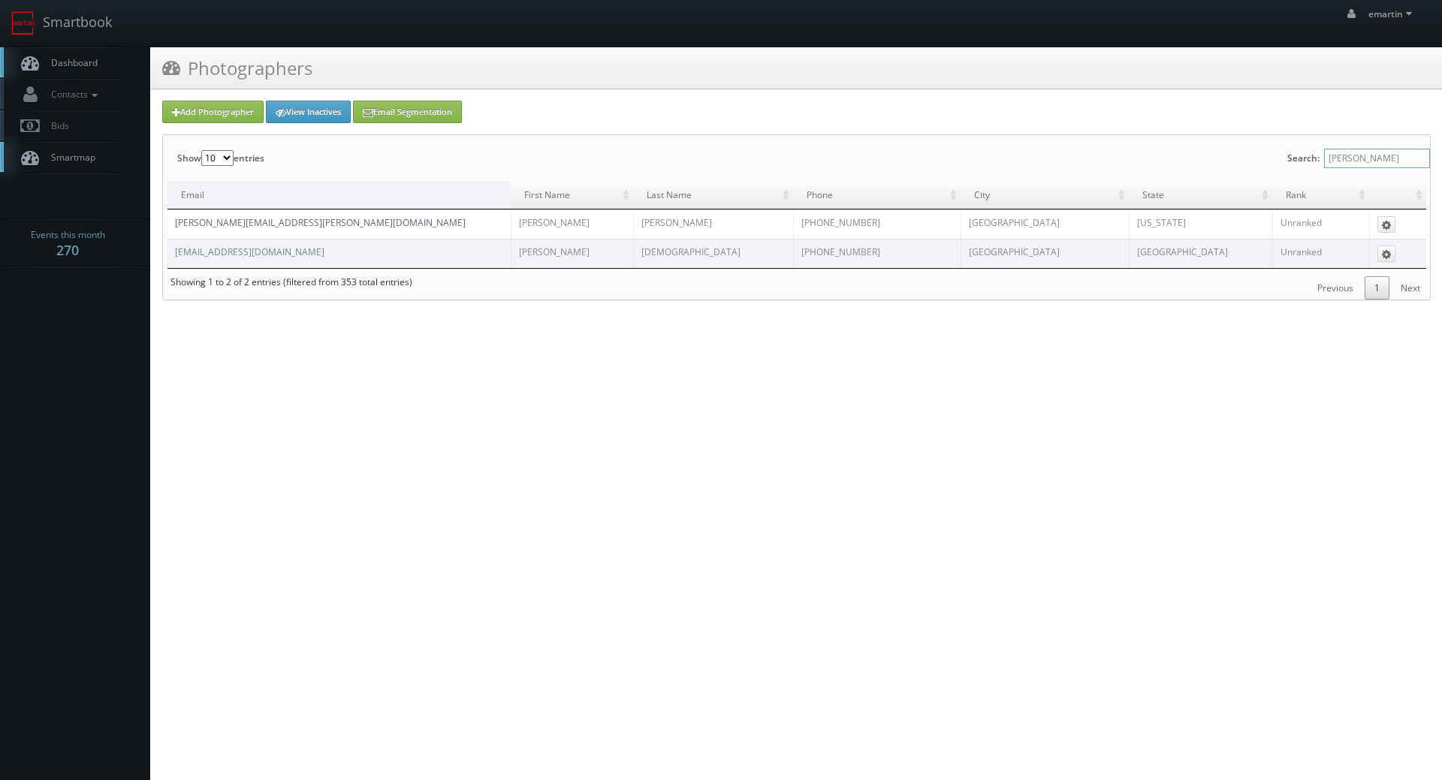
type input "simon"
click at [279, 218] on link "[PERSON_NAME][EMAIL_ADDRESS][PERSON_NAME][DOMAIN_NAME]" at bounding box center [320, 222] width 291 height 13
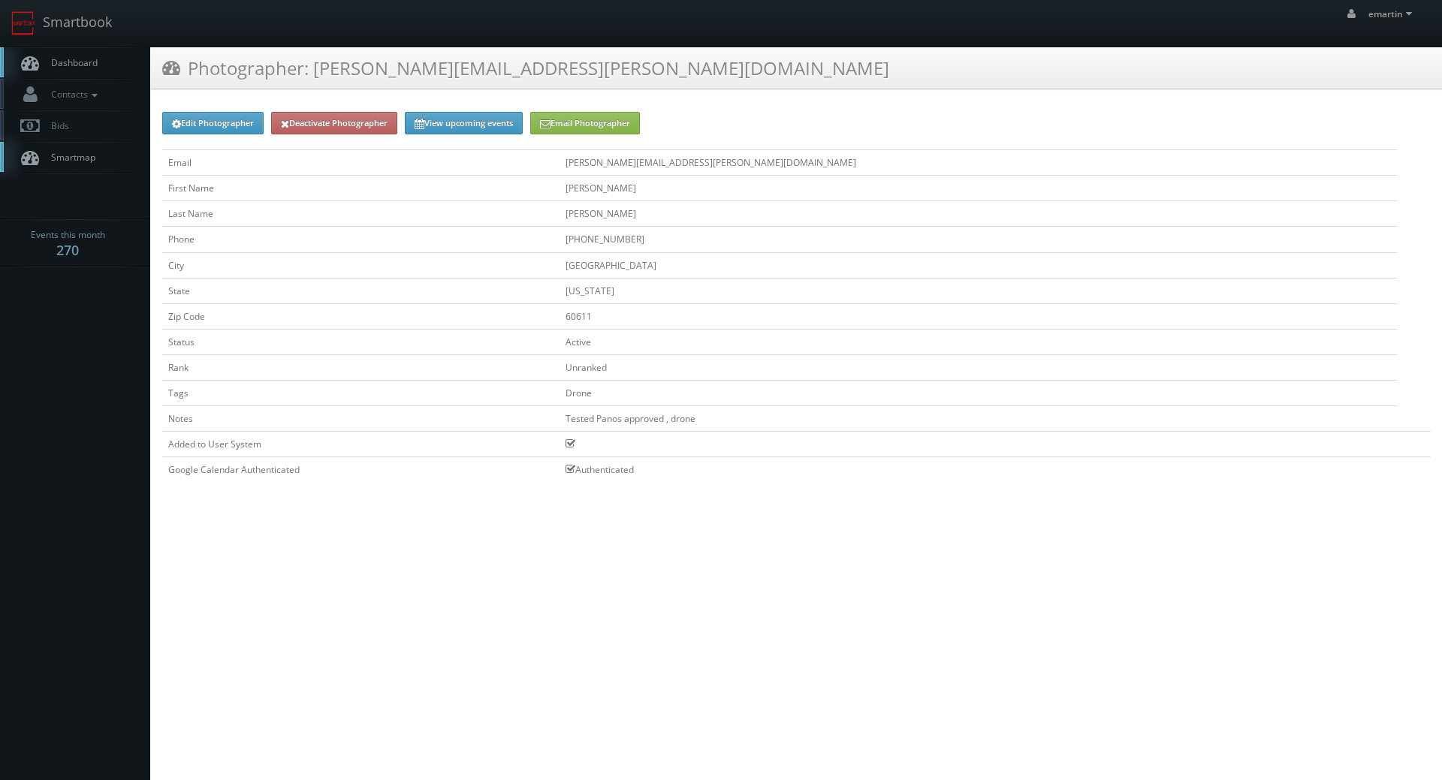
click at [906, 427] on td "Tested Panos approved , drone" at bounding box center [978, 418] width 838 height 26
click at [864, 423] on td "Tested Panos approved , drone" at bounding box center [978, 418] width 838 height 26
click at [76, 53] on link "Dashboard" at bounding box center [75, 62] width 150 height 31
